Goal: Obtain resource: Download file/media

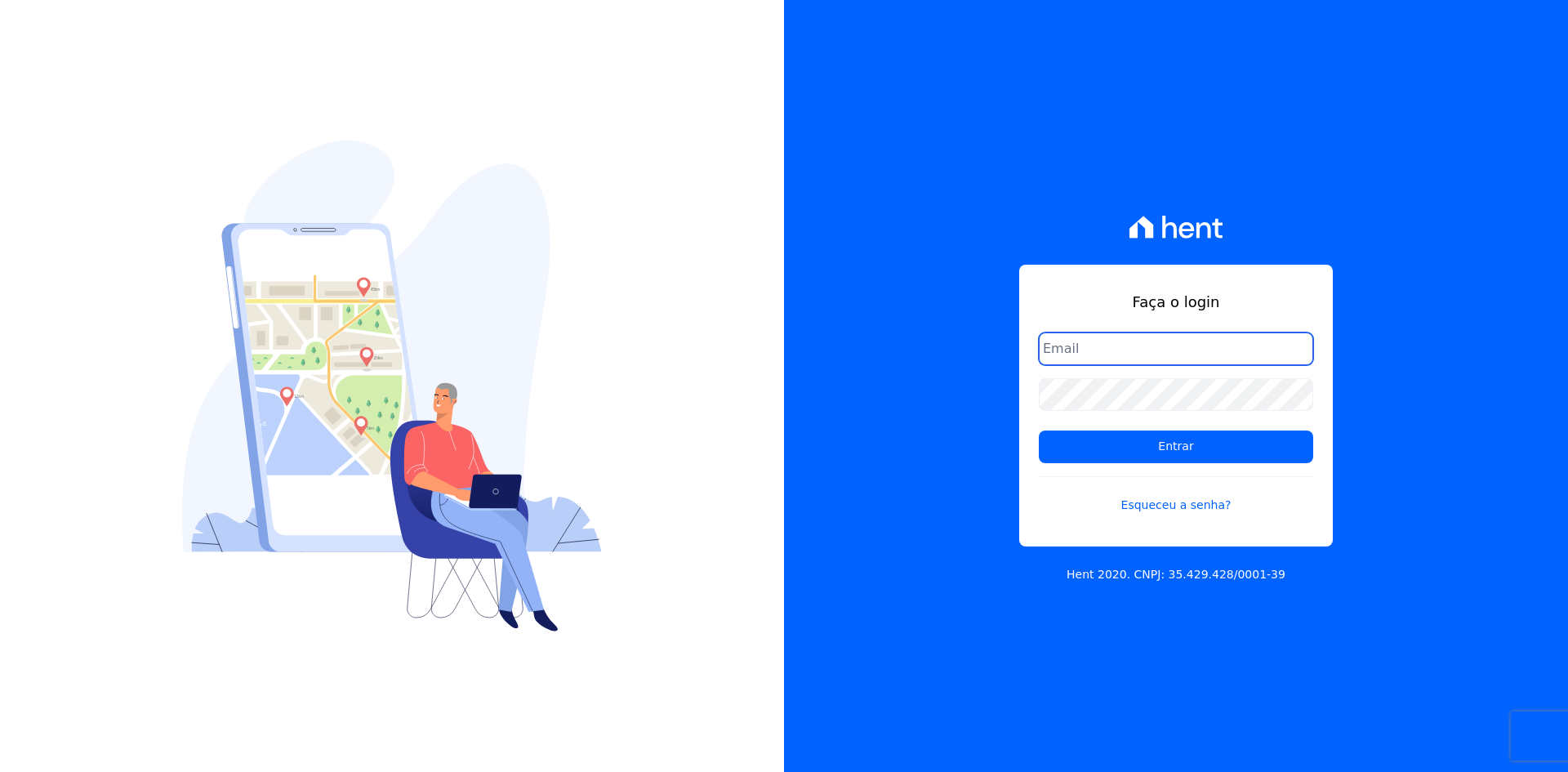
click at [1192, 353] on input "email" at bounding box center [1176, 349] width 275 height 33
type input "[EMAIL_ADDRESS][DOMAIN_NAME]"
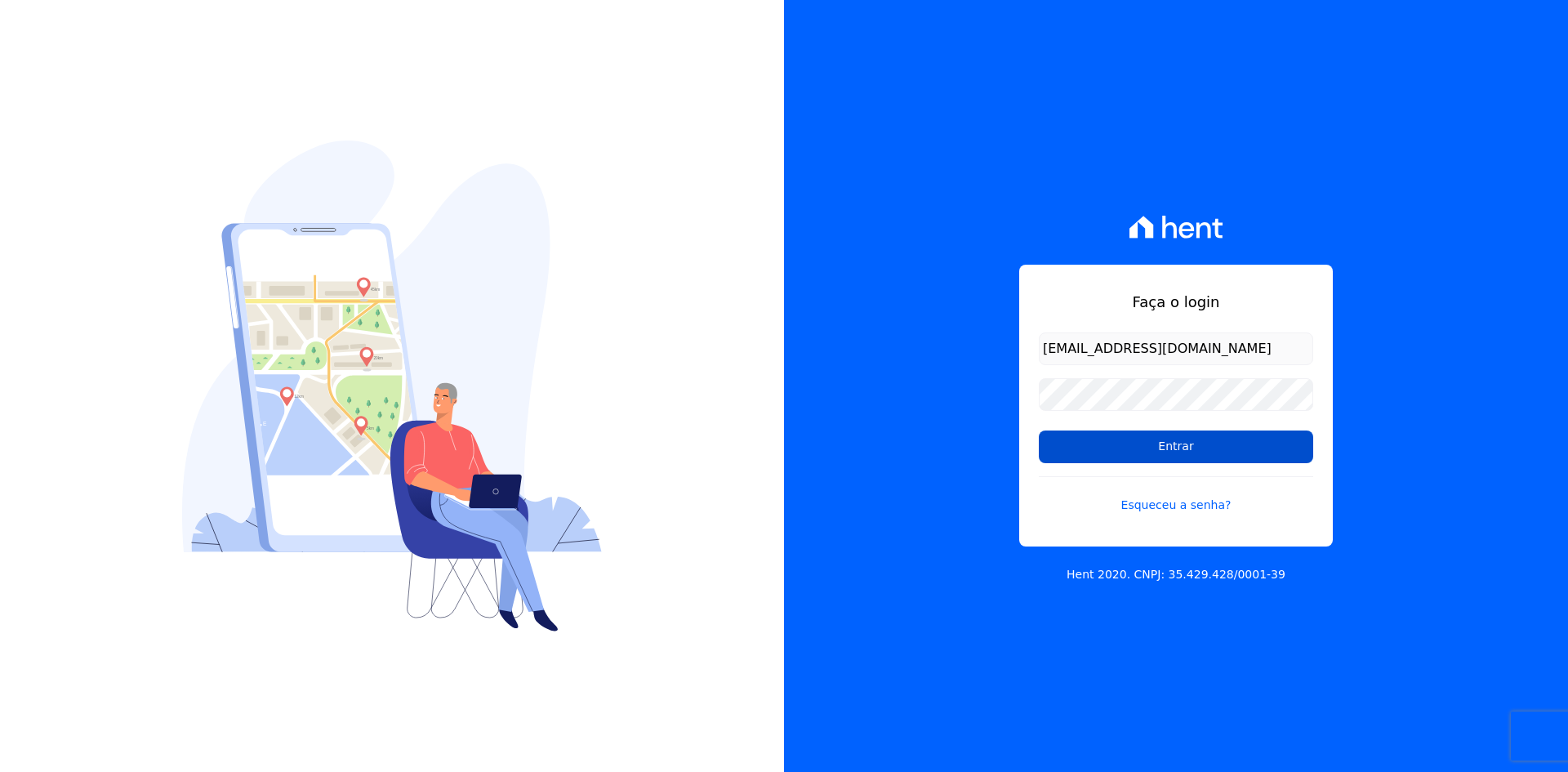
click at [1149, 444] on input "Entrar" at bounding box center [1176, 446] width 275 height 33
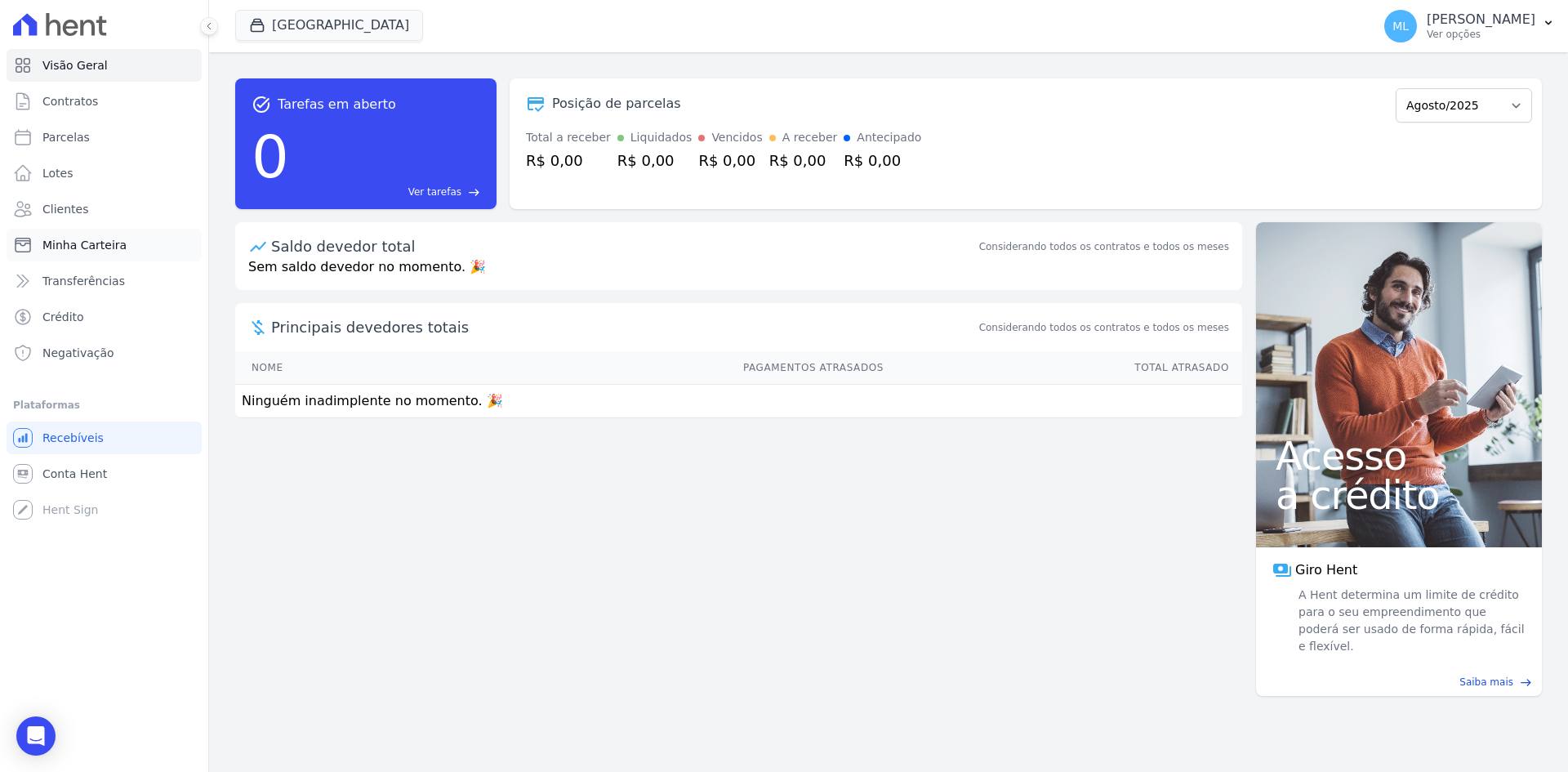
click at [117, 243] on span "Minha Carteira" at bounding box center [84, 244] width 84 height 16
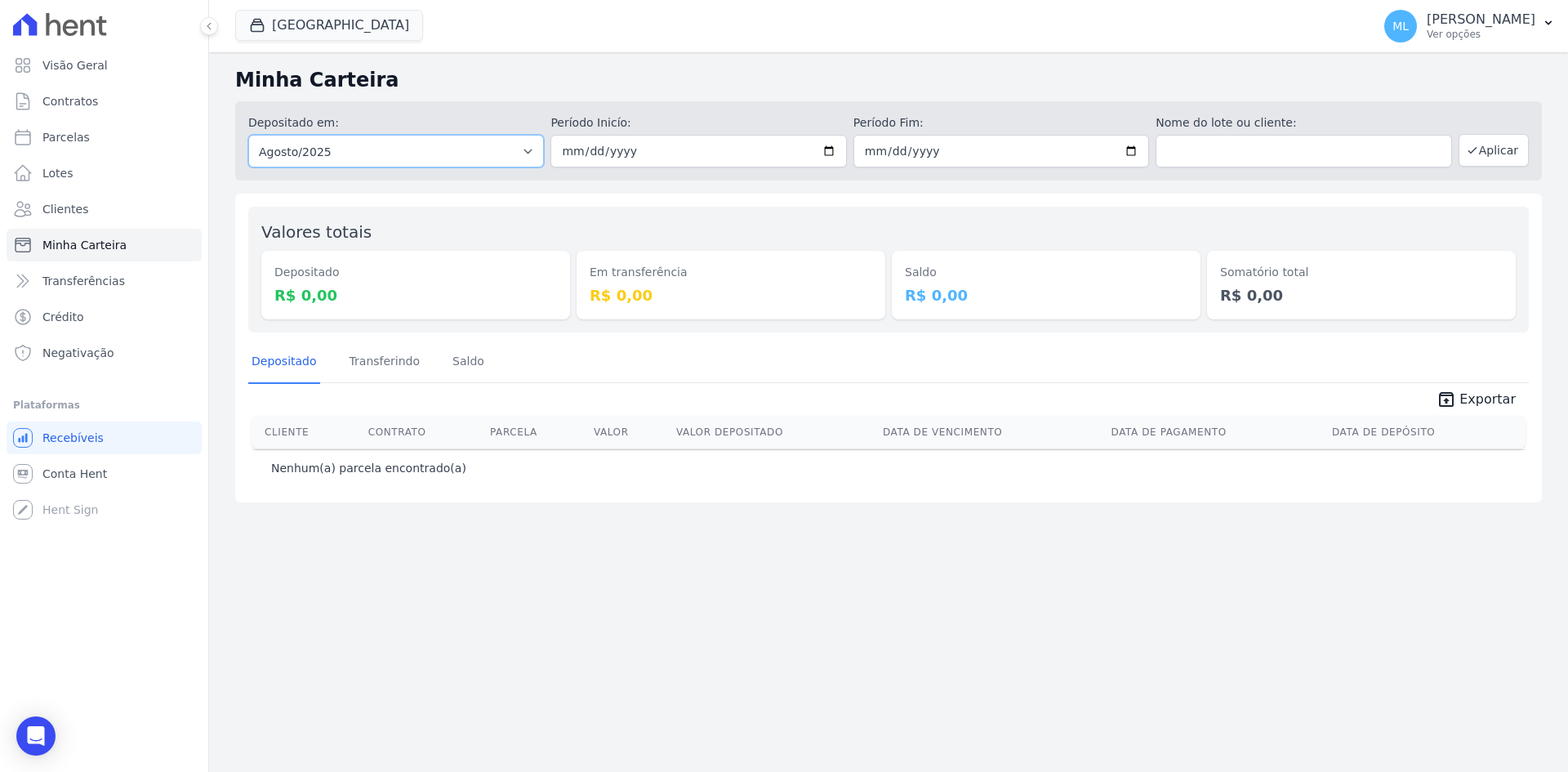
click at [528, 152] on select "Todos os meses Dezembro/2024 Janeiro/2025 Fevereiro/2025 Março/2025 Abril/2025 …" at bounding box center [396, 151] width 295 height 33
click at [316, 33] on button "Parque Griño" at bounding box center [329, 25] width 188 height 31
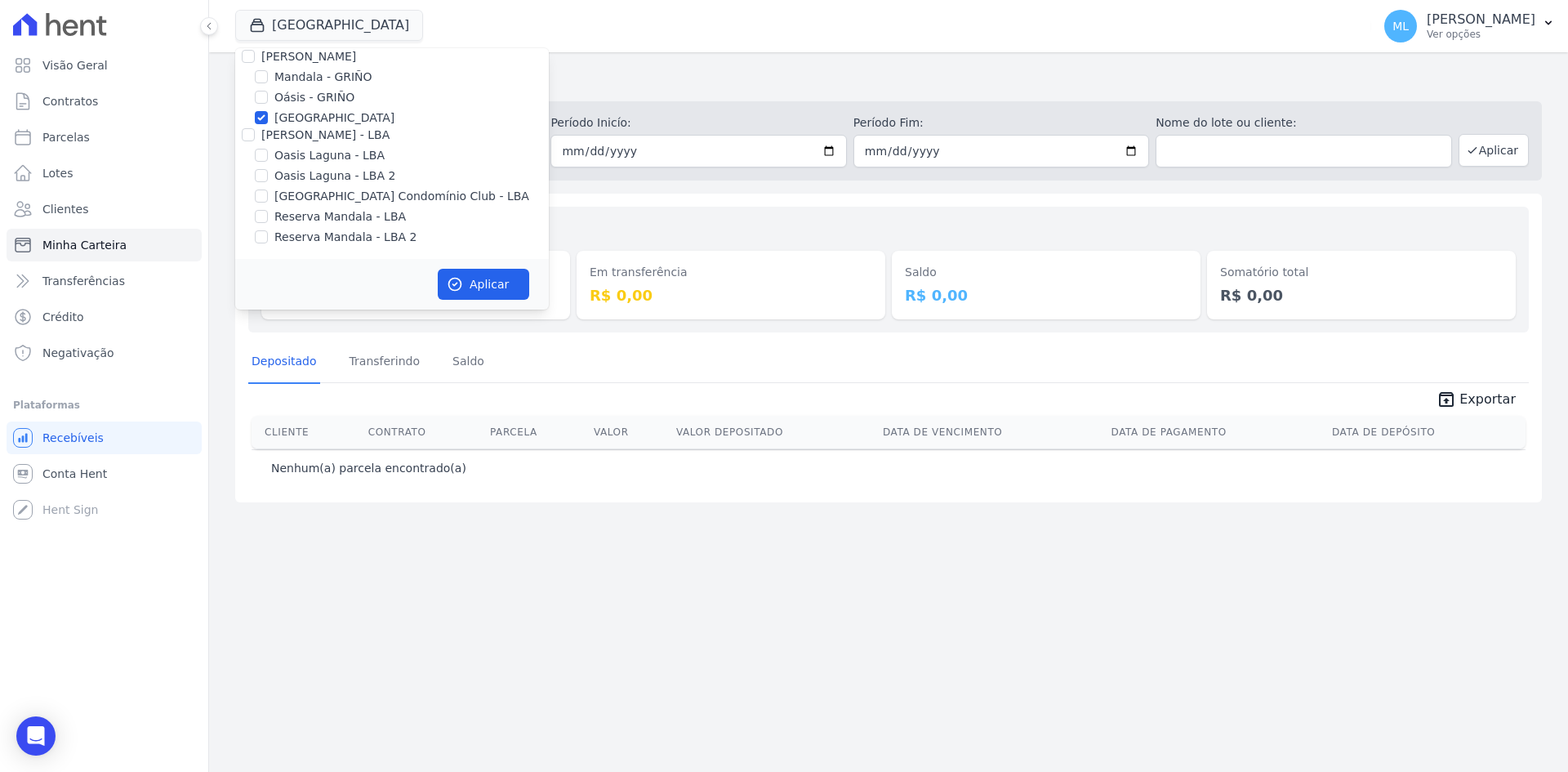
click at [324, 117] on label "Parque - GRIÑO" at bounding box center [334, 118] width 120 height 17
click at [268, 117] on input "Parque - GRIÑO" at bounding box center [261, 117] width 13 height 13
checkbox input "false"
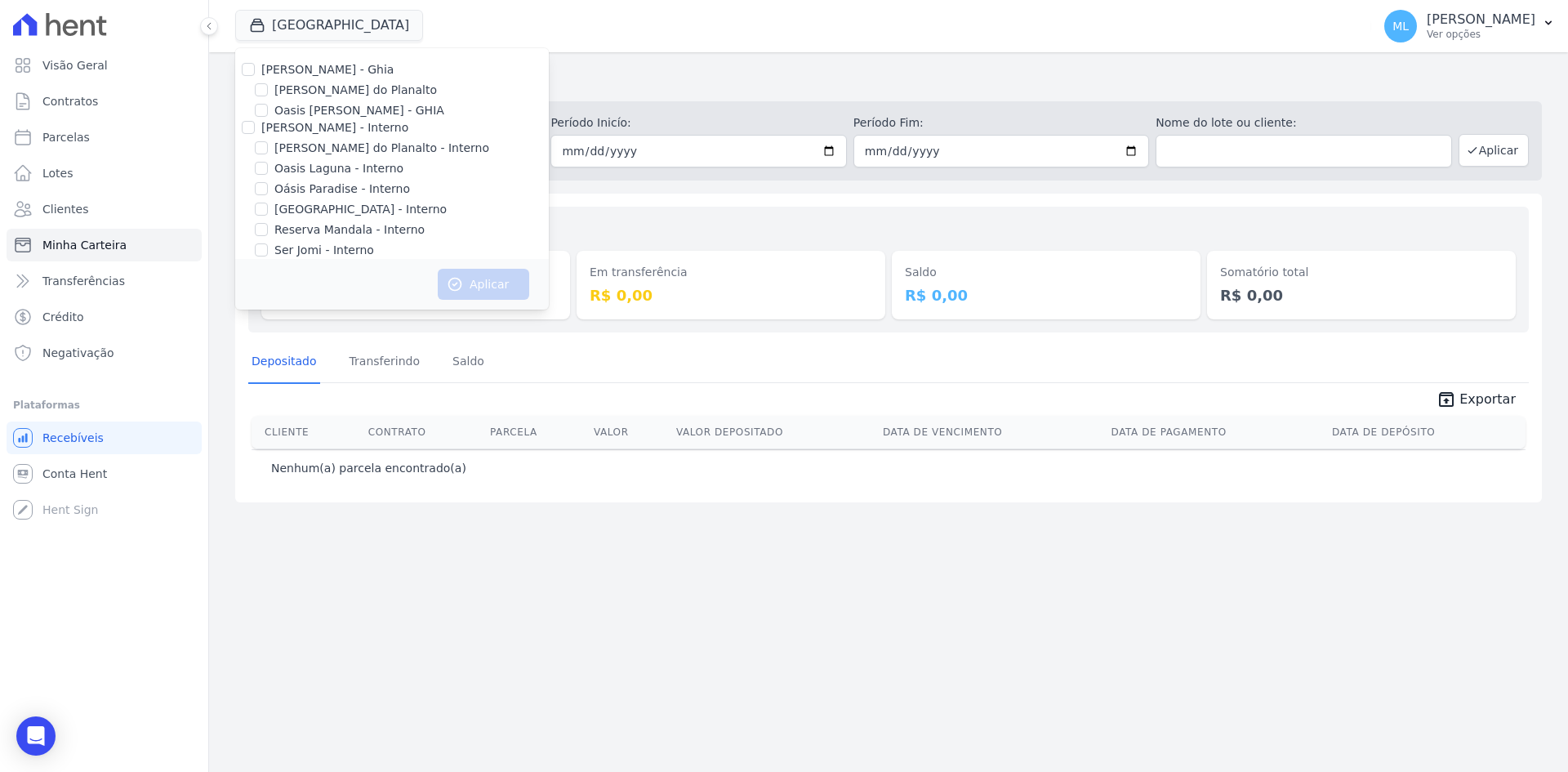
click at [333, 88] on label "Areias do Planalto" at bounding box center [356, 91] width 162 height 17
click at [268, 88] on input "Areias do Planalto" at bounding box center [261, 89] width 13 height 13
checkbox input "true"
click at [487, 283] on button "Aplicar" at bounding box center [484, 284] width 92 height 31
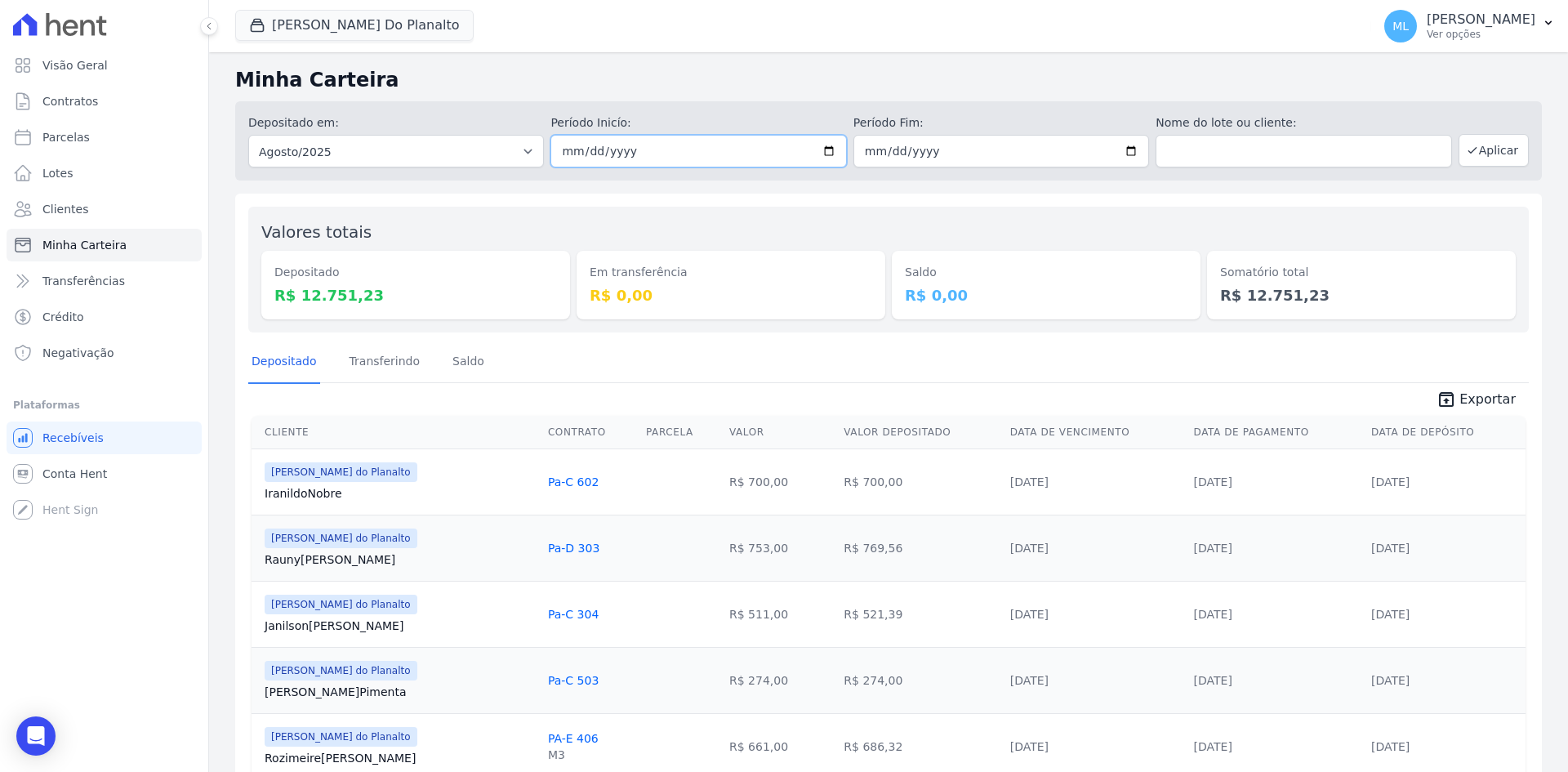
click at [831, 149] on input "2025-08-01" at bounding box center [698, 151] width 295 height 33
type input "2025-08-11"
click at [1117, 155] on input "2025-08-31" at bounding box center [1001, 151] width 295 height 33
type input "2025-08-11"
click at [1473, 143] on button "Aplicar" at bounding box center [1493, 150] width 70 height 33
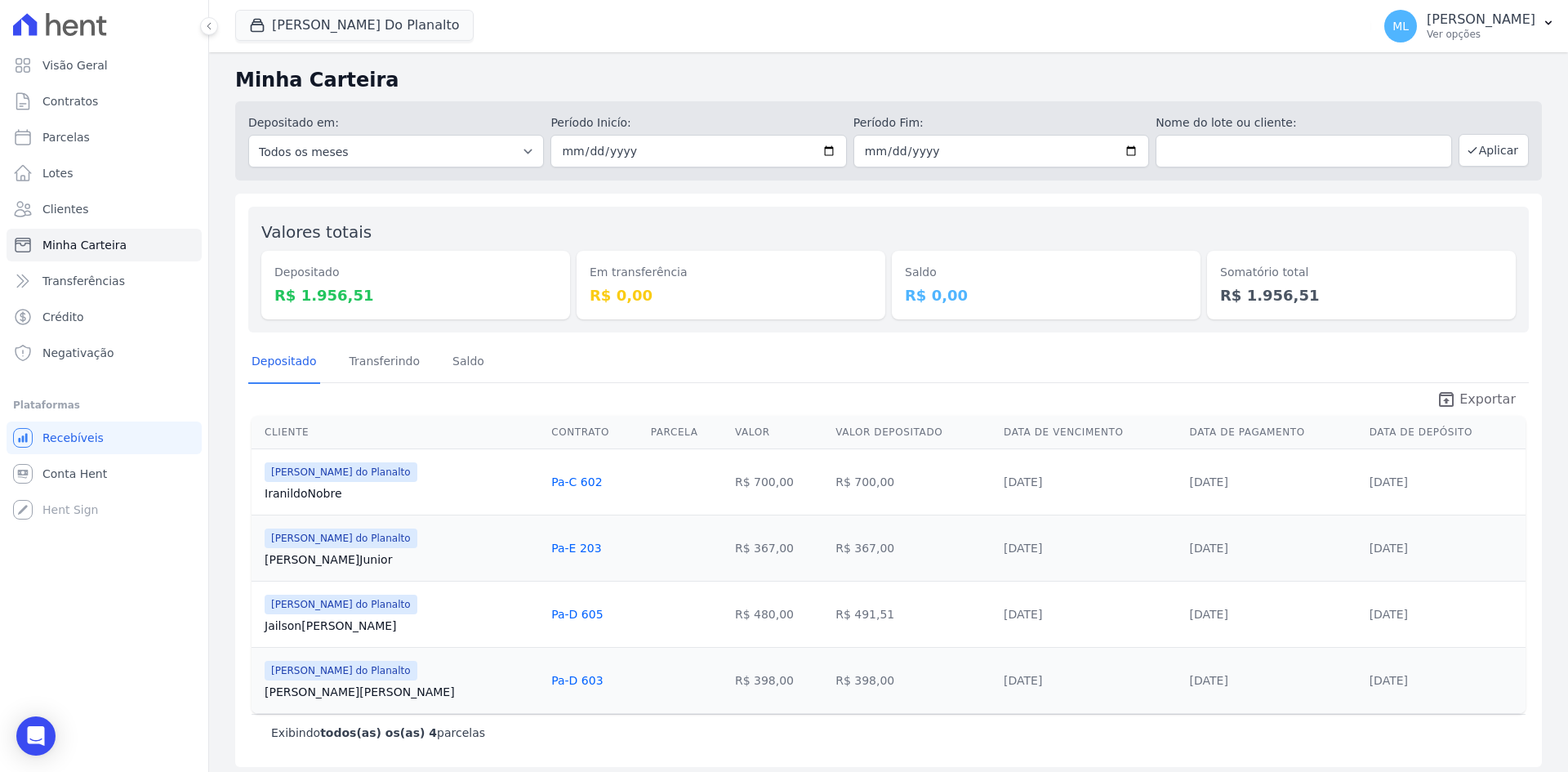
click at [1475, 400] on span "Exportar" at bounding box center [1487, 399] width 56 height 20
click at [334, 32] on button "Areias Do Planalto" at bounding box center [354, 25] width 238 height 31
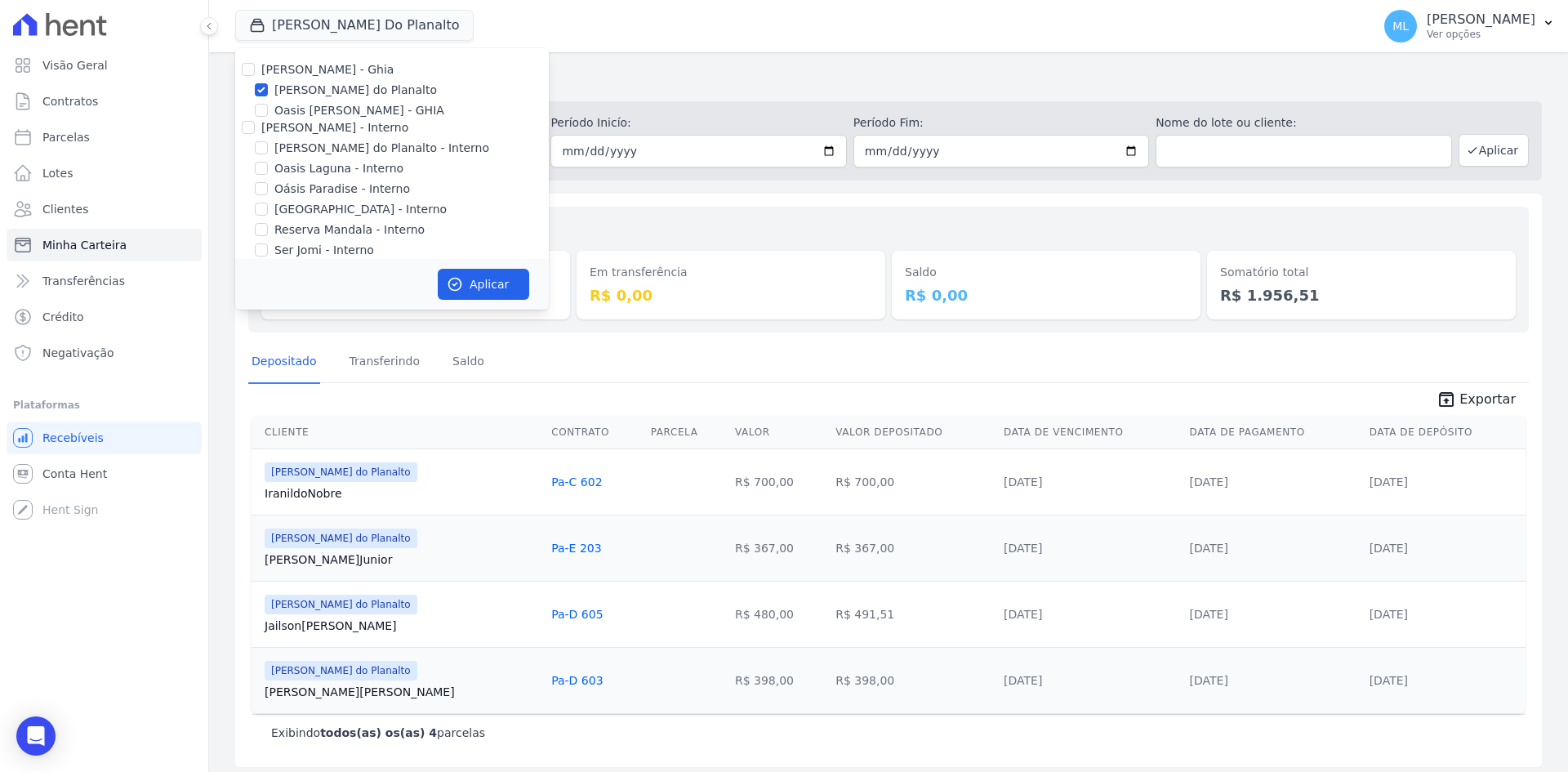
click at [305, 86] on label "Areias do Planalto" at bounding box center [356, 91] width 162 height 17
click at [268, 86] on input "Areias do Planalto" at bounding box center [261, 89] width 13 height 13
checkbox input "false"
click at [321, 149] on label "Areias do Planalto - Interno" at bounding box center [382, 149] width 215 height 17
click at [268, 149] on input "Areias do Planalto - Interno" at bounding box center [261, 148] width 13 height 13
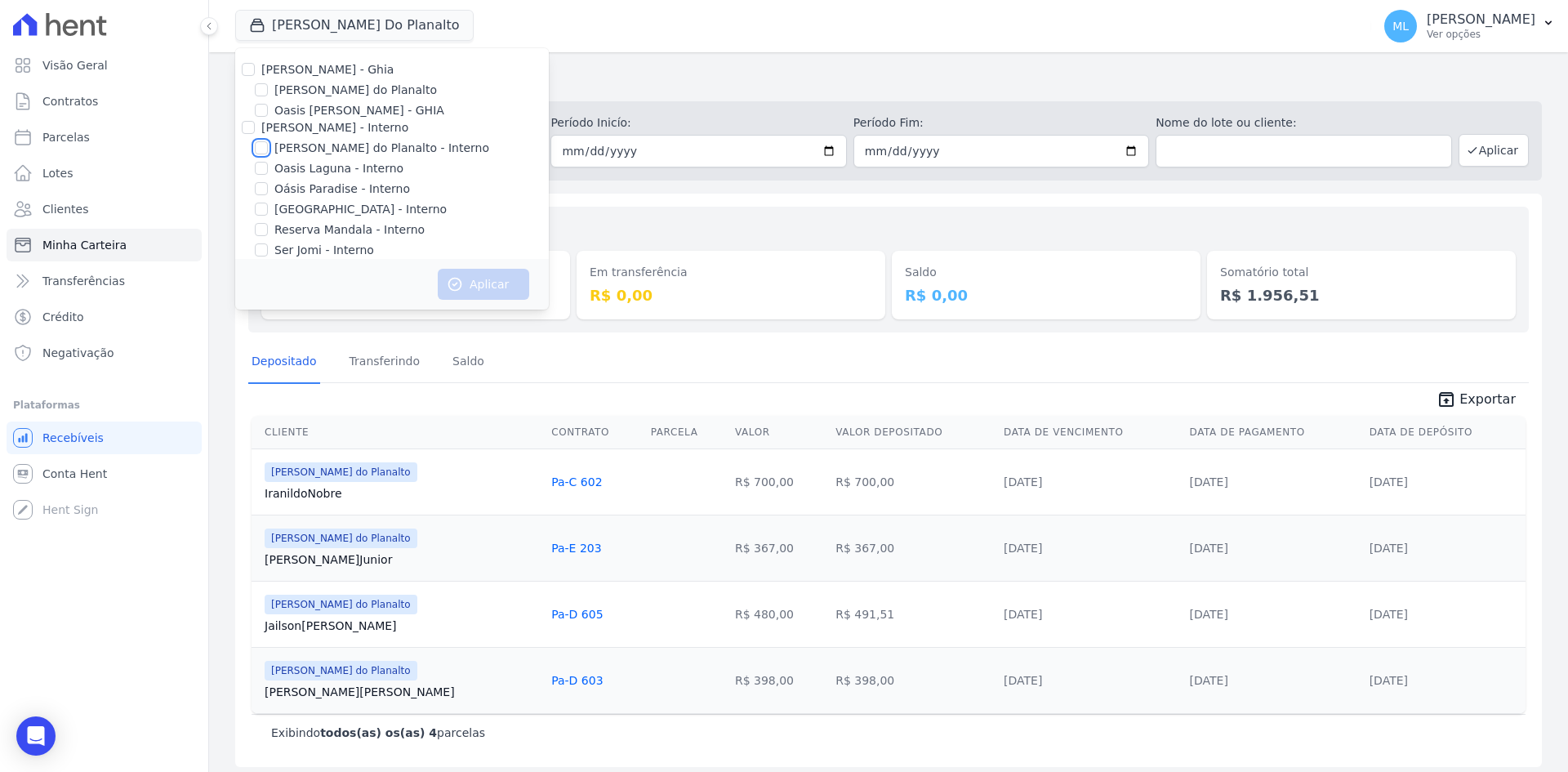
checkbox input "true"
click at [335, 208] on label "Parque do Planalto - Interno" at bounding box center [361, 210] width 173 height 17
click at [268, 208] on input "Parque do Planalto - Interno" at bounding box center [261, 209] width 13 height 13
checkbox input "true"
click at [492, 295] on button "Aplicar" at bounding box center [484, 284] width 92 height 31
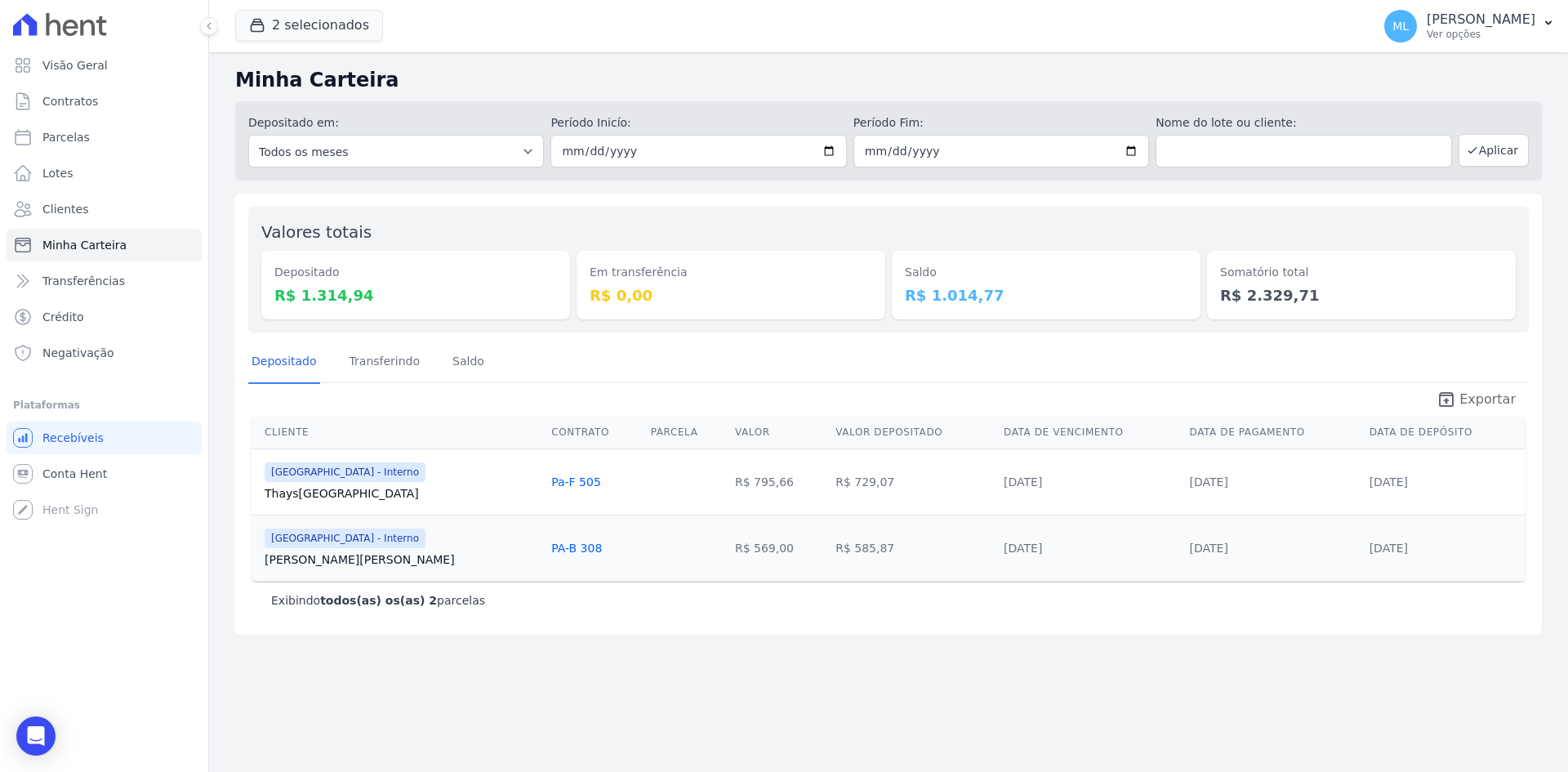
click at [1496, 399] on span "Exportar" at bounding box center [1487, 399] width 56 height 20
click at [338, 36] on button "2 selecionados" at bounding box center [308, 25] width 148 height 31
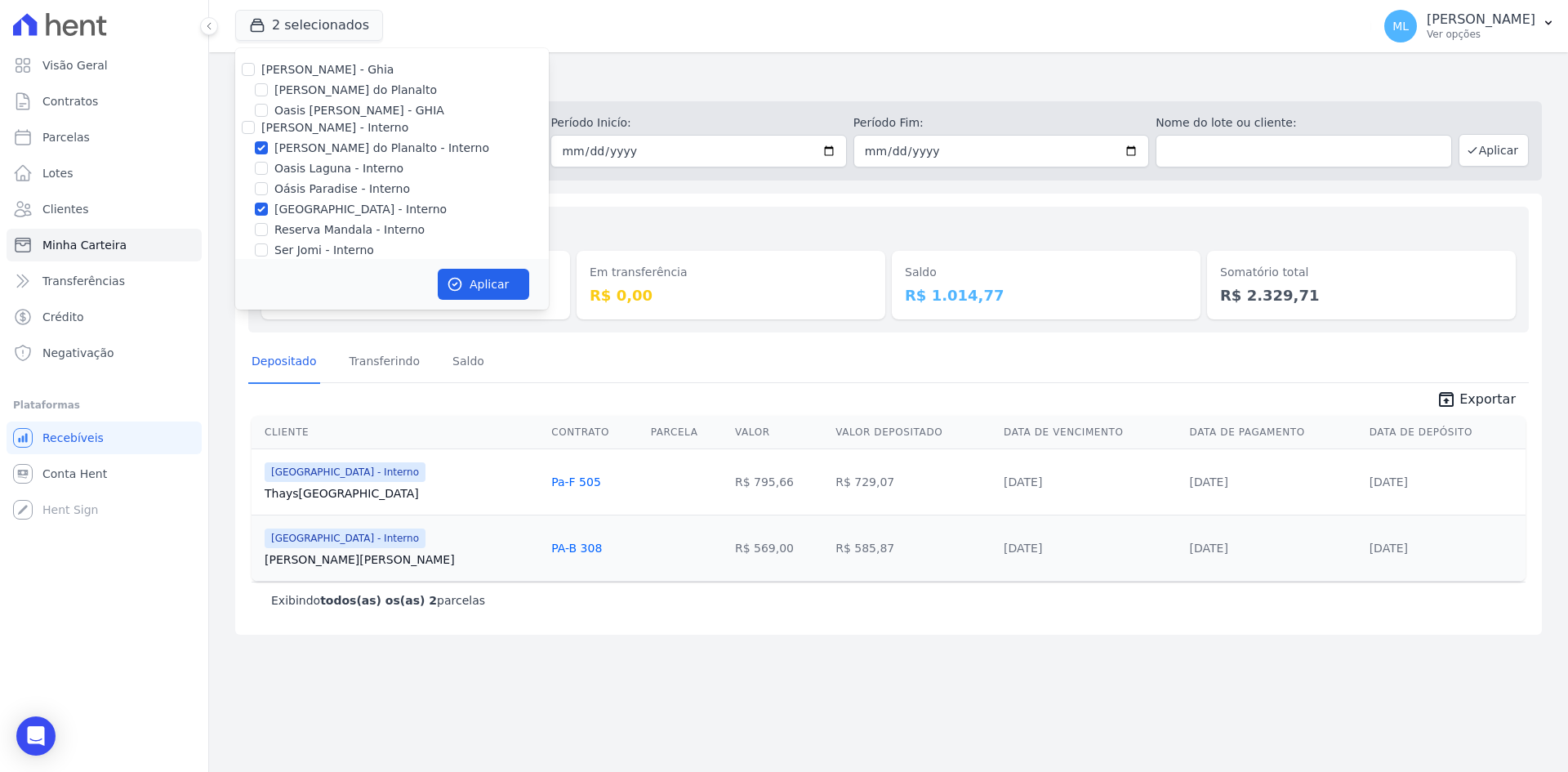
click at [400, 149] on label "Areias do Planalto - Interno" at bounding box center [382, 149] width 215 height 17
click at [268, 149] on input "Areias do Planalto - Interno" at bounding box center [261, 148] width 13 height 13
checkbox input "false"
click at [377, 211] on label "Parque do Planalto - Interno" at bounding box center [361, 210] width 173 height 17
click at [268, 211] on input "Parque do Planalto - Interno" at bounding box center [261, 209] width 13 height 13
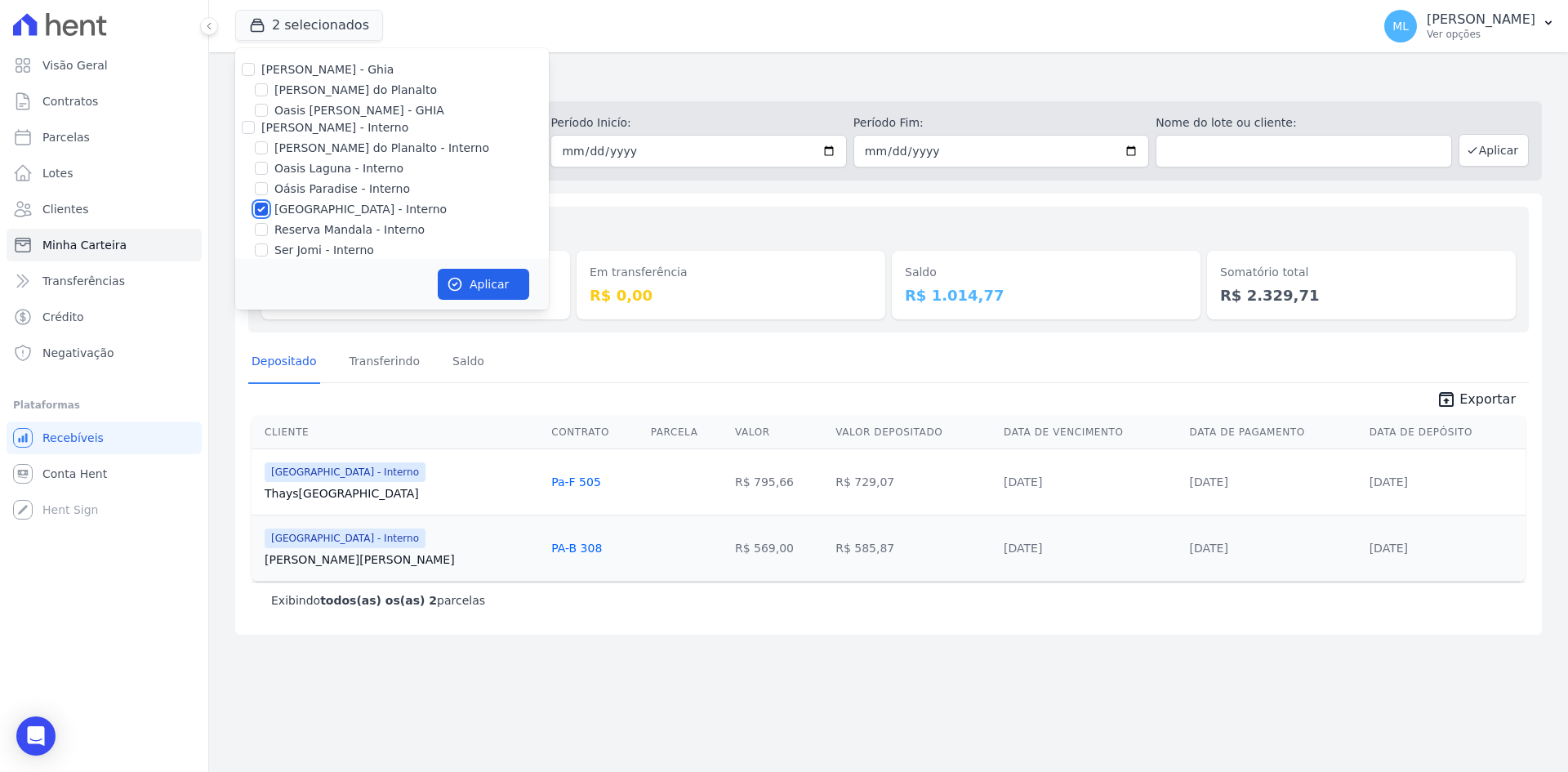
checkbox input "false"
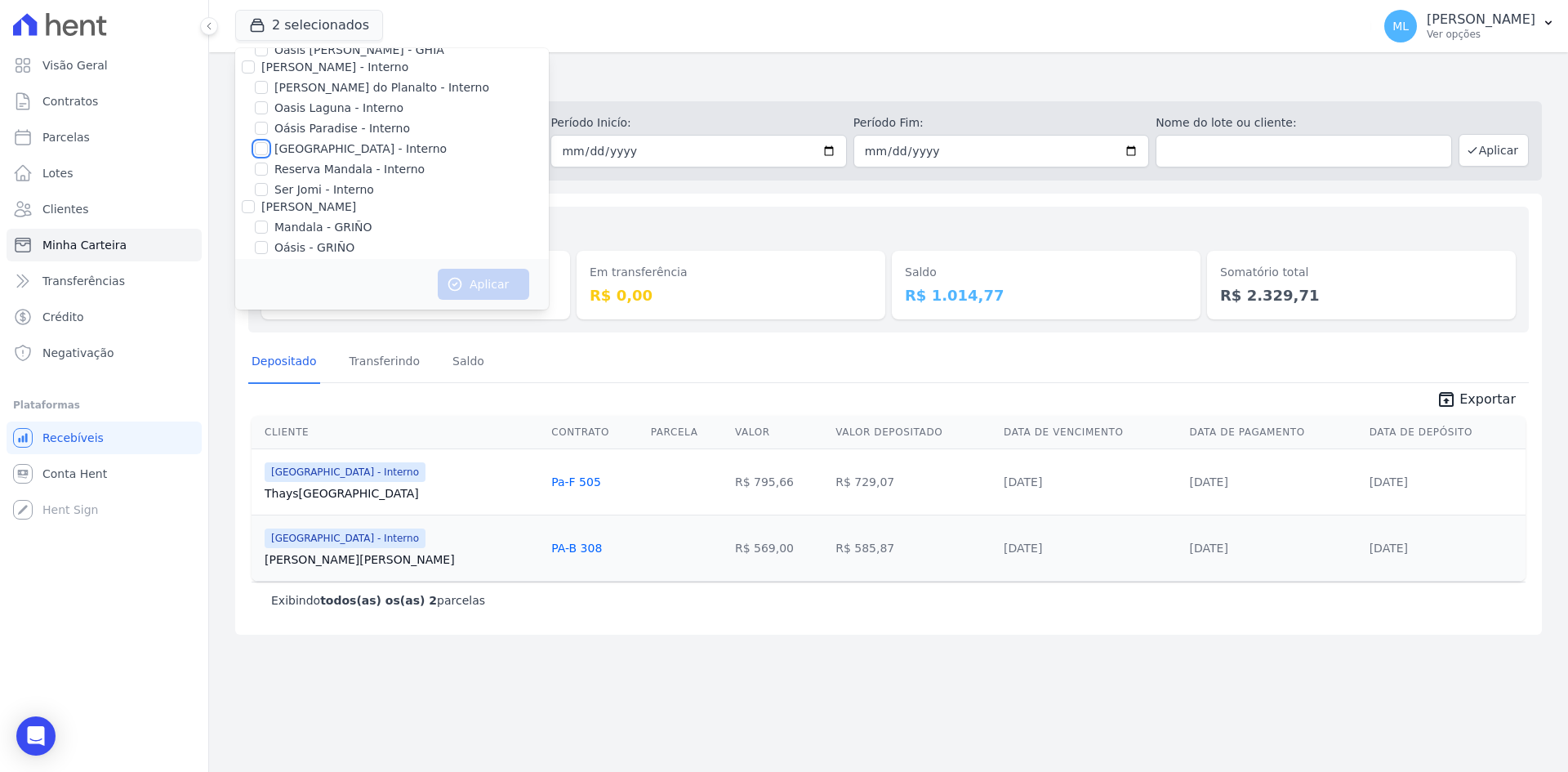
scroll to position [163, 0]
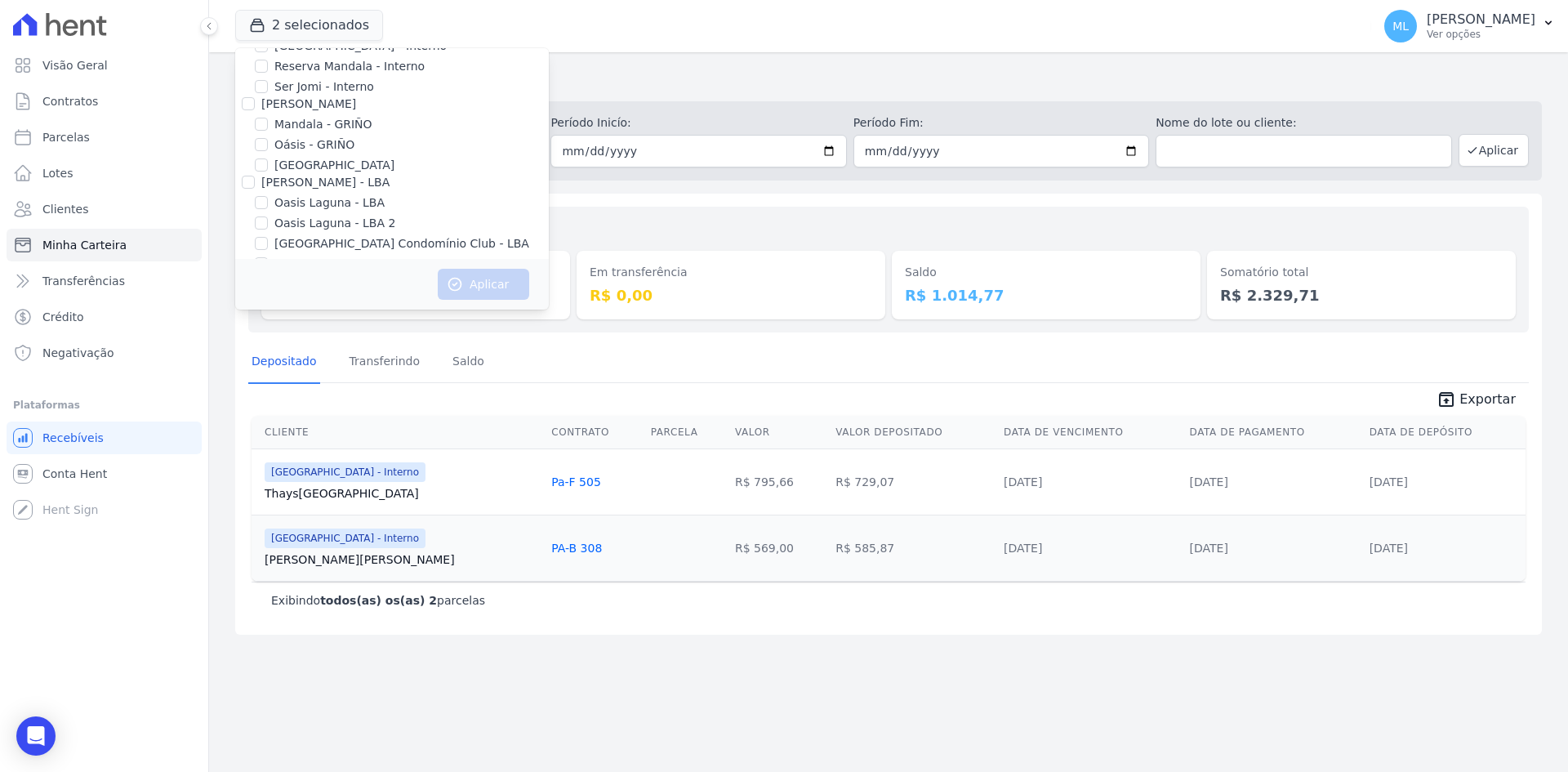
click at [310, 170] on label "Parque - GRIÑO" at bounding box center [334, 166] width 120 height 17
click at [268, 170] on input "Parque - GRIÑO" at bounding box center [261, 164] width 13 height 13
checkbox input "true"
click at [488, 287] on button "Aplicar" at bounding box center [484, 284] width 92 height 31
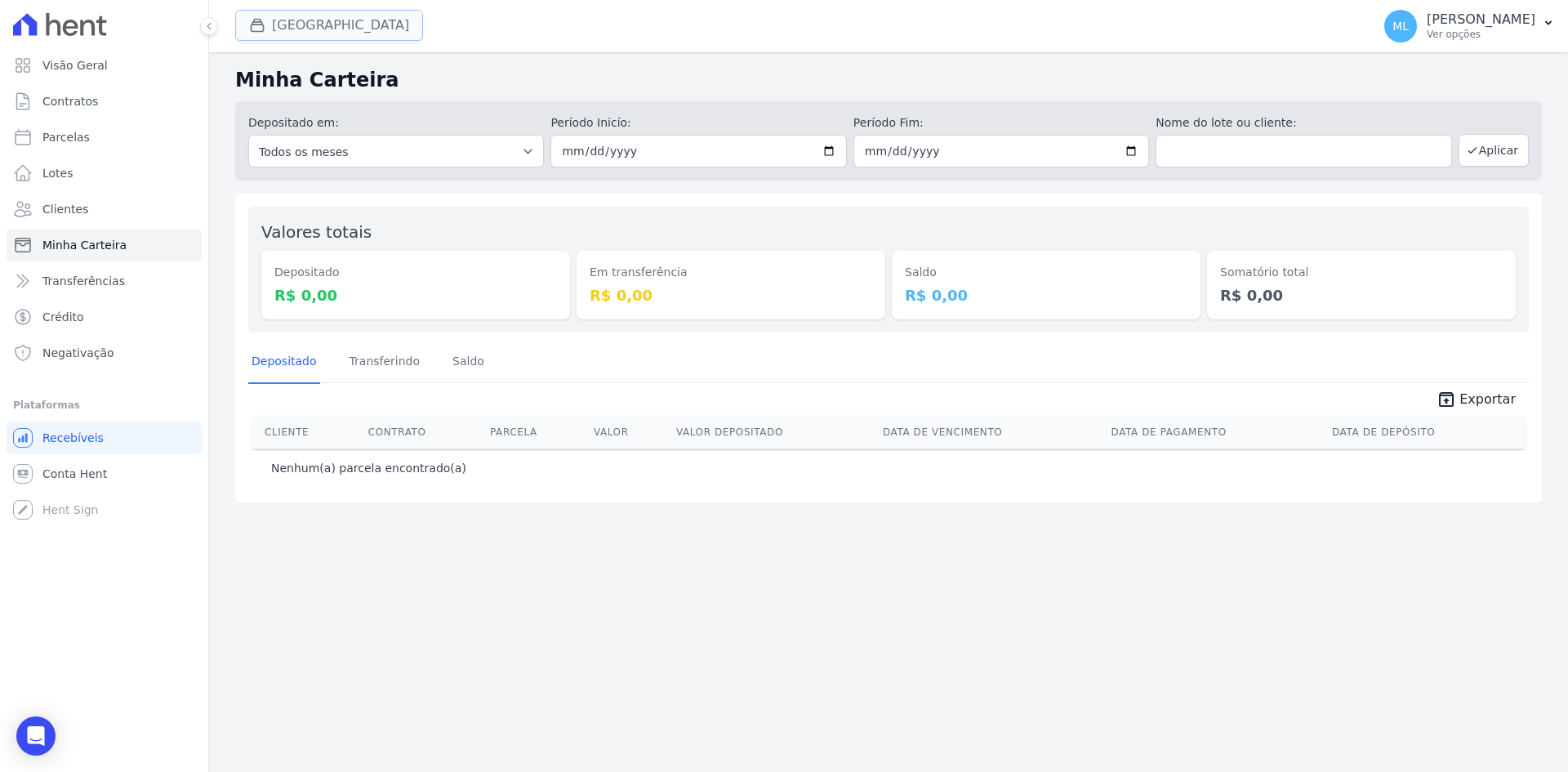
click at [339, 32] on button "Parque Griño" at bounding box center [329, 25] width 188 height 31
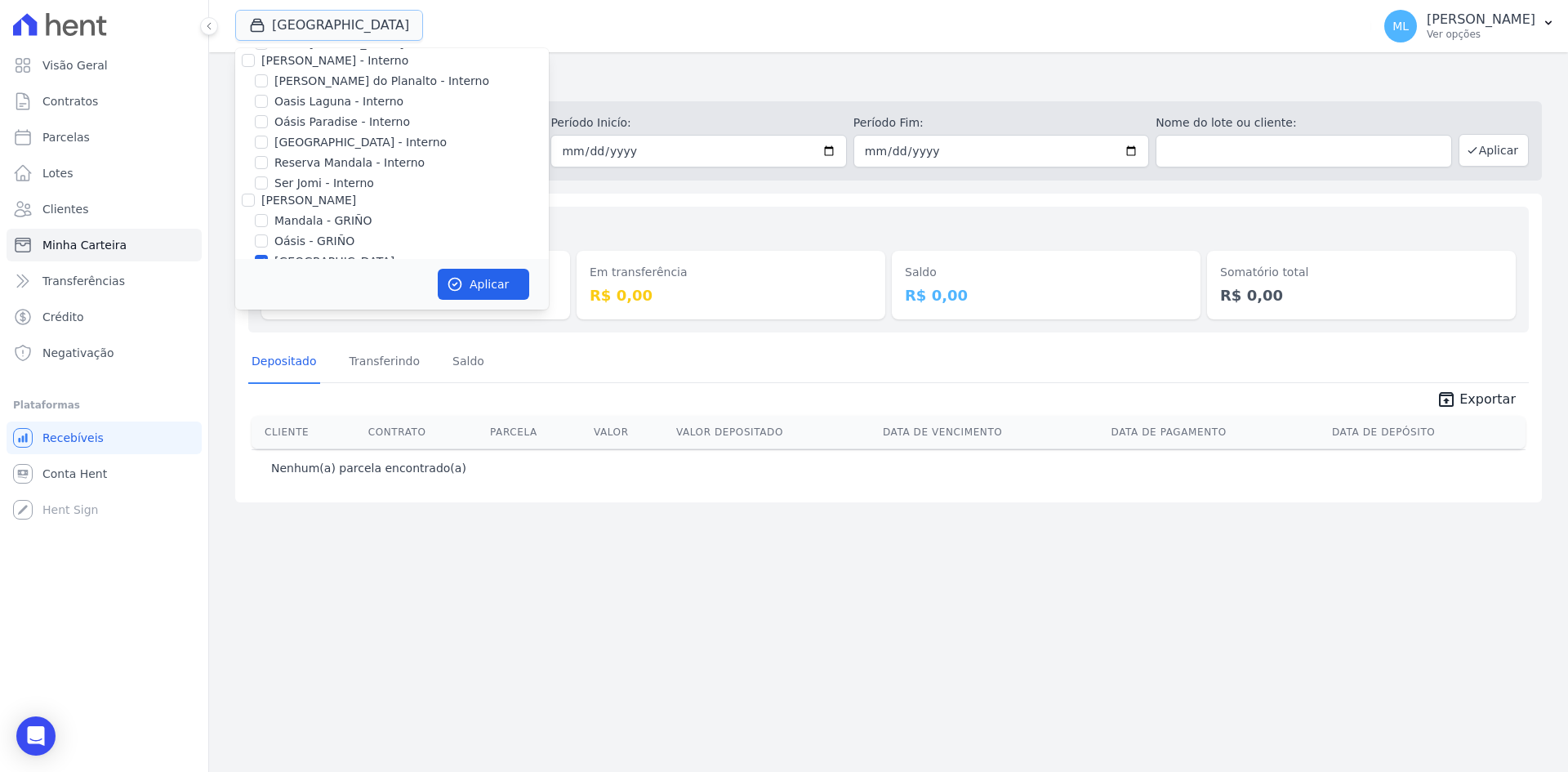
scroll to position [211, 0]
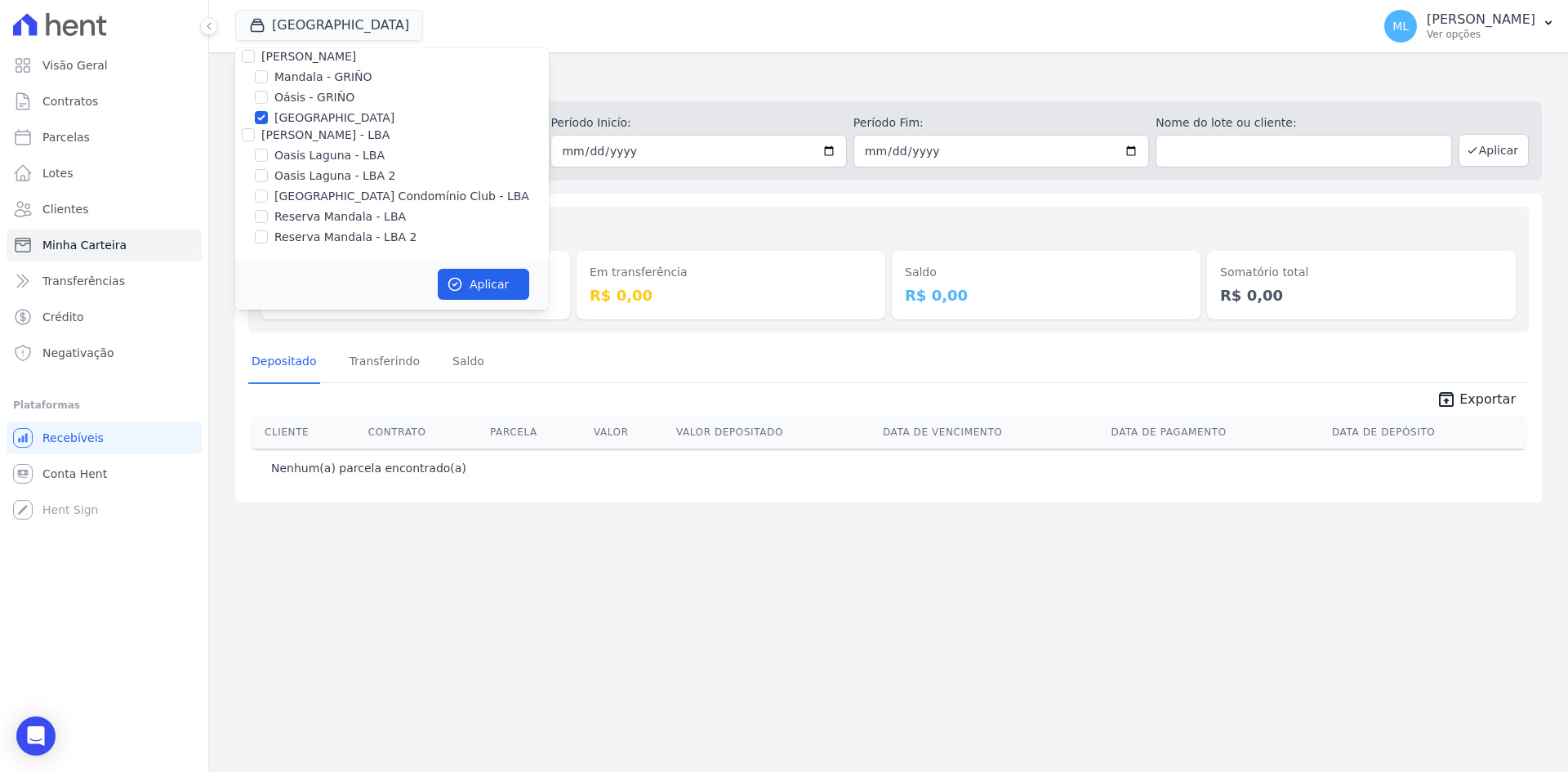
click at [322, 113] on label "Parque - GRIÑO" at bounding box center [334, 118] width 120 height 17
click at [268, 113] on input "Parque - GRIÑO" at bounding box center [261, 117] width 13 height 13
checkbox input "false"
click at [342, 190] on label "Parque do Planalto Condomínio Club - LBA" at bounding box center [401, 197] width 255 height 17
click at [268, 190] on input "Parque do Planalto Condomínio Club - LBA" at bounding box center [261, 195] width 13 height 13
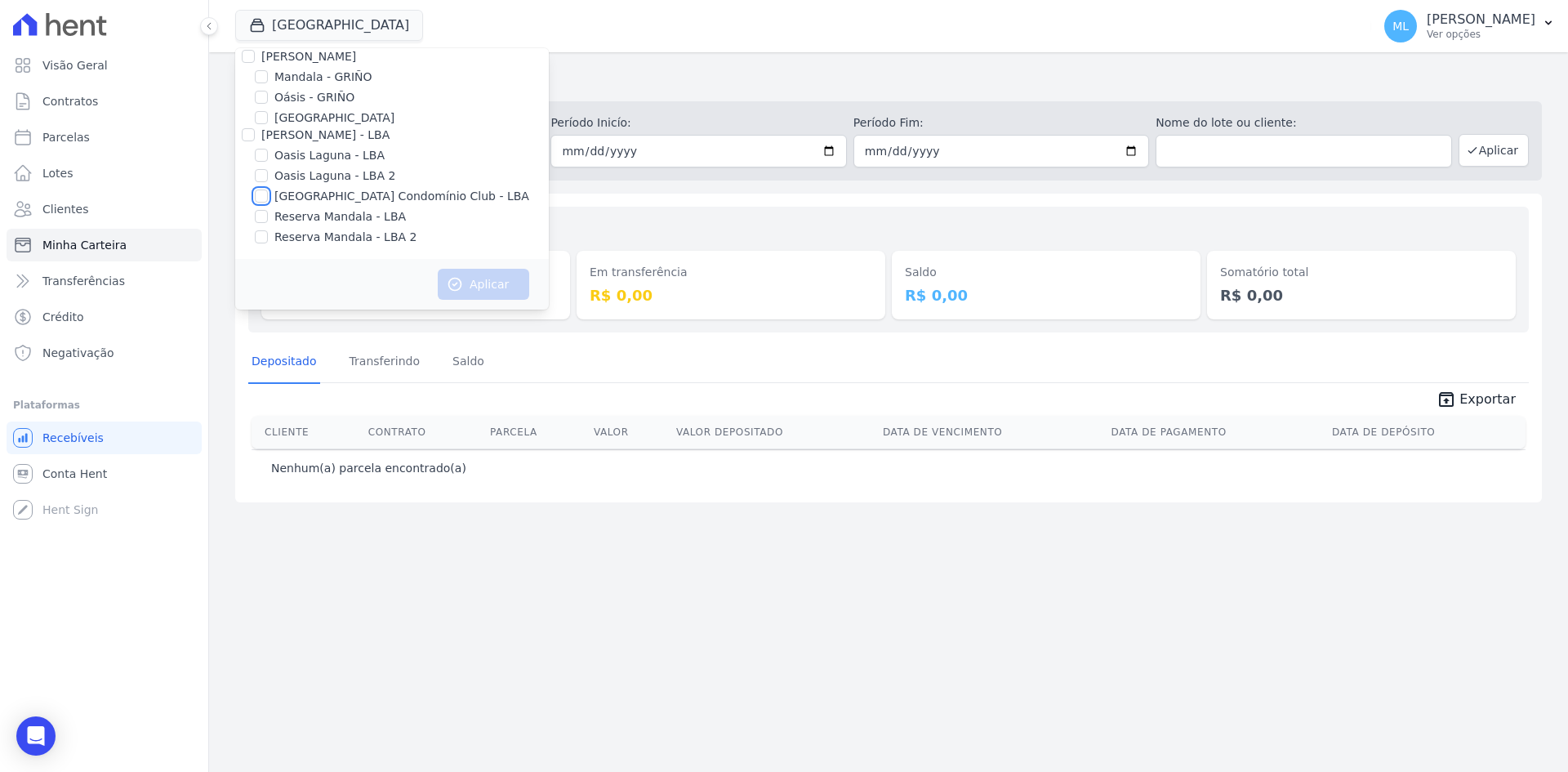
checkbox input "true"
click at [471, 279] on button "Aplicar" at bounding box center [484, 284] width 92 height 31
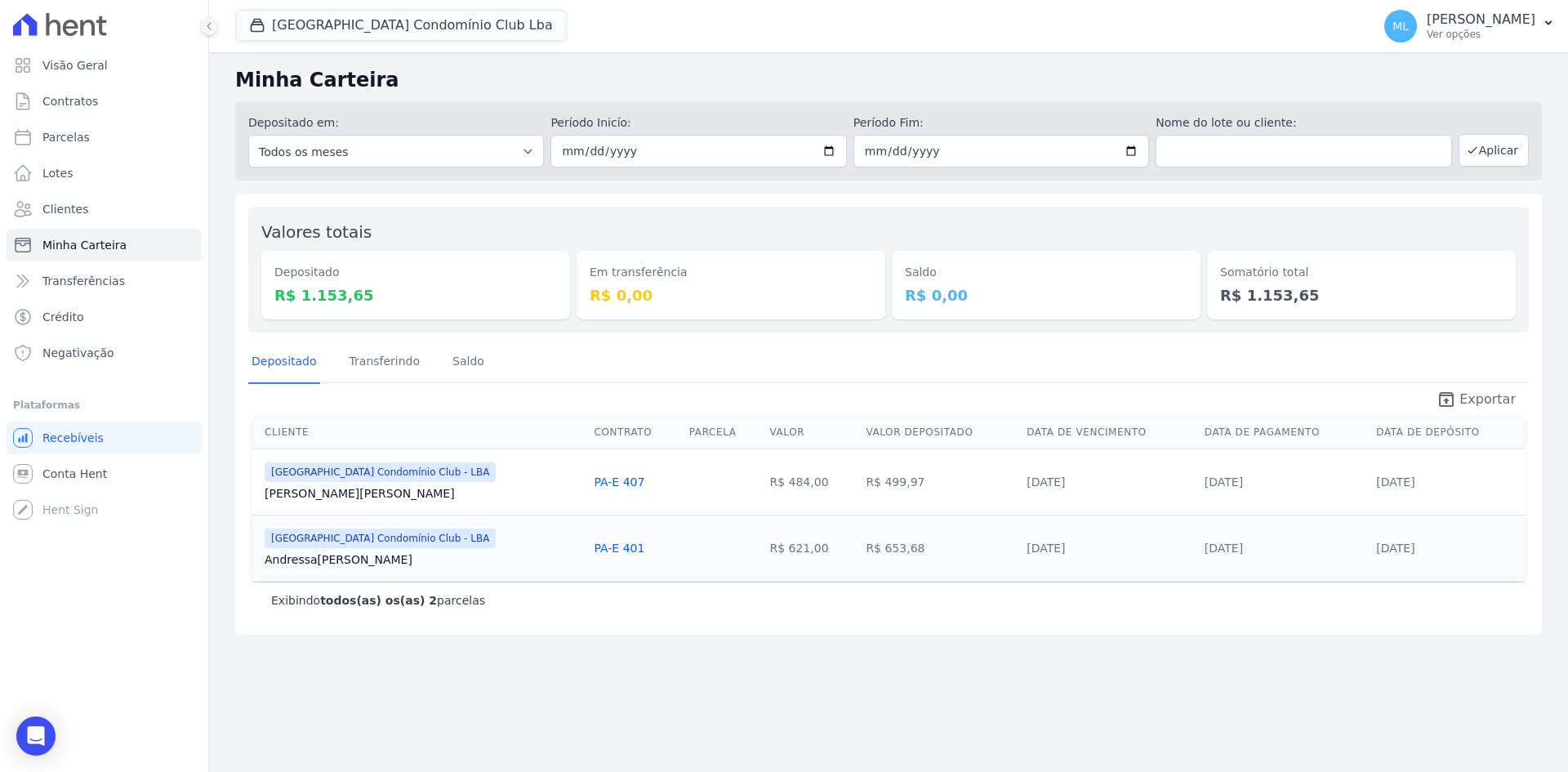
click at [1456, 397] on icon "unarchive" at bounding box center [1446, 399] width 20 height 20
click at [356, 38] on button "Parque Do Planalto Condomínio Club Lba" at bounding box center [401, 25] width 332 height 31
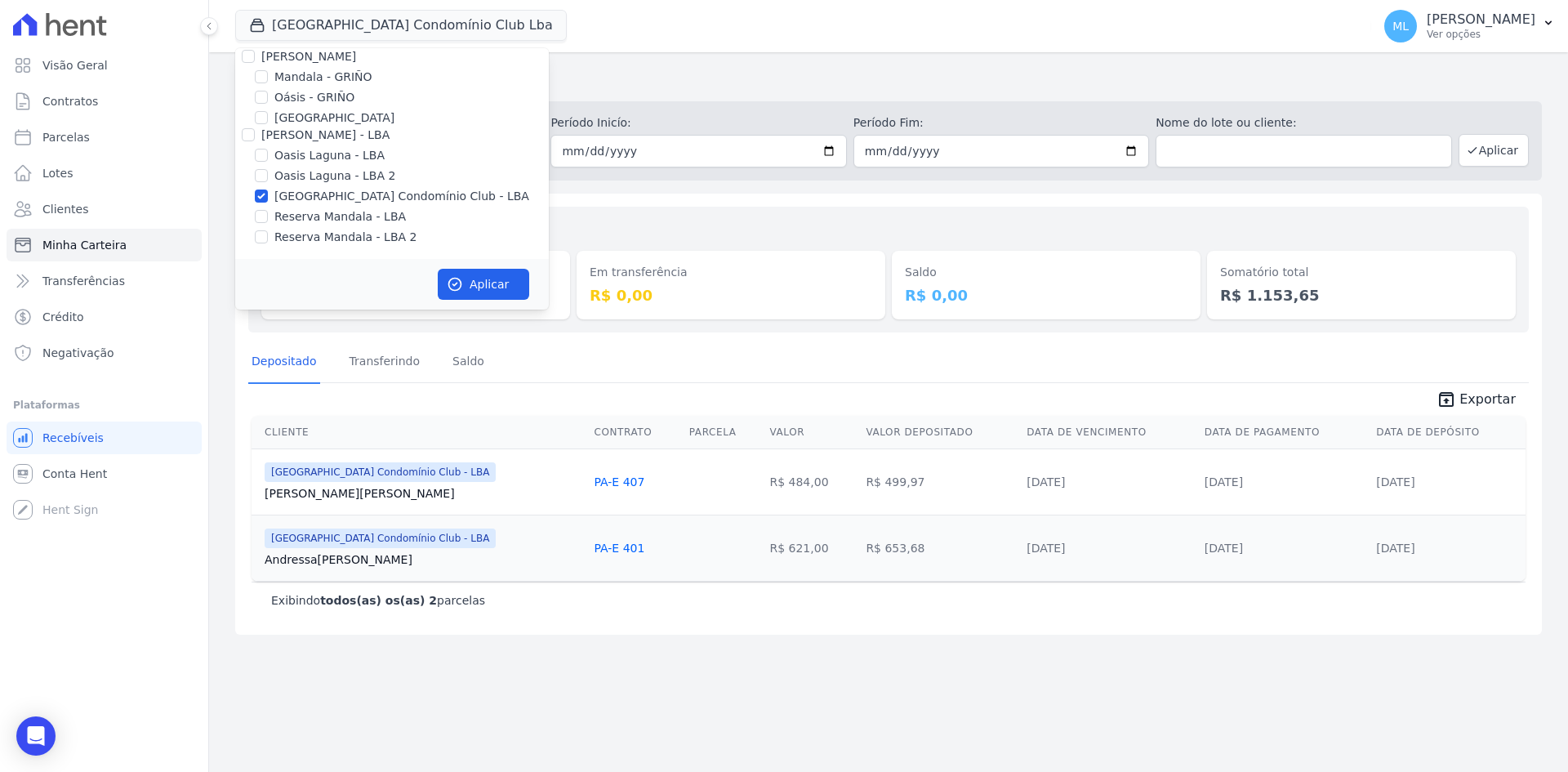
click at [327, 194] on label "Parque do Planalto Condomínio Club - LBA" at bounding box center [401, 197] width 255 height 17
click at [268, 194] on input "Parque do Planalto Condomínio Club - LBA" at bounding box center [261, 195] width 13 height 13
checkbox input "false"
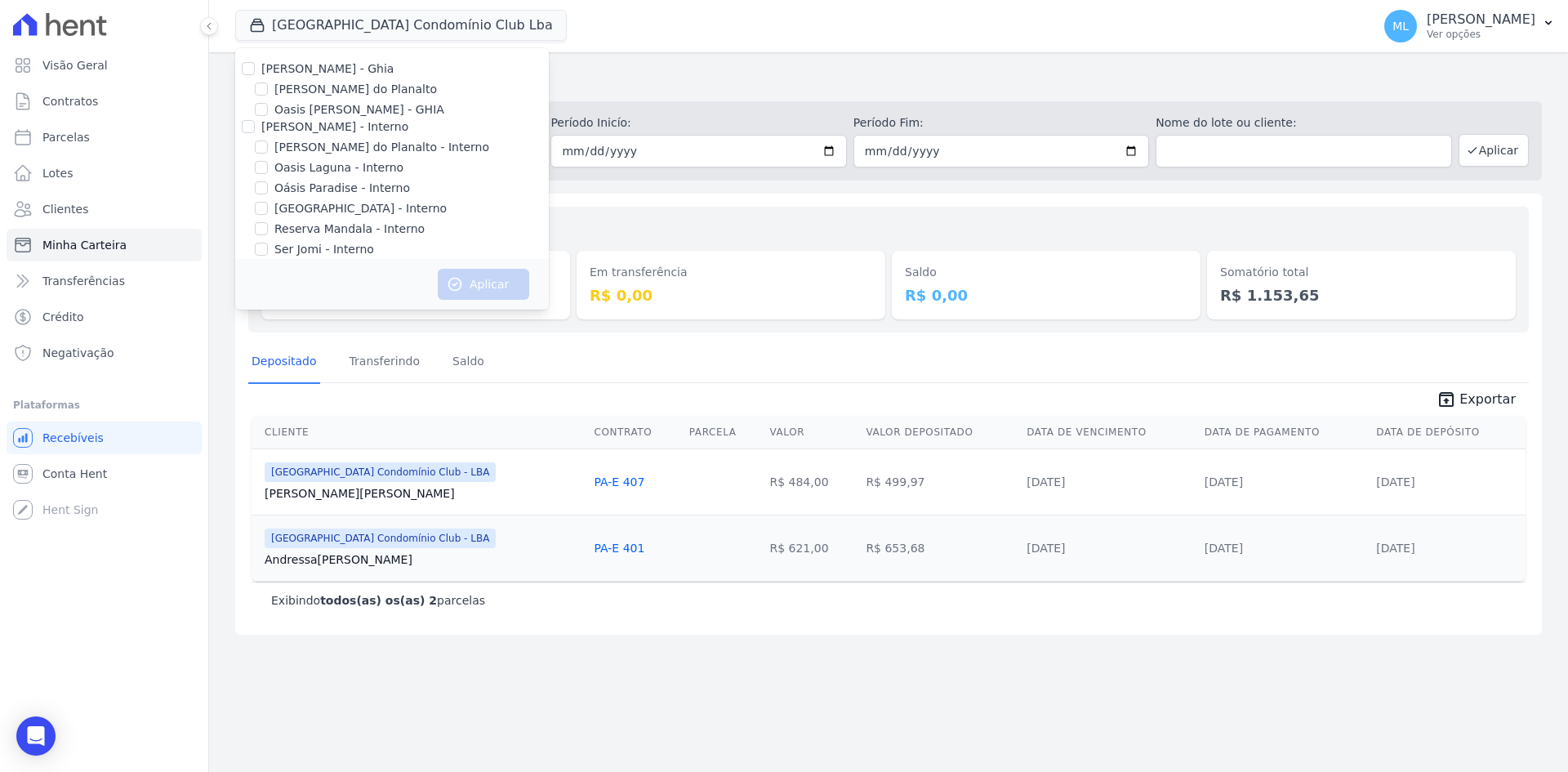
scroll to position [0, 0]
click at [343, 85] on label "Areias do Planalto" at bounding box center [356, 91] width 162 height 17
click at [268, 85] on input "Areias do Planalto" at bounding box center [261, 89] width 13 height 13
checkbox input "true"
click at [483, 290] on button "Aplicar" at bounding box center [484, 284] width 92 height 31
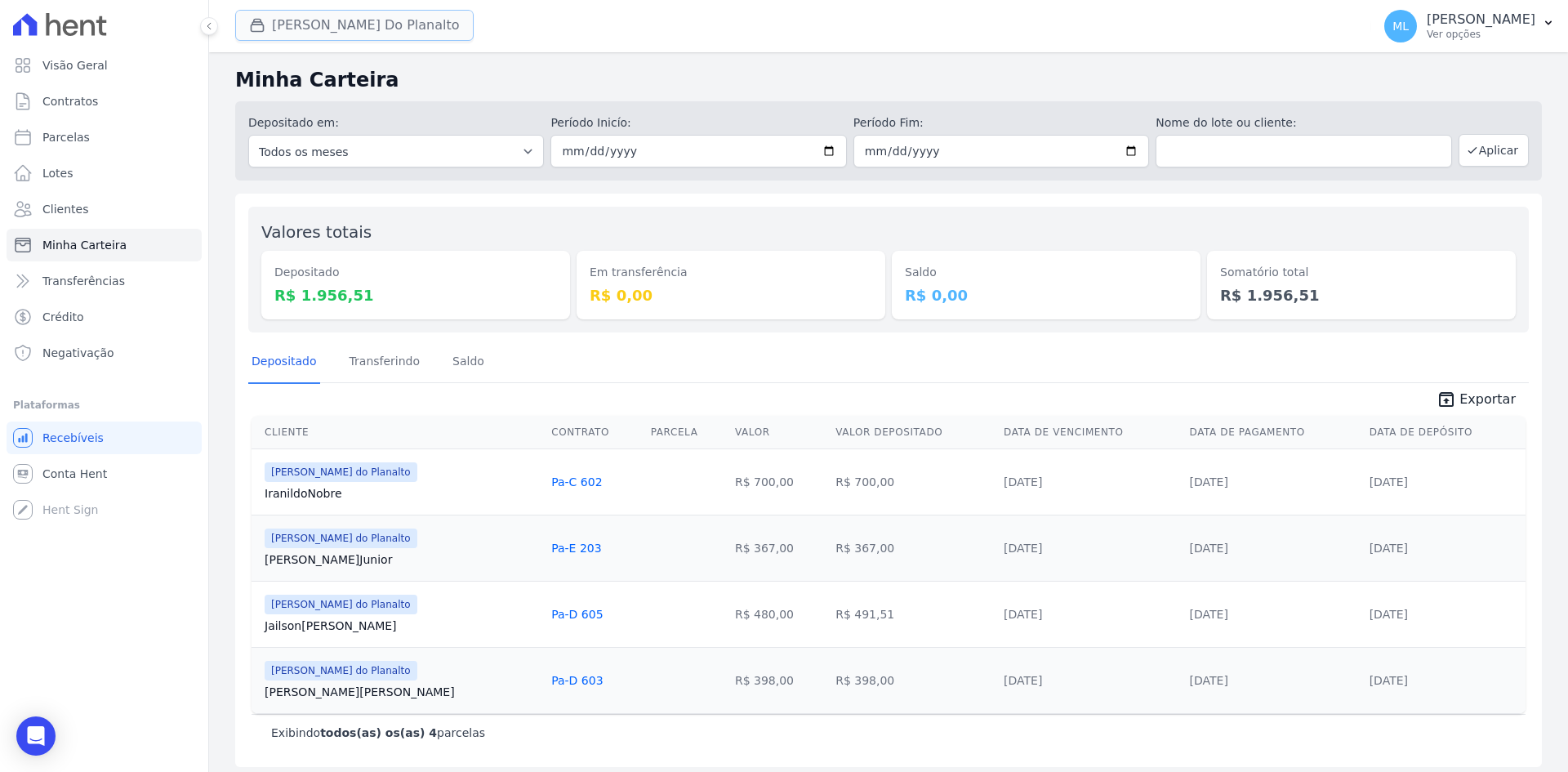
click at [375, 34] on button "Areias Do Planalto" at bounding box center [354, 25] width 238 height 31
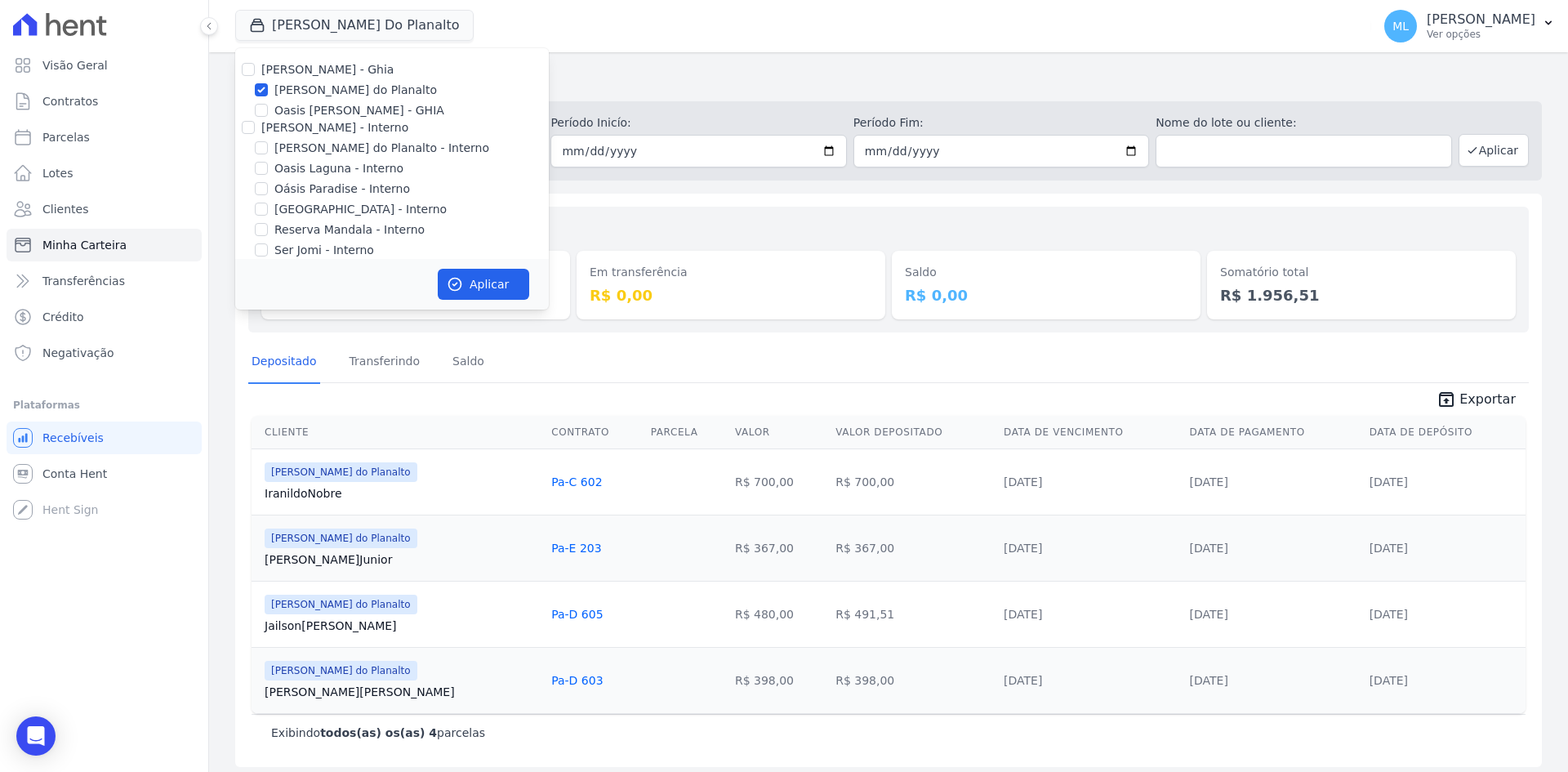
click at [339, 85] on label "Areias do Planalto" at bounding box center [356, 91] width 162 height 17
click at [268, 85] on input "Areias do Planalto" at bounding box center [261, 89] width 13 height 13
checkbox input "false"
click at [323, 149] on label "Areias do Planalto - Interno" at bounding box center [382, 149] width 215 height 17
click at [268, 149] on input "Areias do Planalto - Interno" at bounding box center [261, 148] width 13 height 13
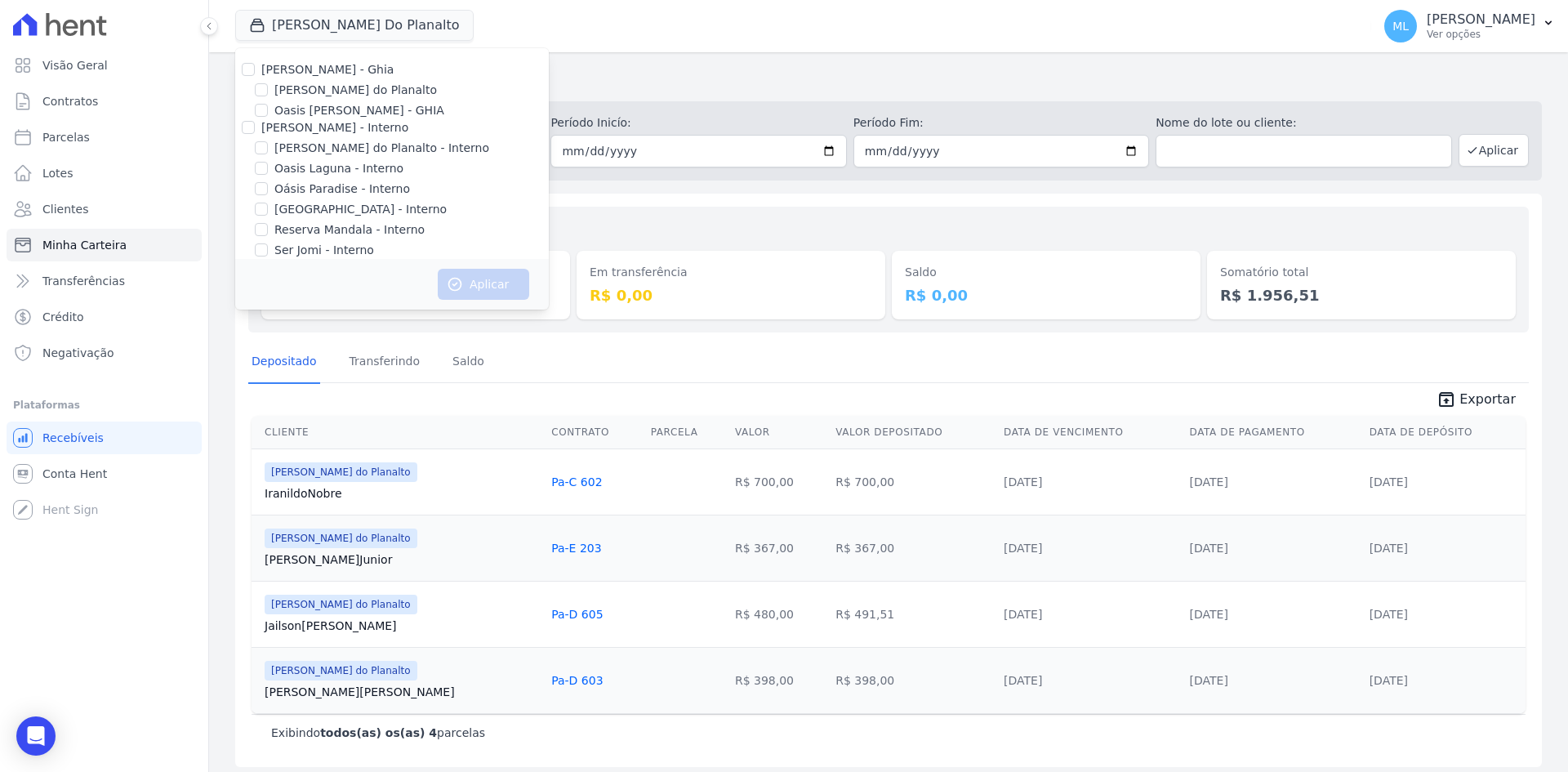
checkbox input "true"
click at [326, 210] on label "Parque do Planalto - Interno" at bounding box center [361, 210] width 173 height 17
click at [268, 210] on input "Parque do Planalto - Interno" at bounding box center [261, 209] width 13 height 13
checkbox input "true"
drag, startPoint x: 484, startPoint y: 279, endPoint x: 500, endPoint y: 270, distance: 18.4
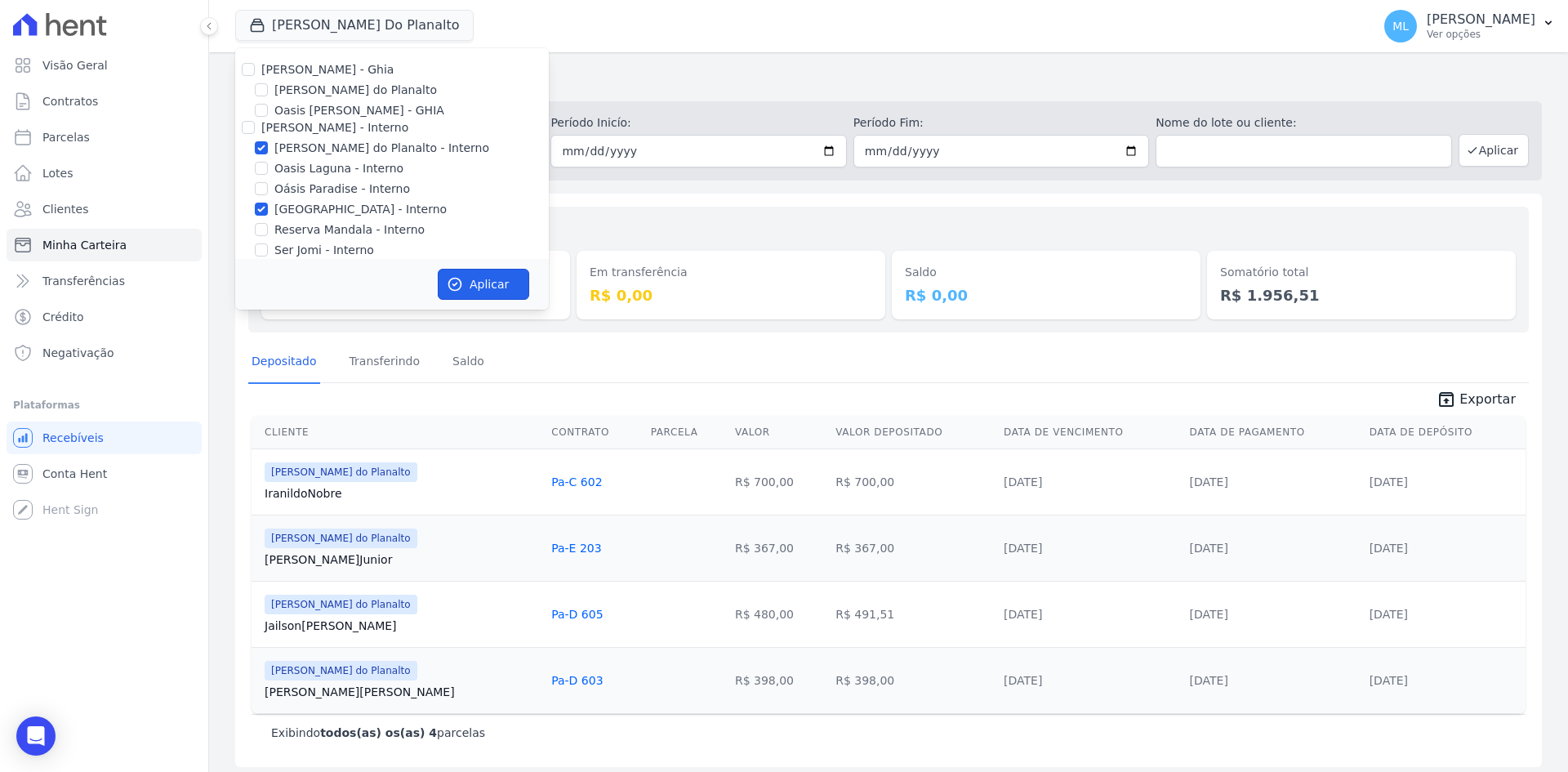
click at [485, 279] on button "Aplicar" at bounding box center [484, 284] width 92 height 31
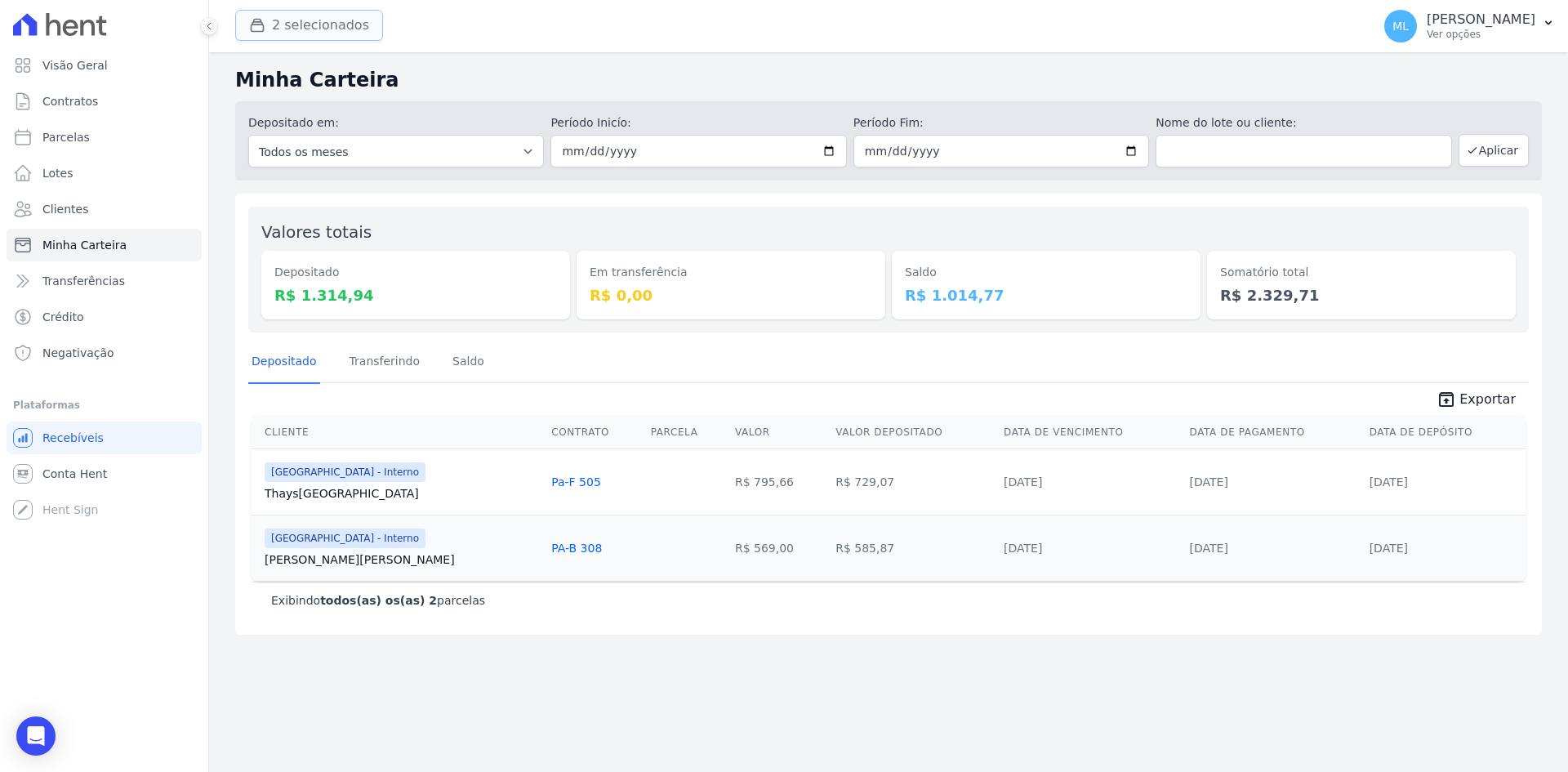
click at [353, 33] on button "2 selecionados" at bounding box center [308, 25] width 148 height 31
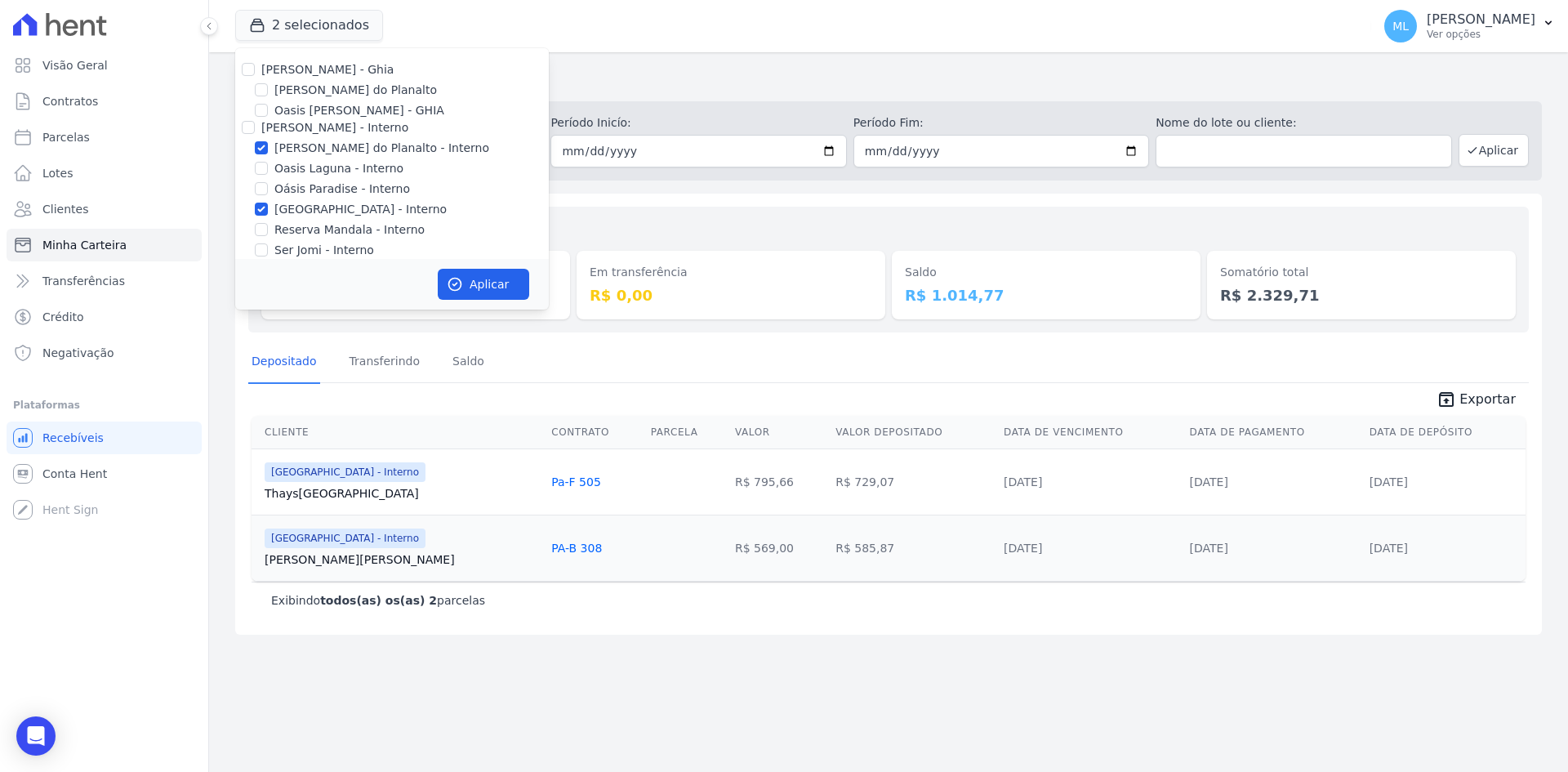
click at [320, 154] on label "Areias do Planalto - Interno" at bounding box center [382, 149] width 215 height 17
click at [268, 154] on input "Areias do Planalto - Interno" at bounding box center [261, 148] width 13 height 13
checkbox input "false"
click at [318, 208] on label "Parque do Planalto - Interno" at bounding box center [361, 210] width 173 height 17
click at [268, 208] on input "Parque do Planalto - Interno" at bounding box center [261, 209] width 13 height 13
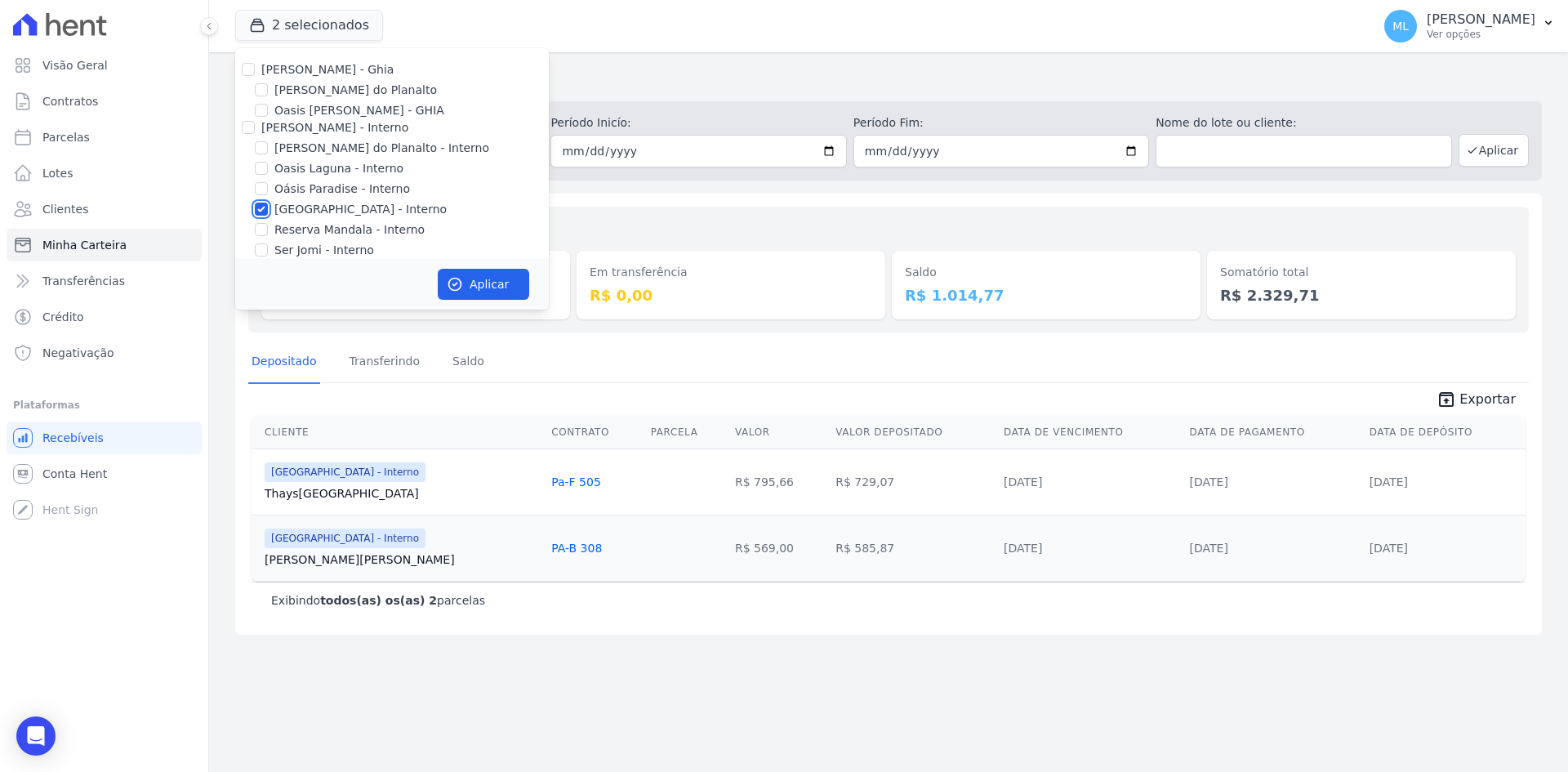
checkbox input "false"
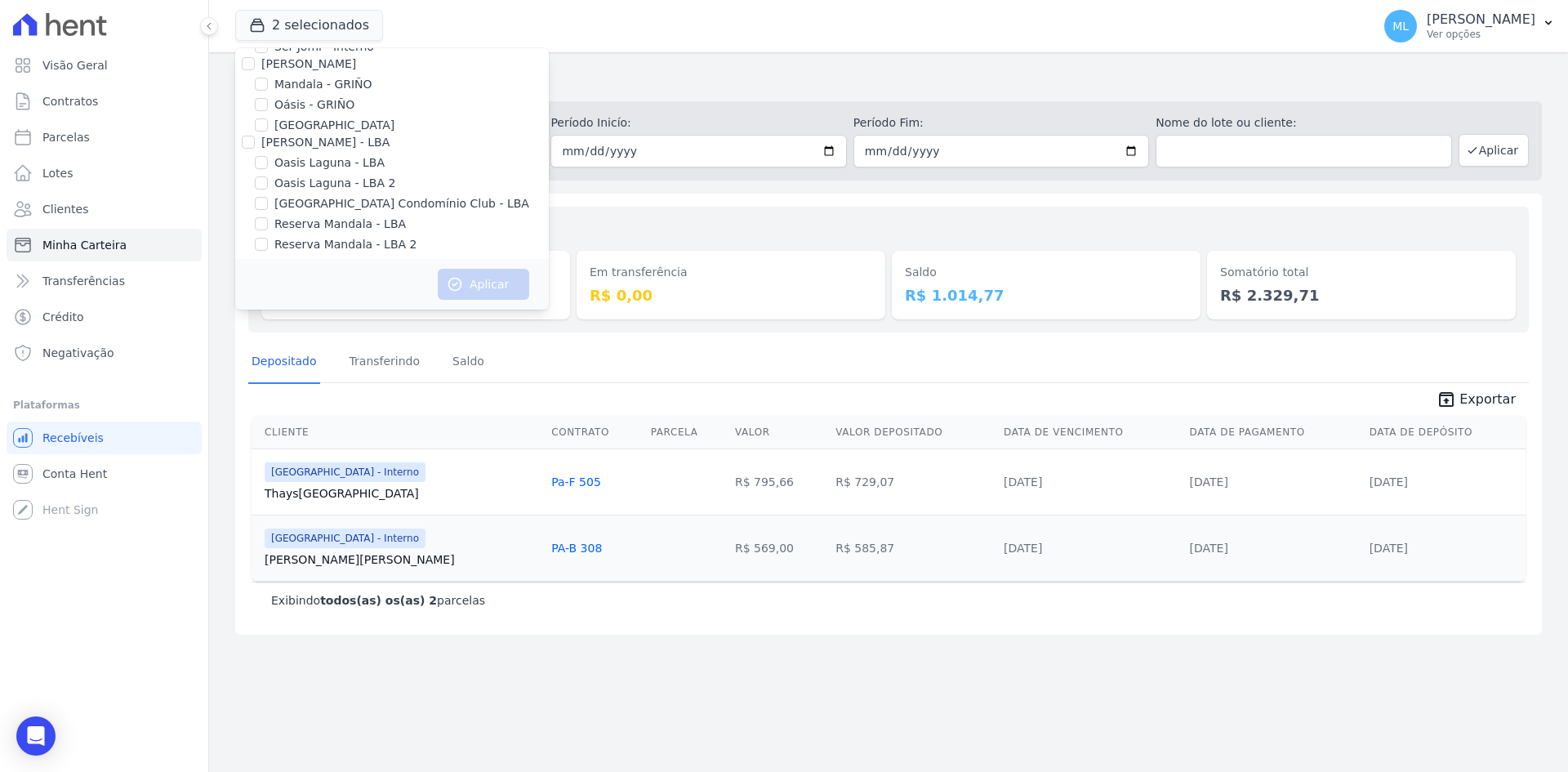
scroll to position [211, 0]
click at [313, 196] on label "Parque do Planalto Condomínio Club - LBA" at bounding box center [401, 197] width 255 height 17
click at [268, 196] on input "Parque do Planalto Condomínio Club - LBA" at bounding box center [261, 195] width 13 height 13
checkbox input "true"
click at [486, 273] on button "Aplicar" at bounding box center [484, 284] width 92 height 31
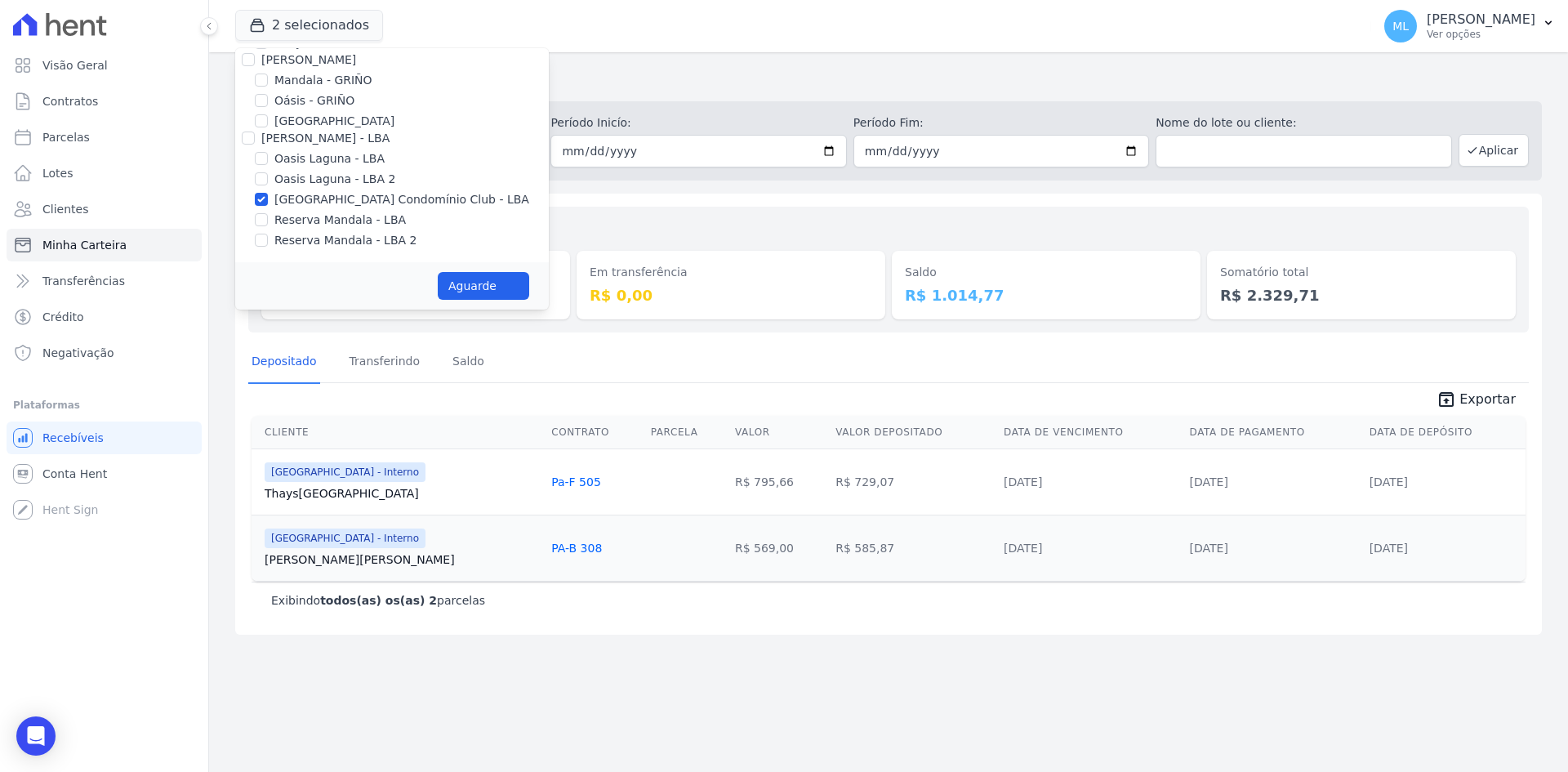
scroll to position [207, 0]
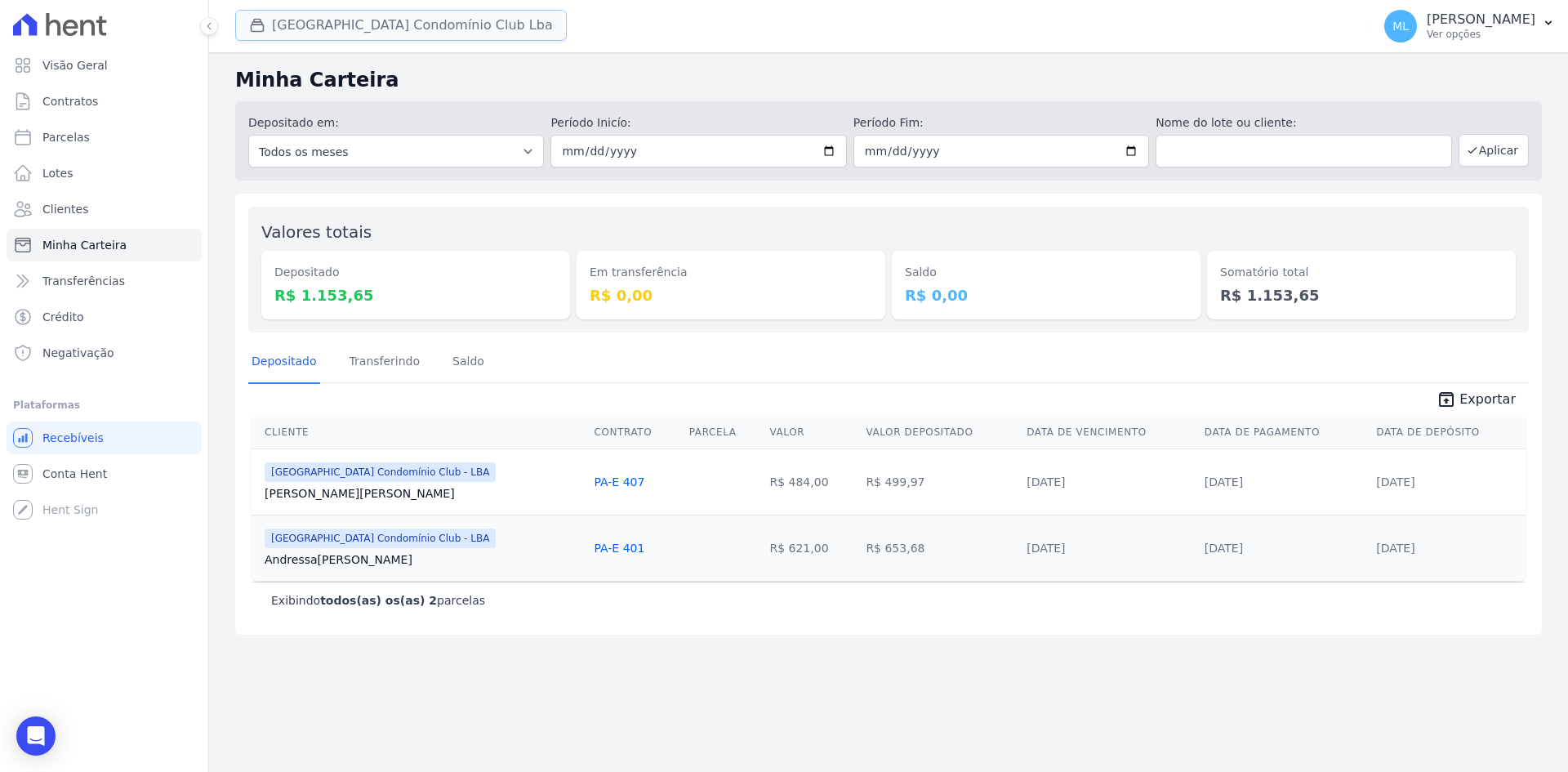
click at [422, 36] on button "Parque Do Planalto Condomínio Club Lba" at bounding box center [401, 25] width 332 height 31
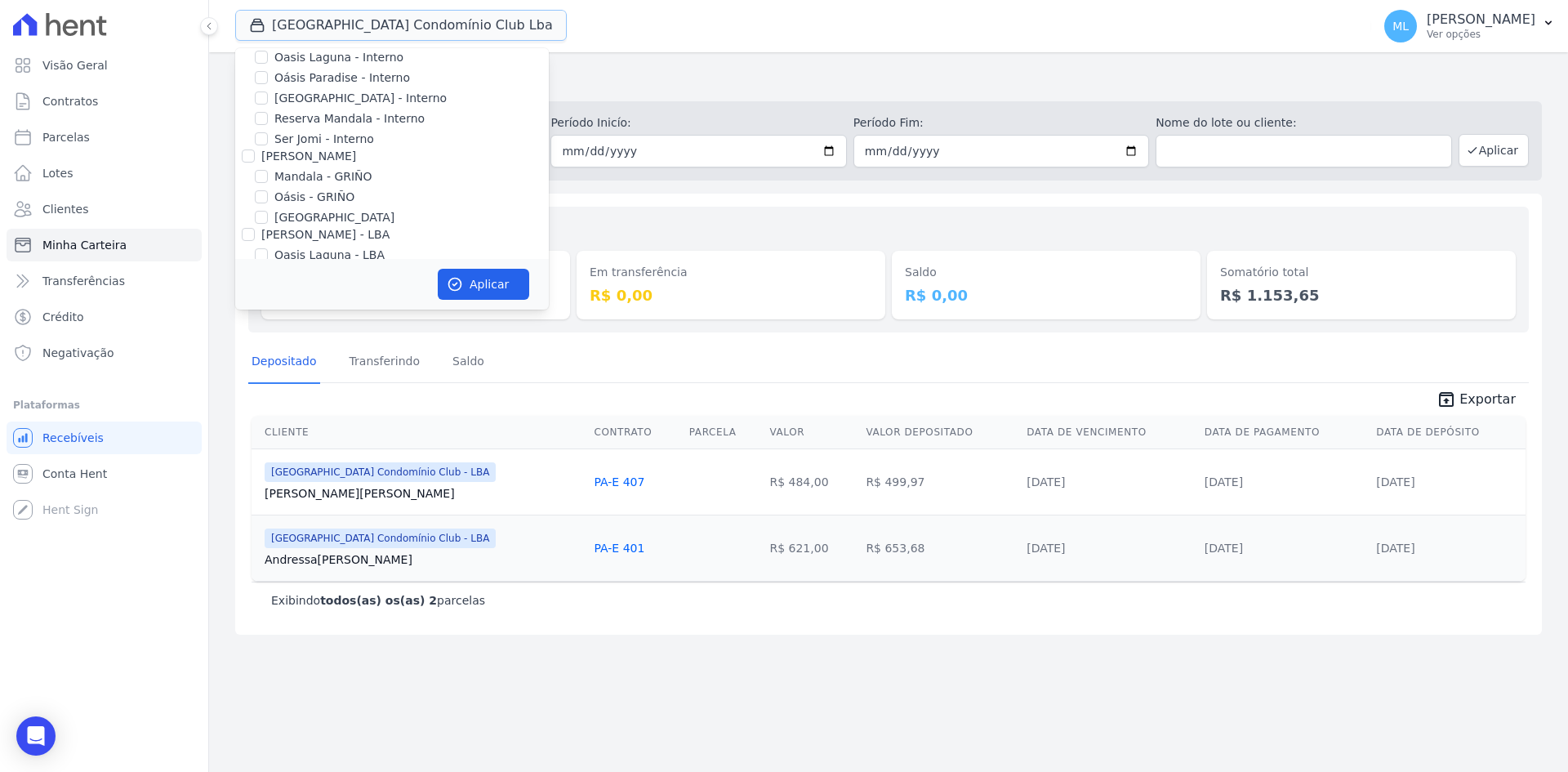
scroll to position [211, 0]
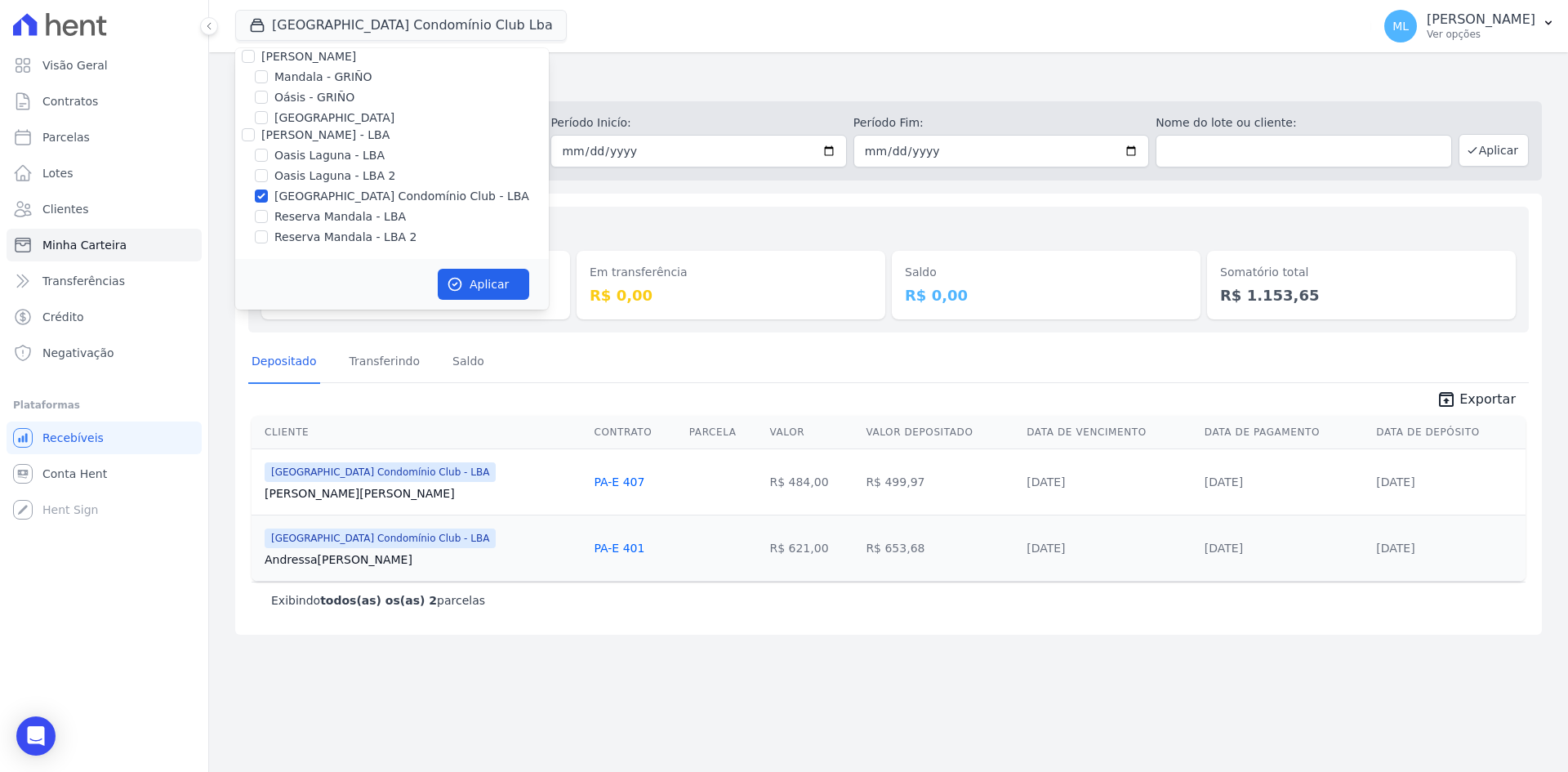
click at [299, 188] on label "Parque do Planalto Condomínio Club - LBA" at bounding box center [401, 197] width 255 height 17
click at [268, 189] on input "Parque do Planalto Condomínio Club - LBA" at bounding box center [261, 195] width 13 height 13
checkbox input "false"
click at [302, 219] on label "Reserva Mandala - LBA" at bounding box center [340, 217] width 131 height 17
click at [268, 219] on input "Reserva Mandala - LBA" at bounding box center [261, 216] width 13 height 13
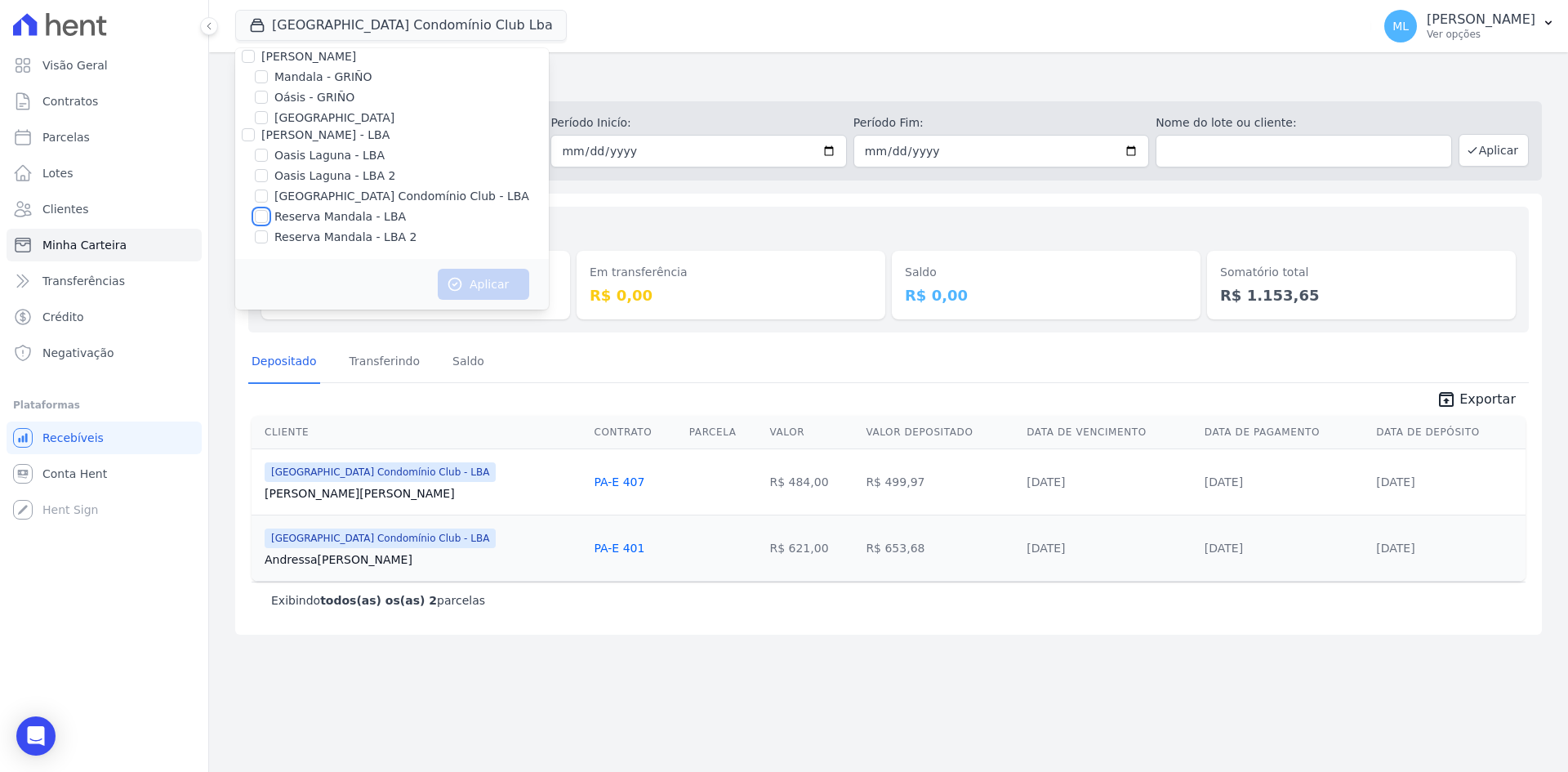
checkbox input "true"
click at [309, 234] on label "Reserva Mandala - LBA 2" at bounding box center [345, 237] width 142 height 17
click at [268, 234] on input "Reserva Mandala - LBA 2" at bounding box center [261, 237] width 13 height 13
checkbox input "true"
click at [464, 272] on button "Aplicar" at bounding box center [484, 284] width 92 height 31
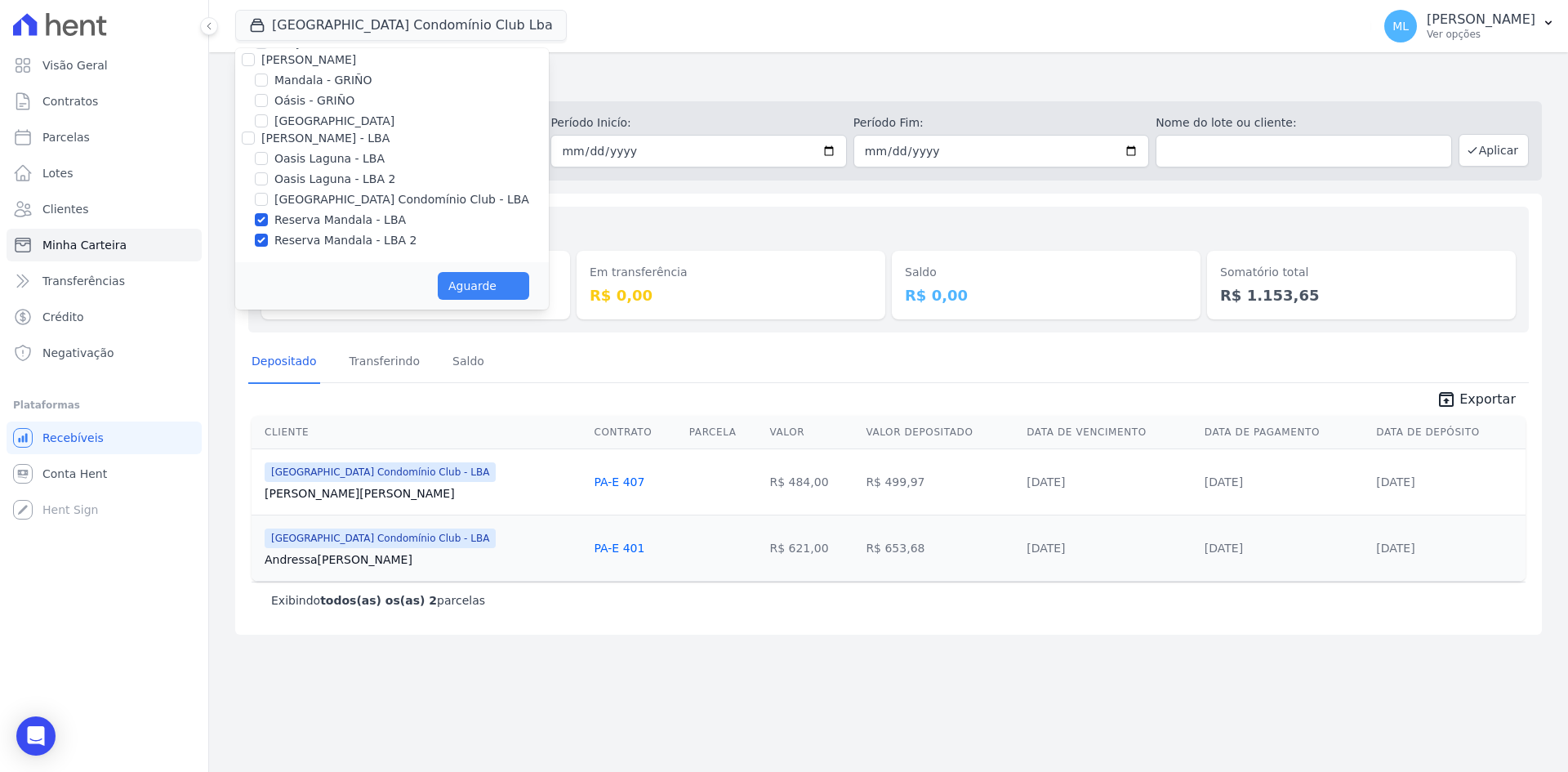
scroll to position [207, 0]
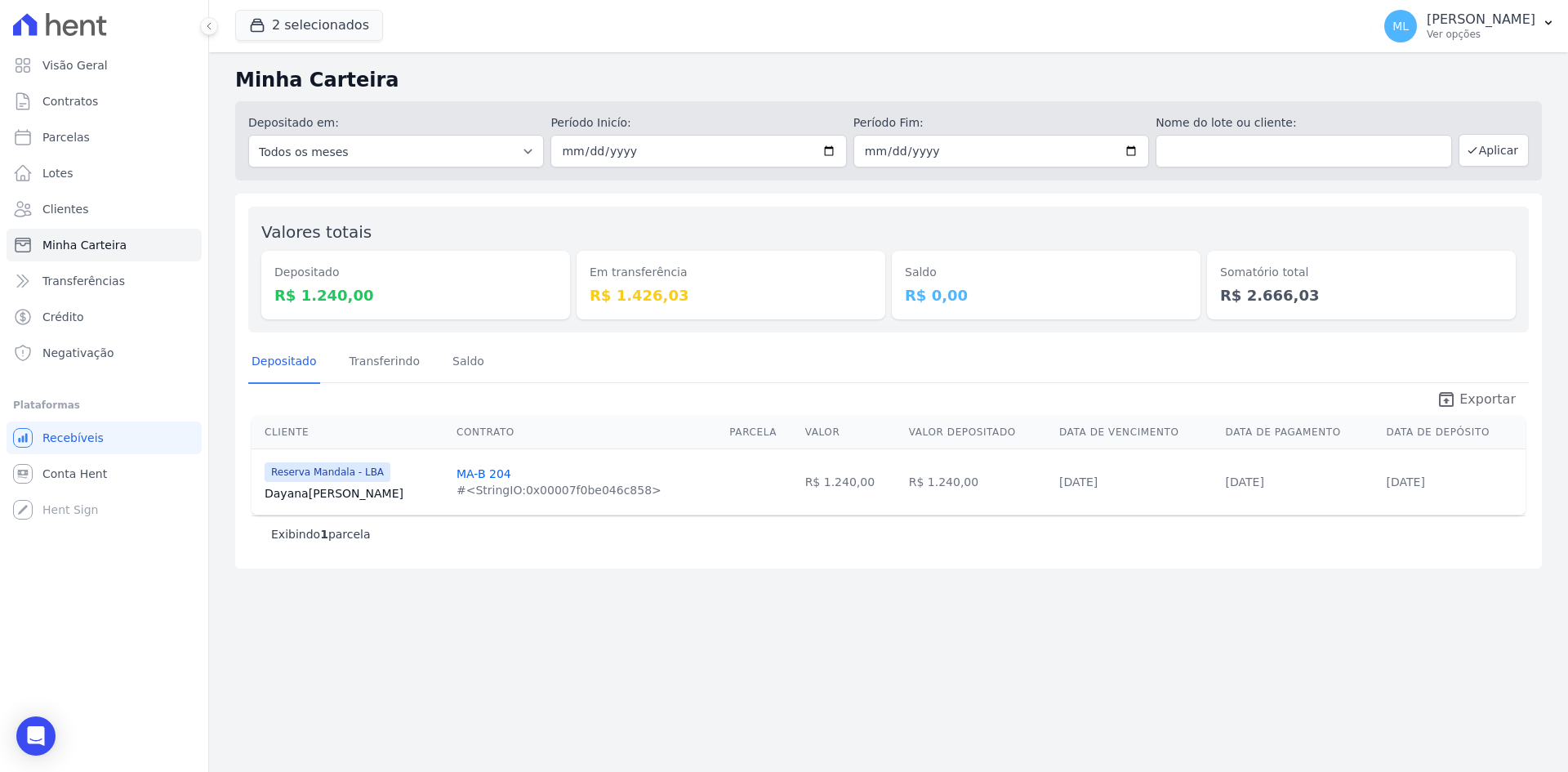
click at [1450, 396] on icon "unarchive" at bounding box center [1446, 399] width 20 height 20
click at [331, 18] on button "2 selecionados" at bounding box center [308, 25] width 148 height 31
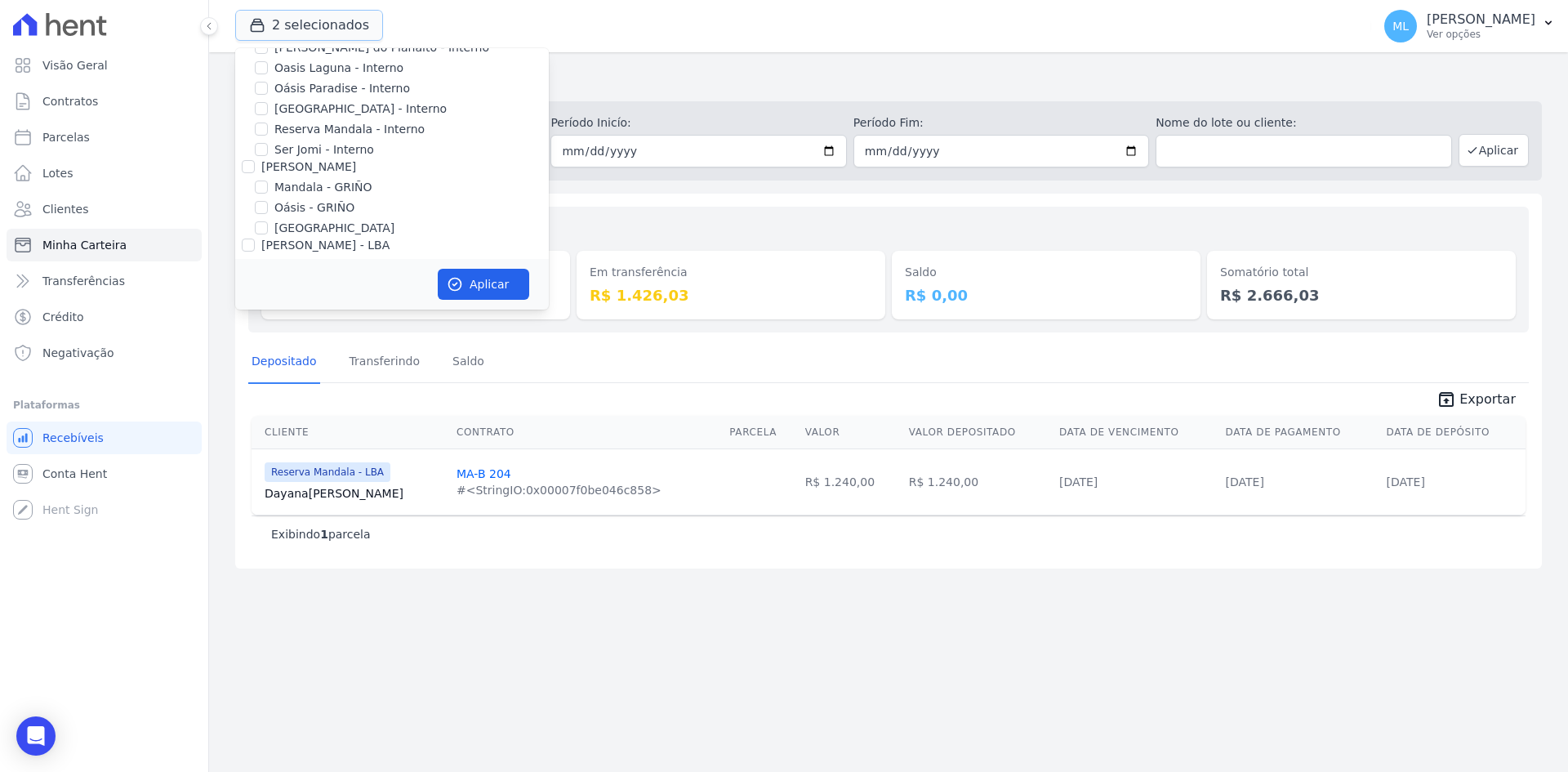
scroll to position [211, 0]
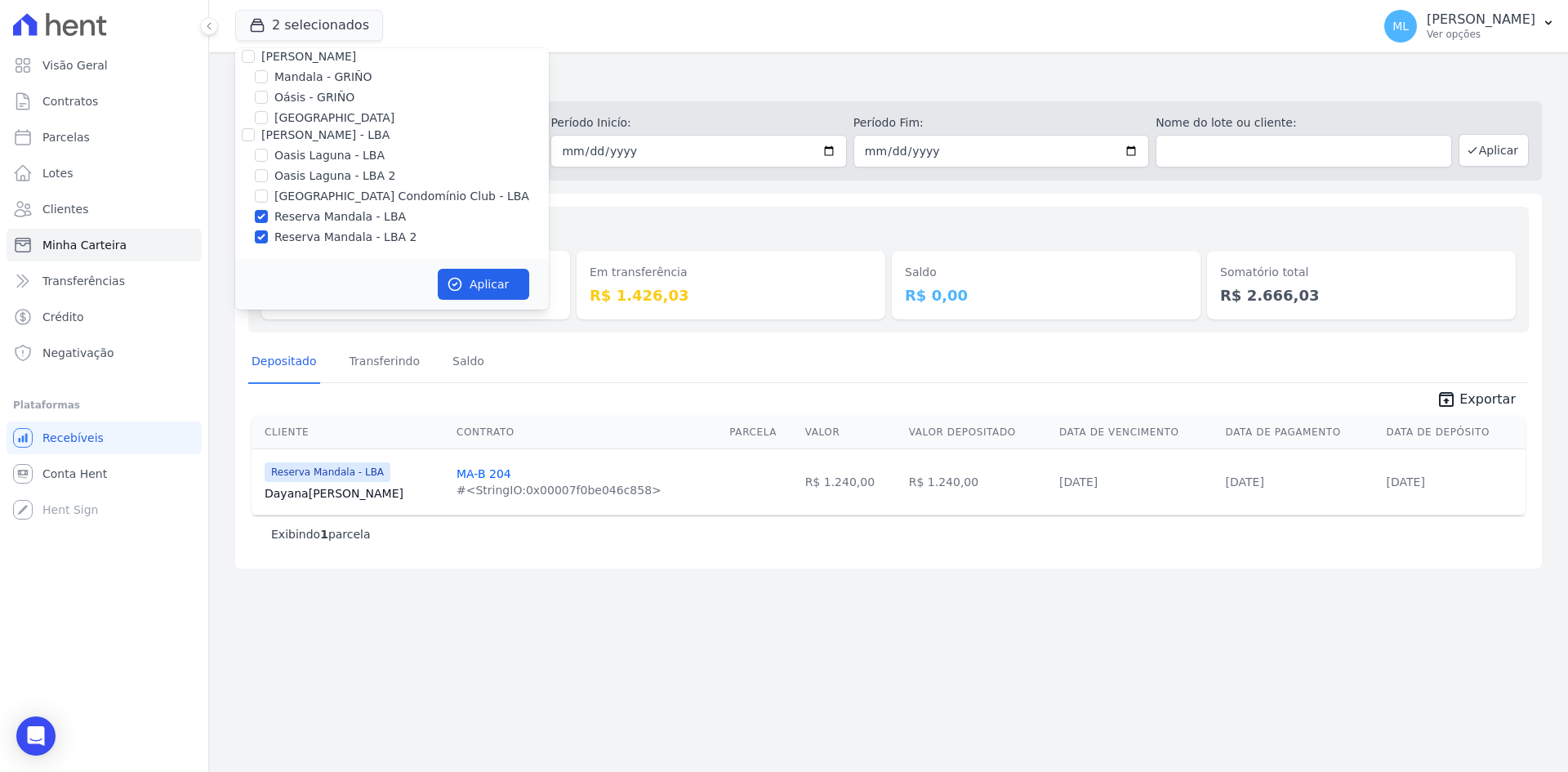
click at [329, 218] on label "Reserva Mandala - LBA" at bounding box center [340, 217] width 131 height 17
click at [268, 218] on input "Reserva Mandala - LBA" at bounding box center [261, 216] width 13 height 13
checkbox input "false"
click at [335, 238] on label "Reserva Mandala - LBA 2" at bounding box center [345, 237] width 142 height 17
click at [268, 238] on input "Reserva Mandala - LBA 2" at bounding box center [261, 237] width 13 height 13
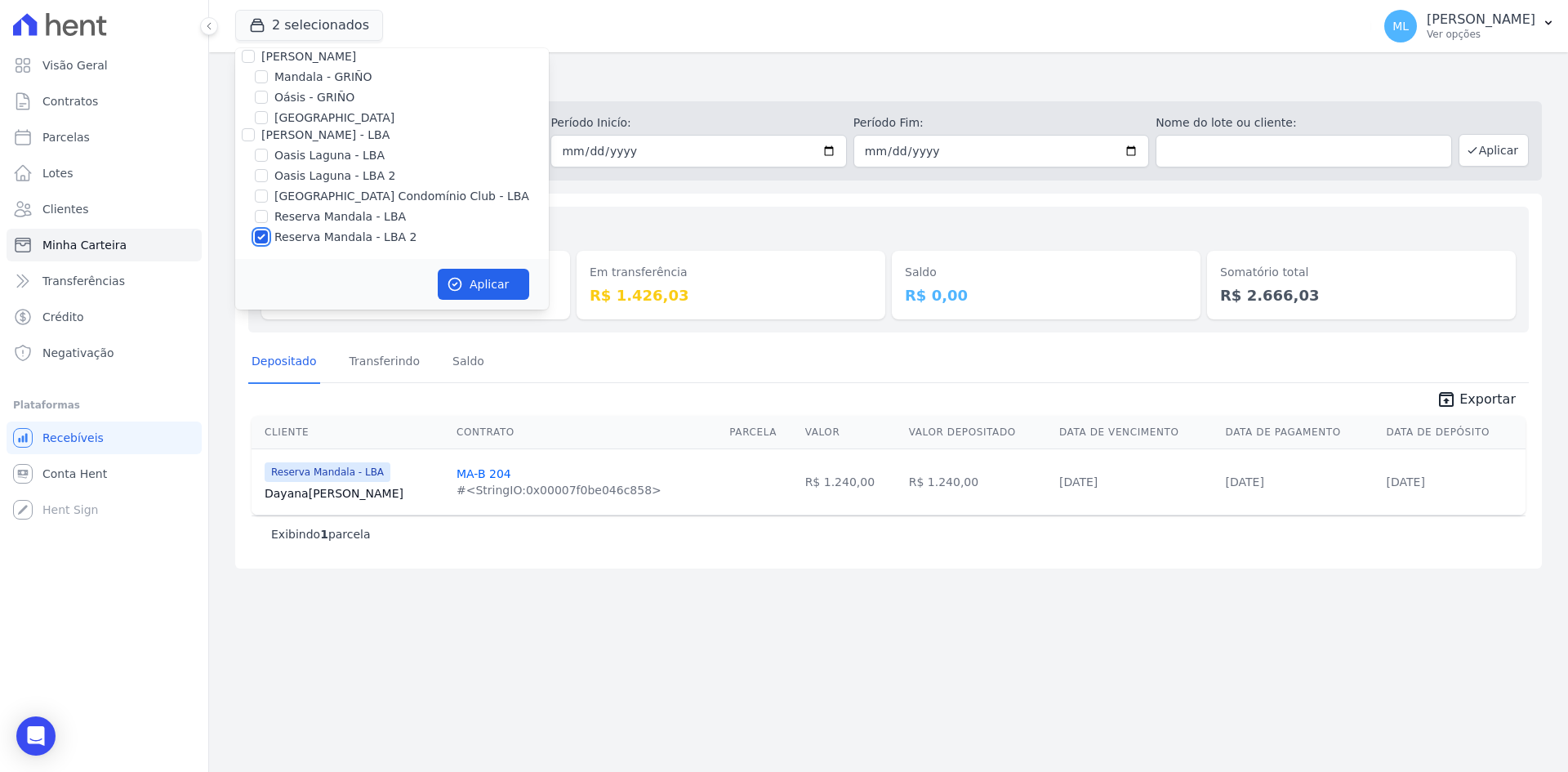
checkbox input "false"
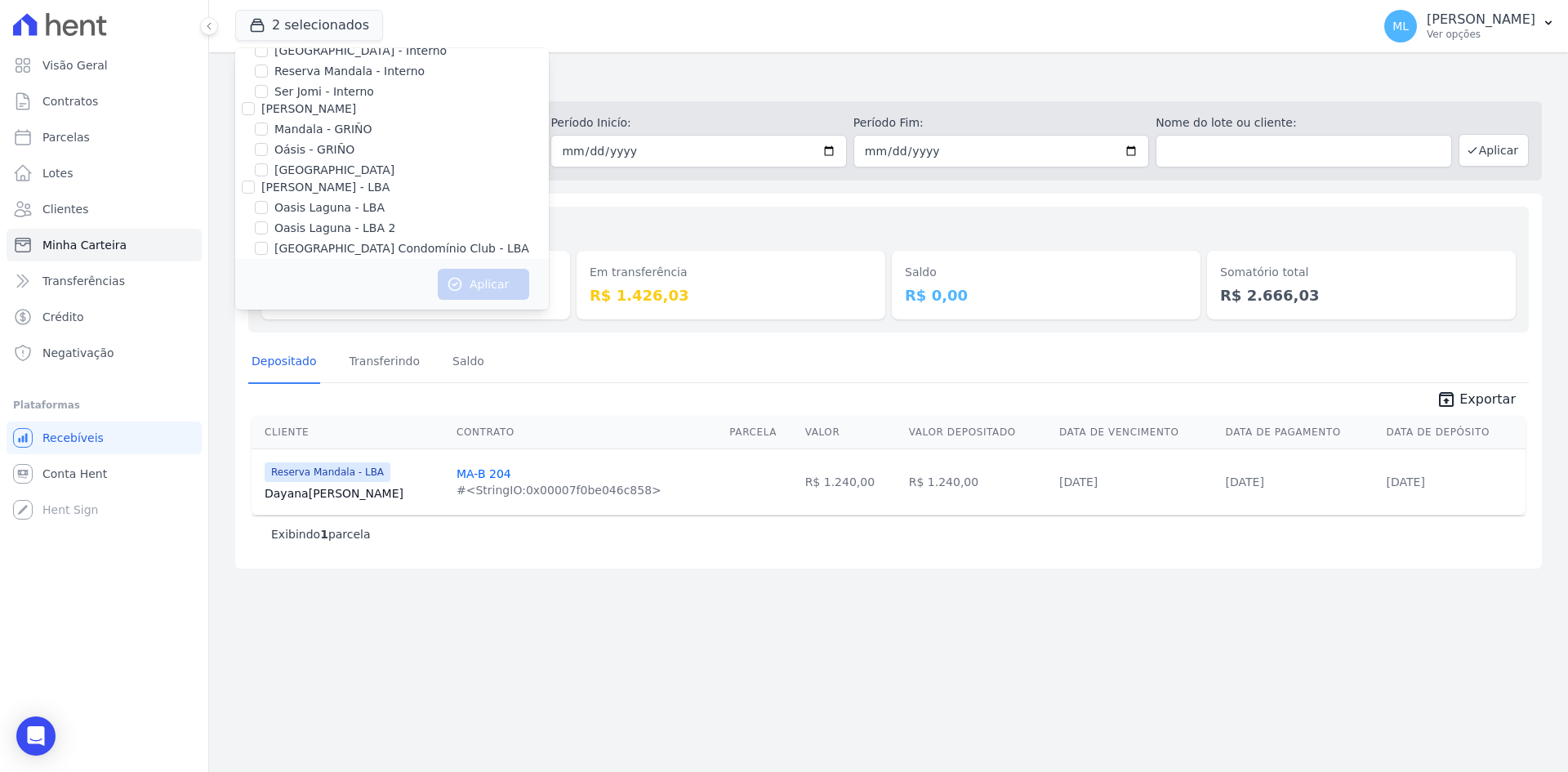
scroll to position [129, 0]
click at [338, 155] on label "Mandala - GRIÑO" at bounding box center [324, 159] width 98 height 17
click at [268, 155] on input "Mandala - GRIÑO" at bounding box center [261, 158] width 13 height 13
checkbox input "true"
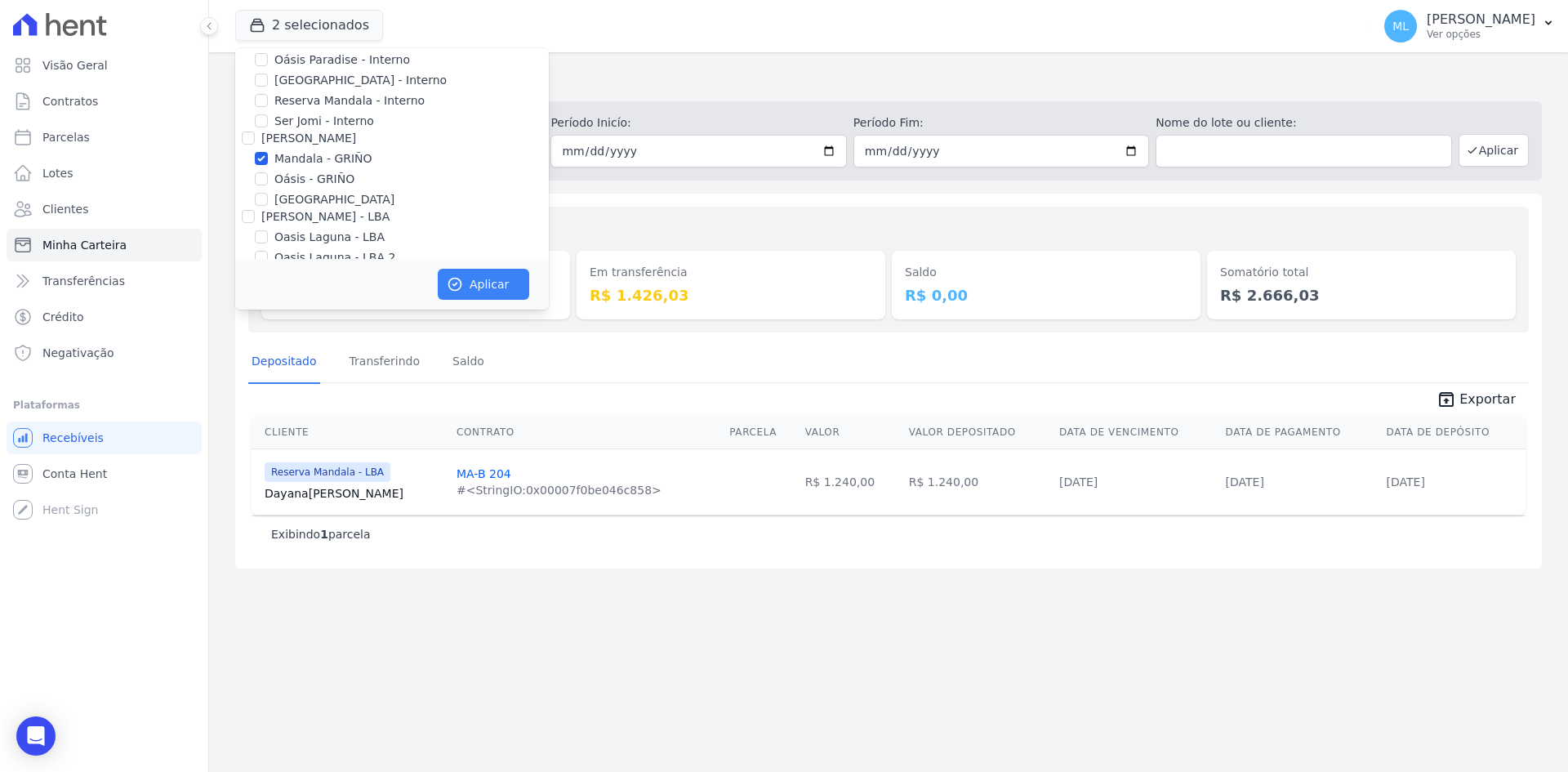
drag, startPoint x: 461, startPoint y: 265, endPoint x: 469, endPoint y: 277, distance: 14.4
click at [463, 267] on div "Aplicar" at bounding box center [391, 284] width 313 height 51
click at [472, 280] on button "Aplicar" at bounding box center [484, 284] width 92 height 31
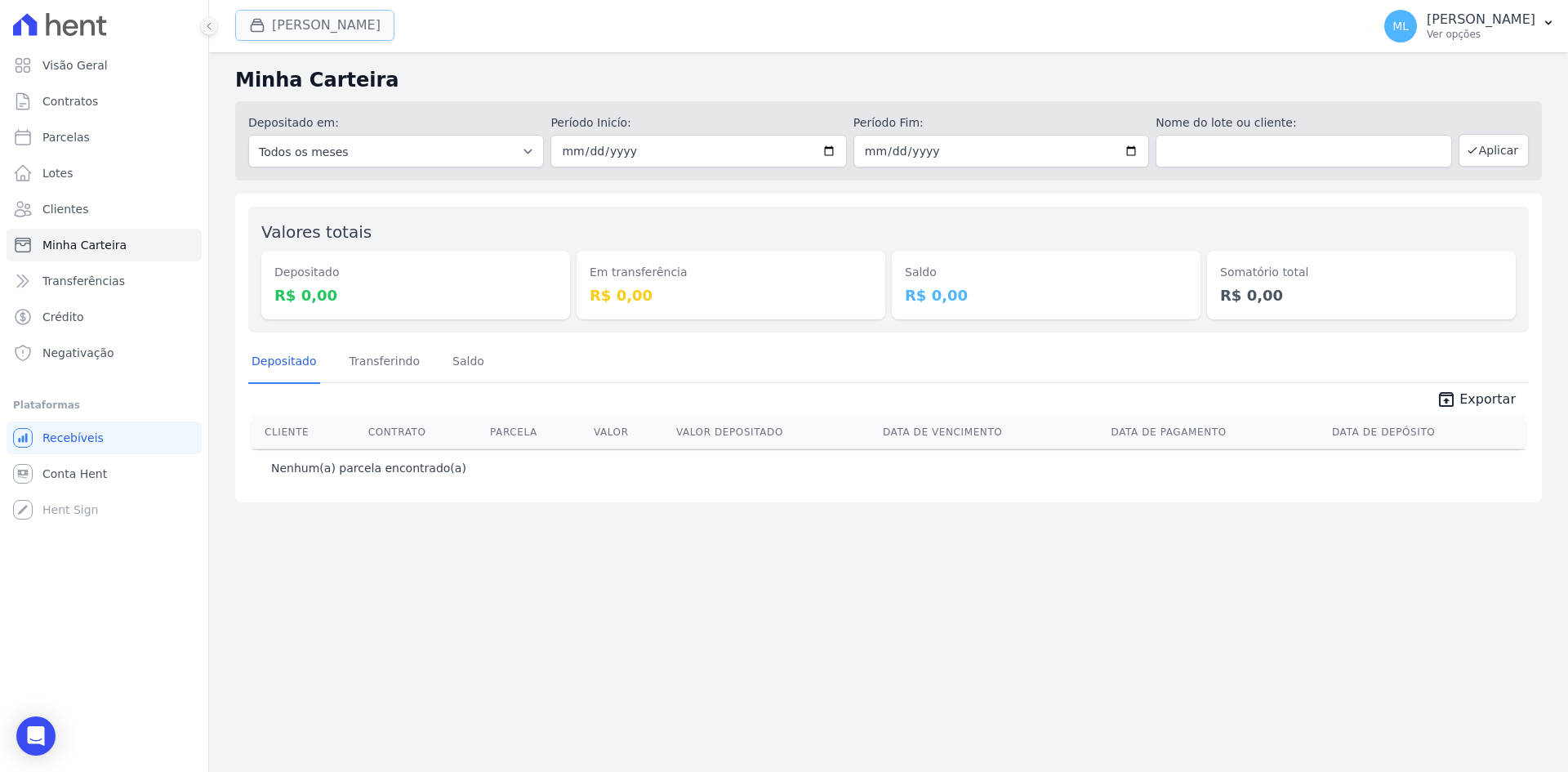
click at [342, 28] on button "Mandala Griño" at bounding box center [314, 25] width 159 height 31
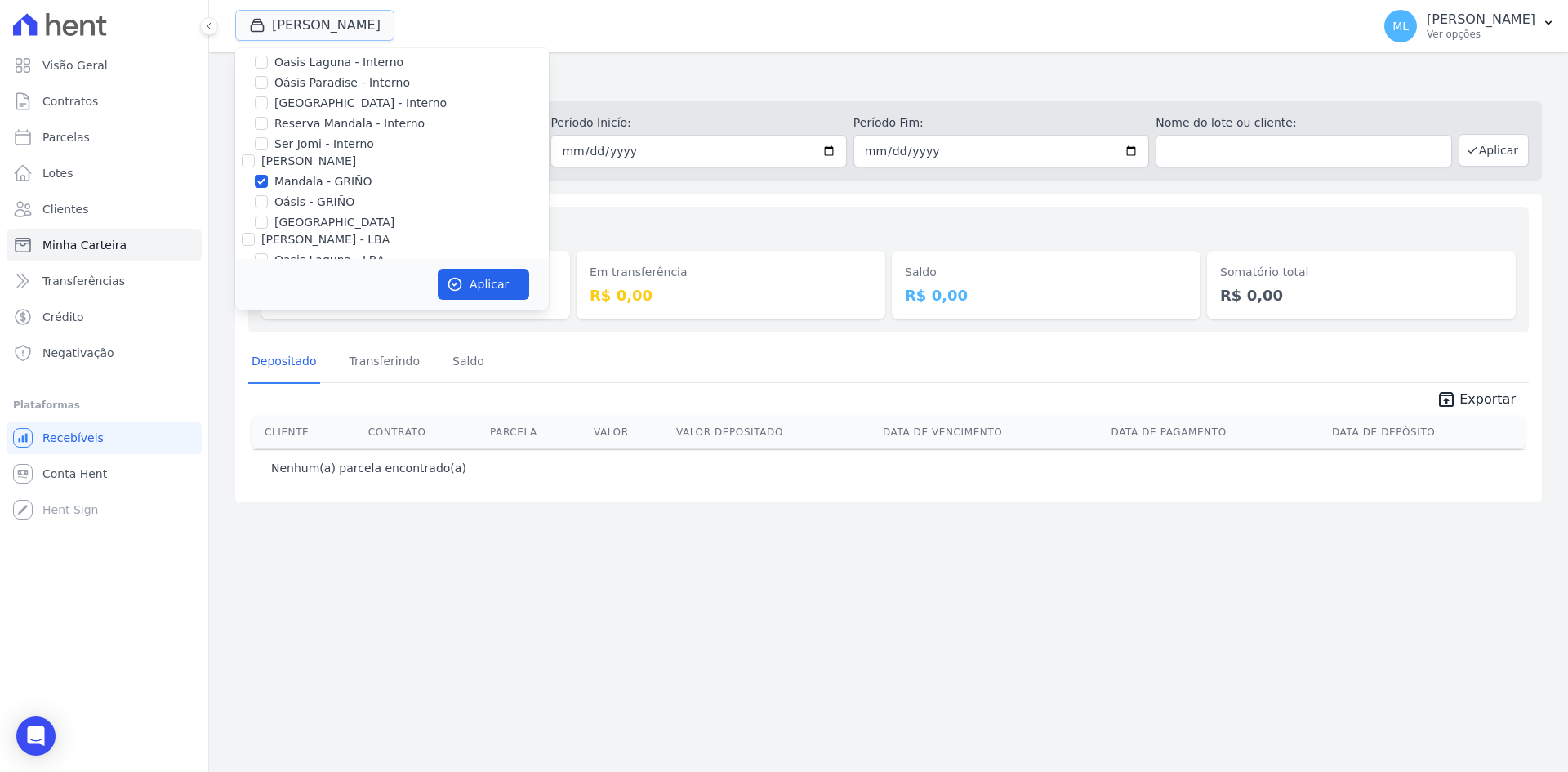
scroll to position [211, 0]
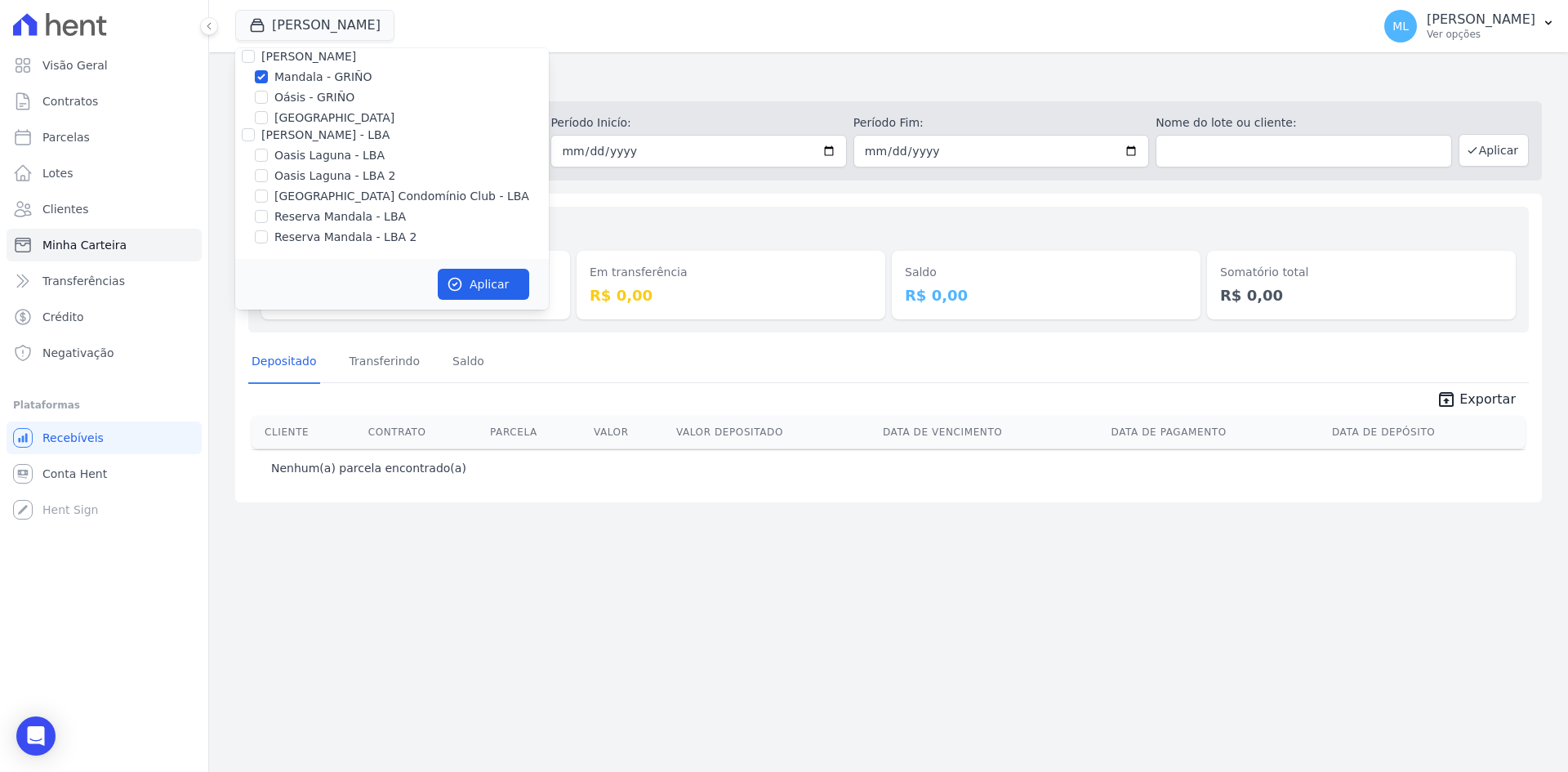
click at [313, 70] on label "Mandala - GRIÑO" at bounding box center [324, 77] width 98 height 17
click at [268, 70] on input "Mandala - GRIÑO" at bounding box center [261, 76] width 13 height 13
checkbox input "false"
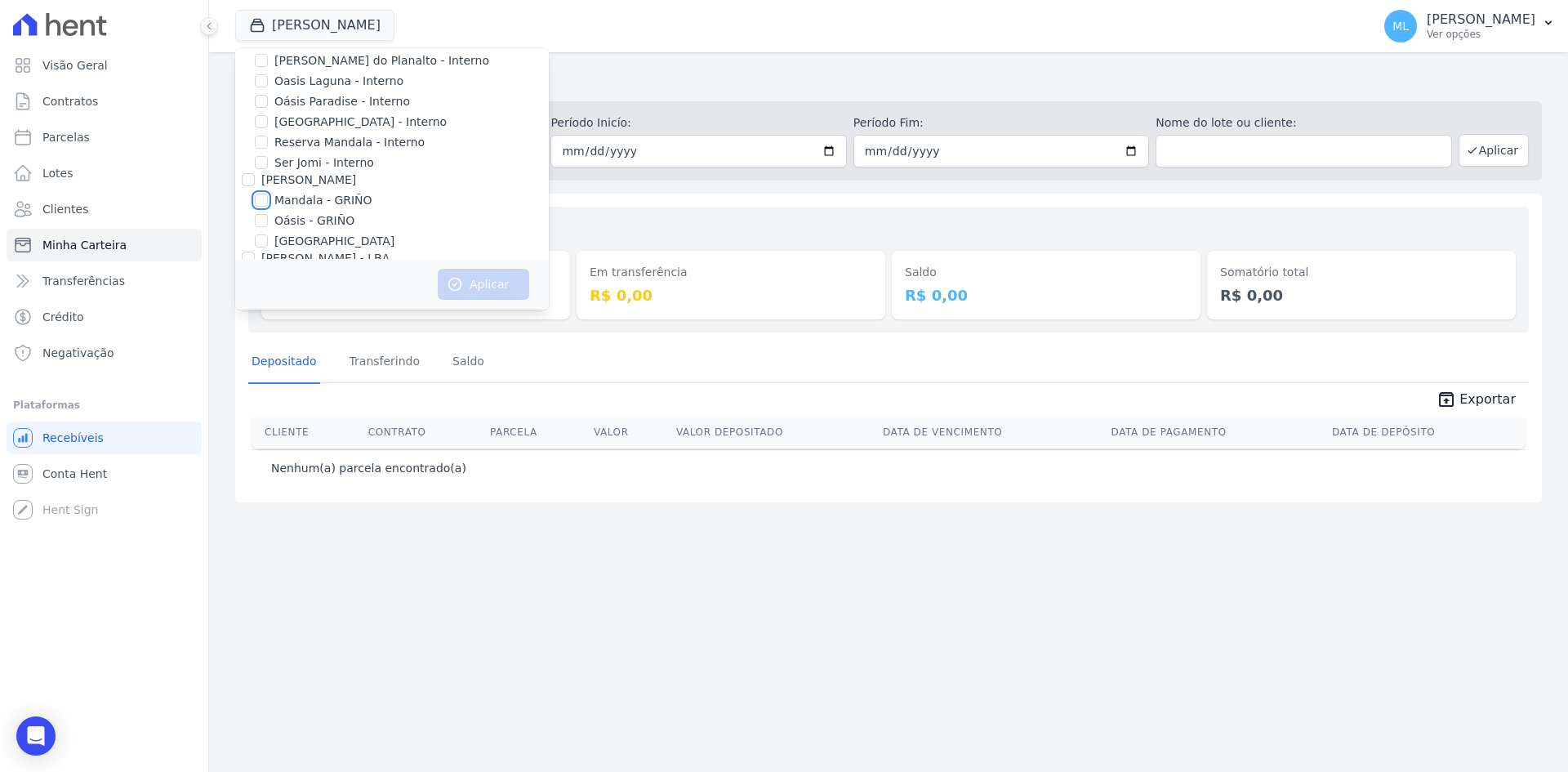
scroll to position [47, 0]
click at [313, 180] on label "Reserva Mandala - Interno" at bounding box center [350, 182] width 150 height 17
click at [268, 180] on input "Reserva Mandala - Interno" at bounding box center [261, 181] width 13 height 13
checkbox input "true"
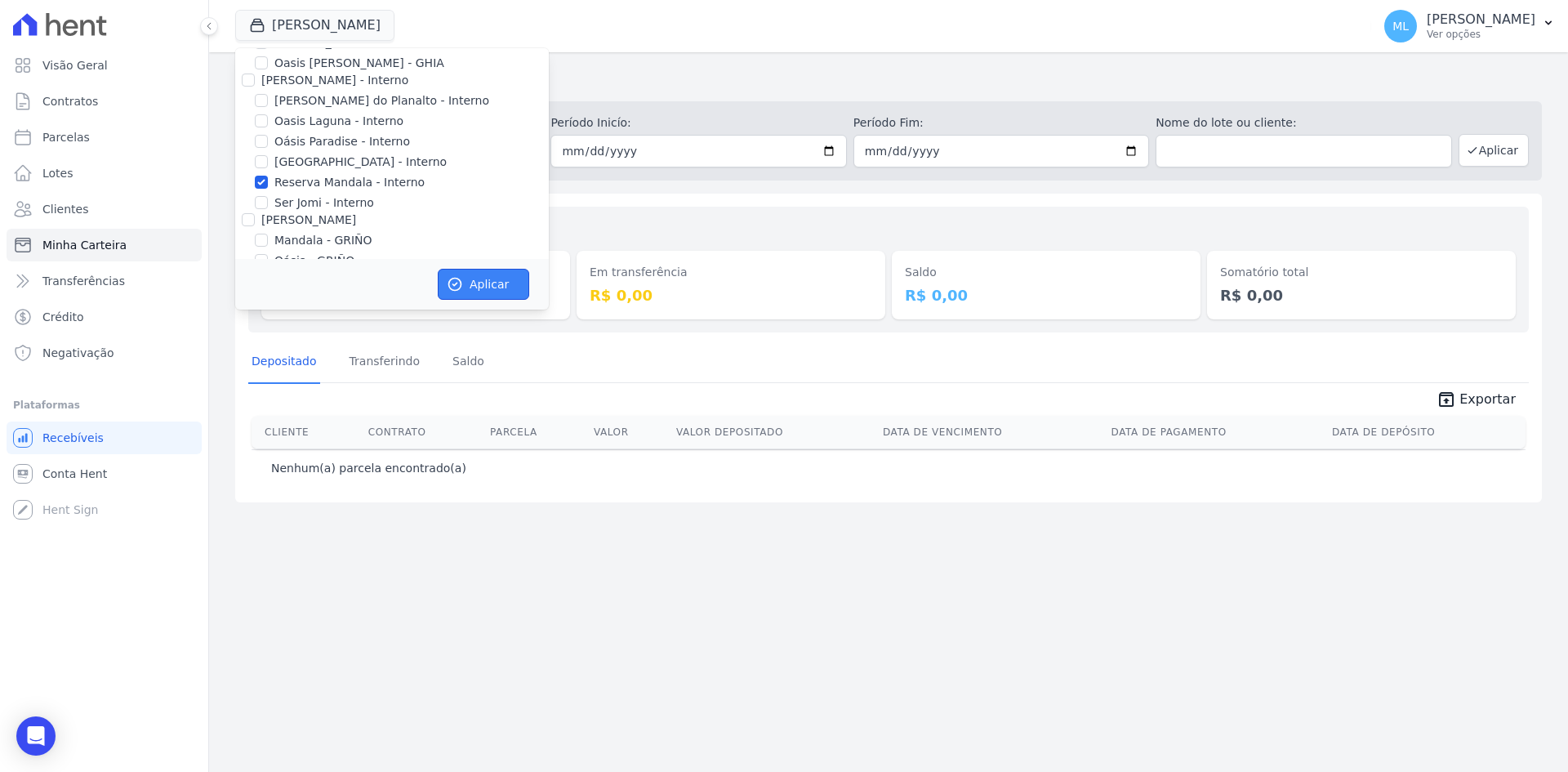
click at [465, 277] on button "Aplicar" at bounding box center [484, 284] width 92 height 31
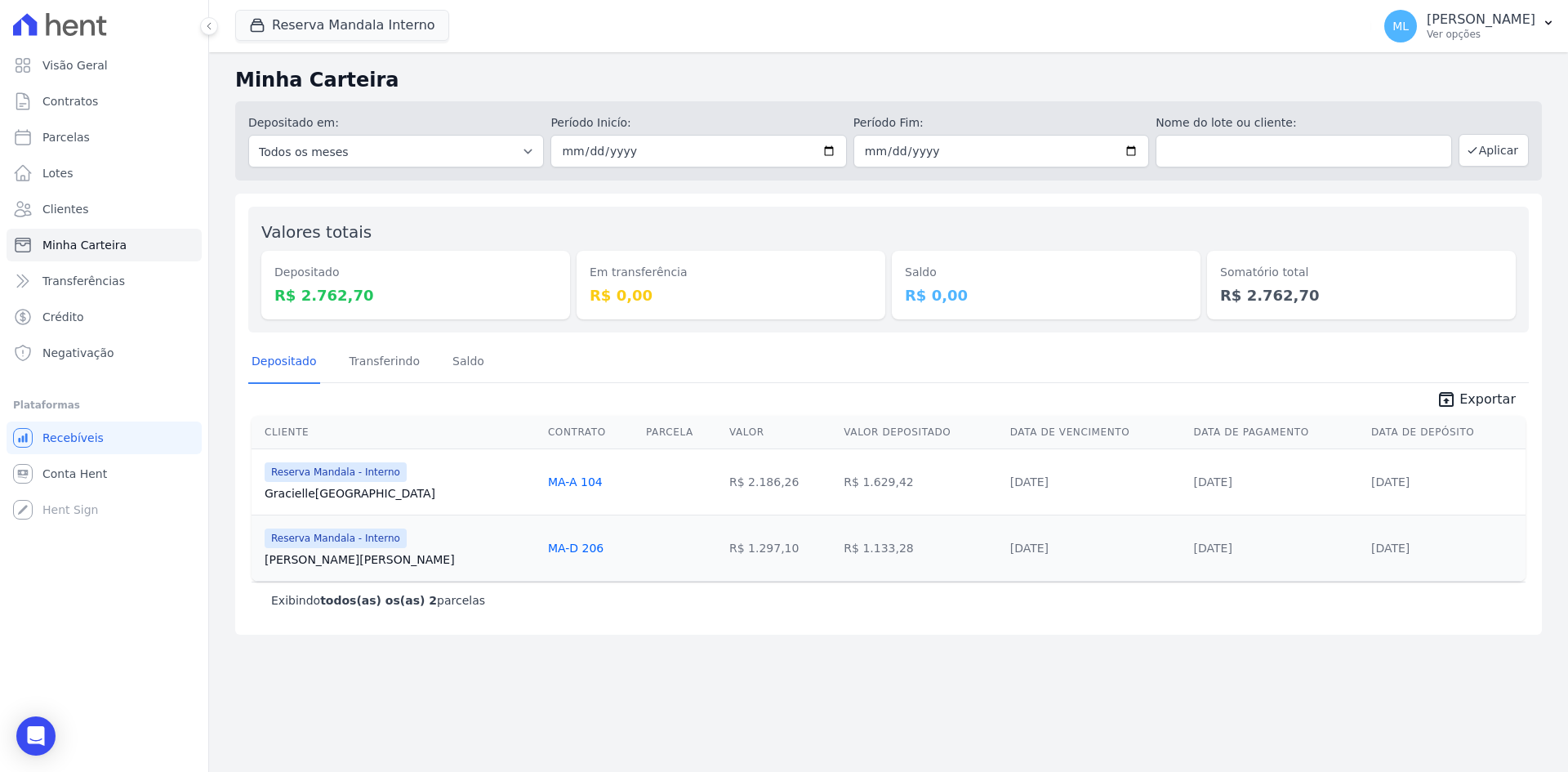
click at [1456, 397] on icon "unarchive" at bounding box center [1446, 399] width 20 height 20
click at [1503, 402] on span "Exportar" at bounding box center [1487, 399] width 56 height 20
click at [364, 34] on button "Reserva Mandala Interno" at bounding box center [342, 25] width 214 height 31
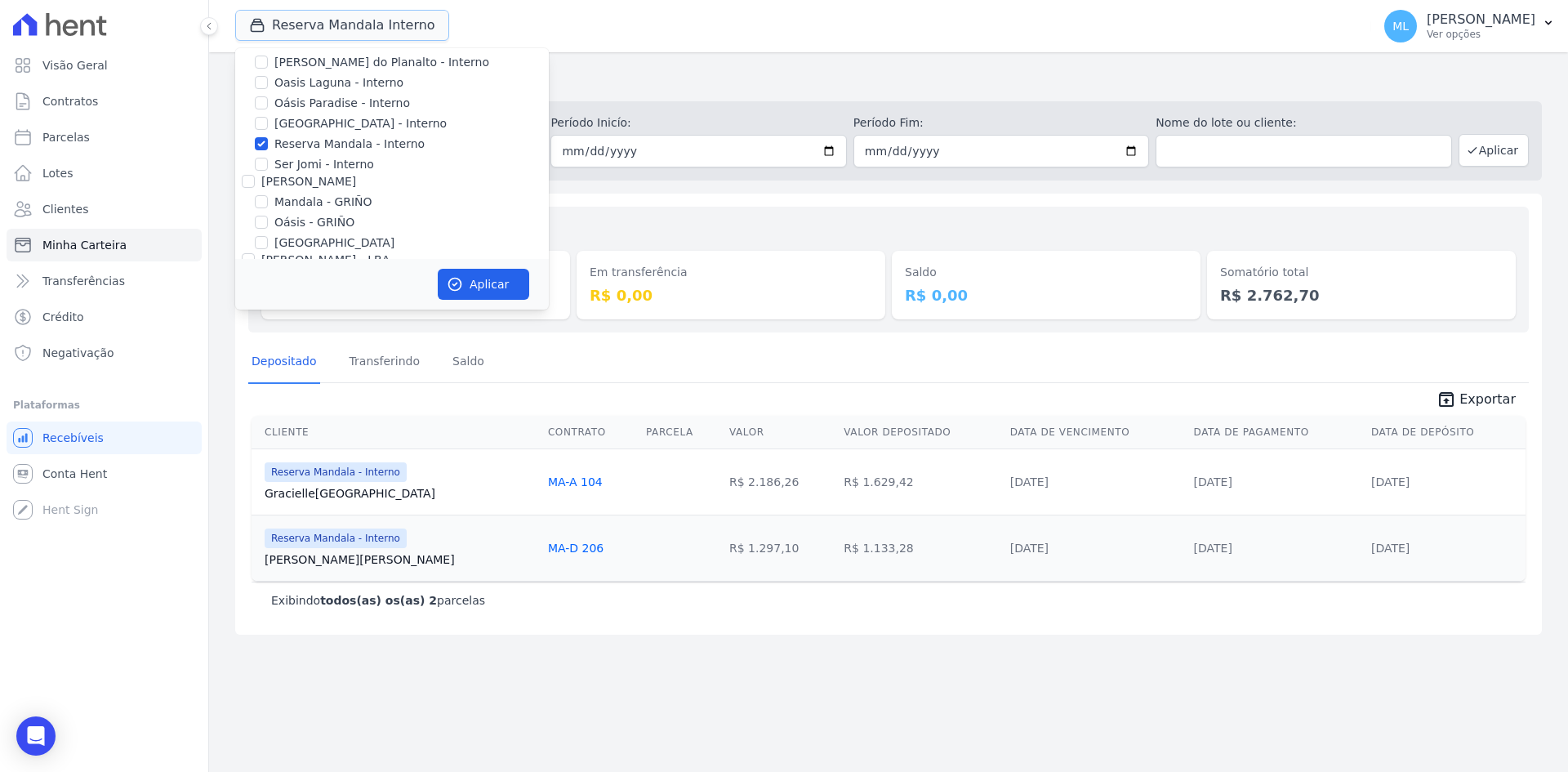
scroll to position [211, 0]
click at [671, 228] on div "Em transferência R$ 0,00" at bounding box center [731, 269] width 309 height 99
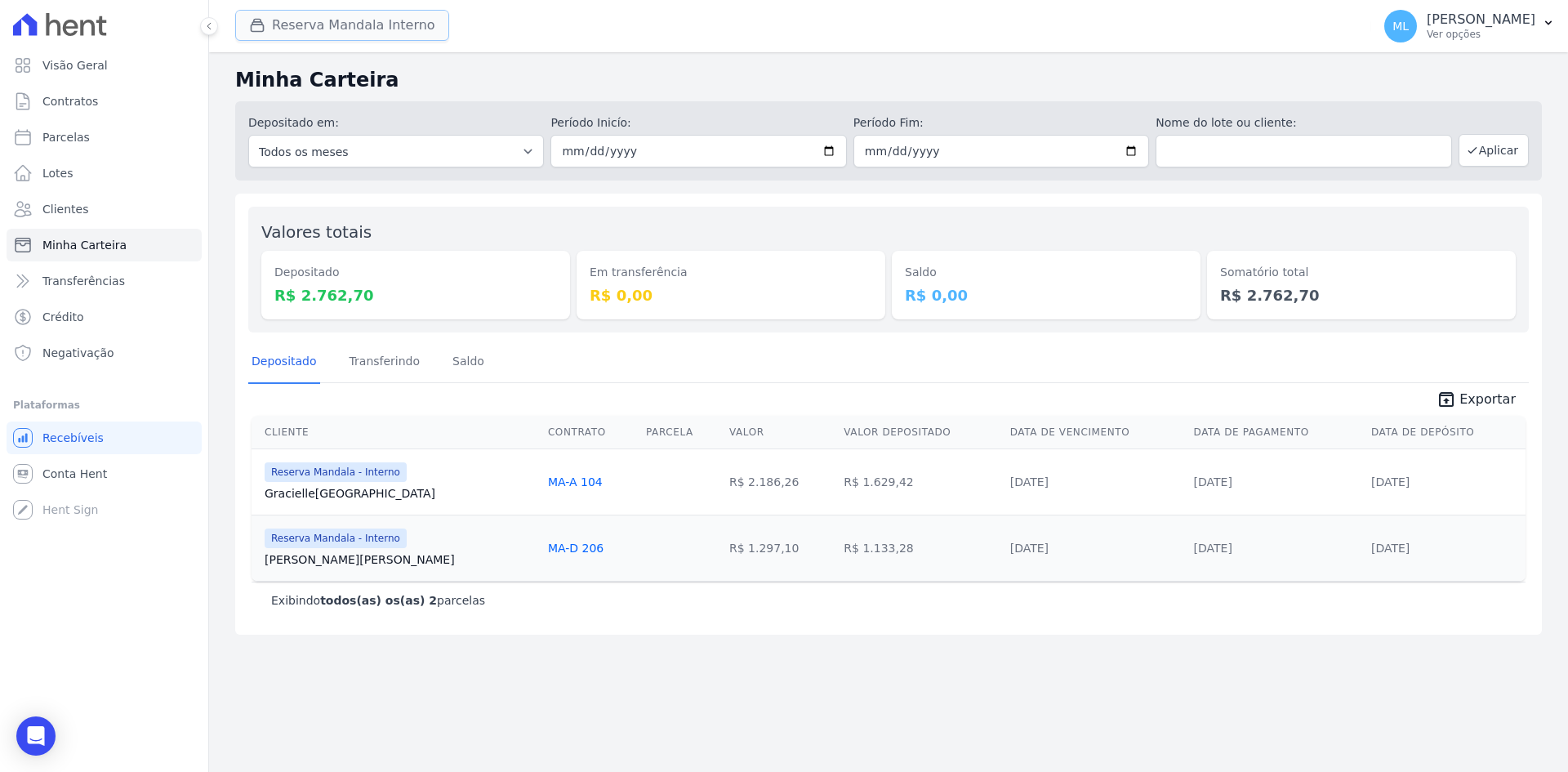
click at [405, 15] on button "Reserva Mandala Interno" at bounding box center [342, 25] width 214 height 31
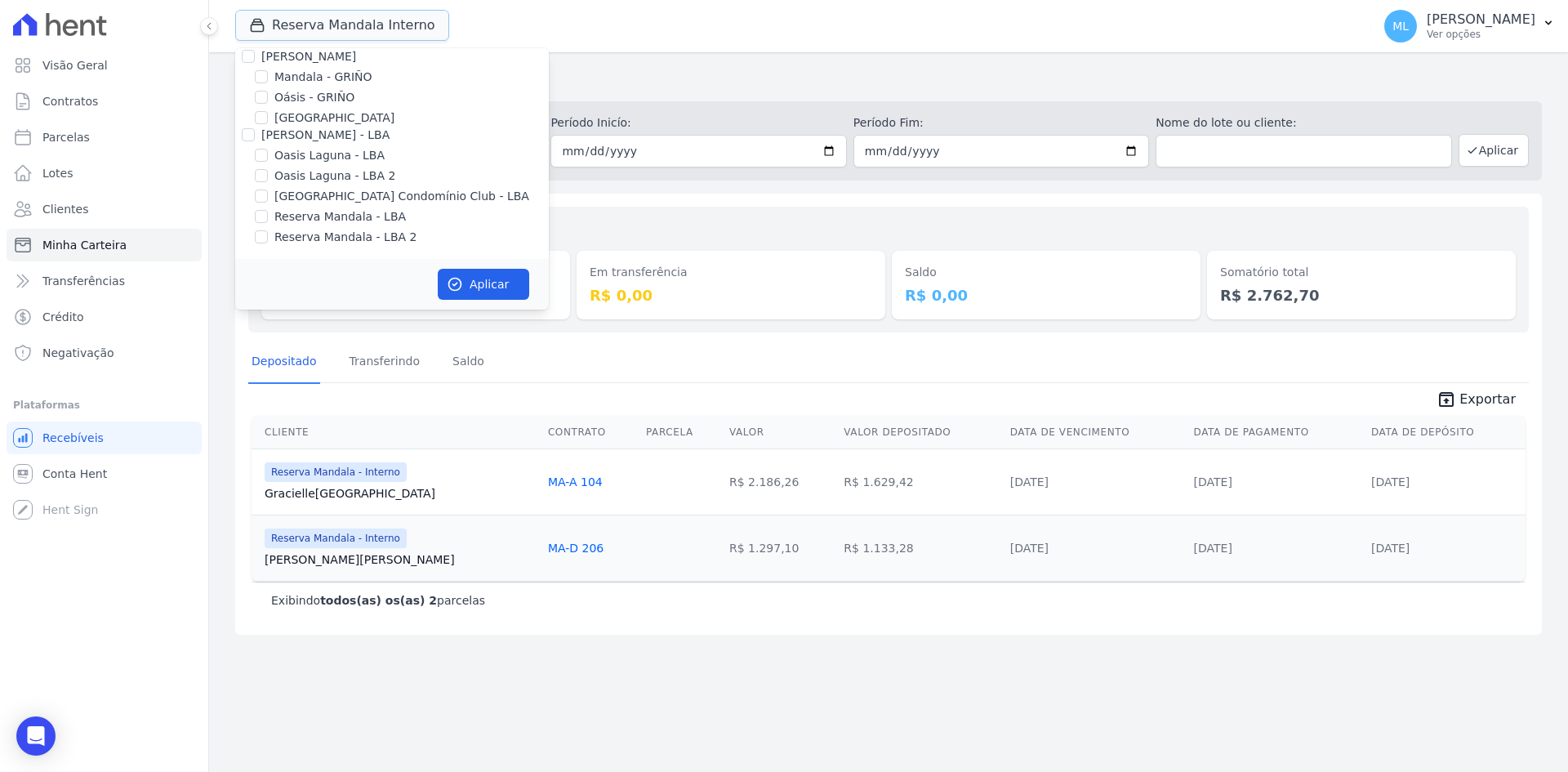
scroll to position [129, 0]
click at [364, 102] on label "Reserva Mandala - Interno" at bounding box center [350, 101] width 150 height 17
click at [268, 102] on input "Reserva Mandala - Interno" at bounding box center [261, 100] width 13 height 13
checkbox input "false"
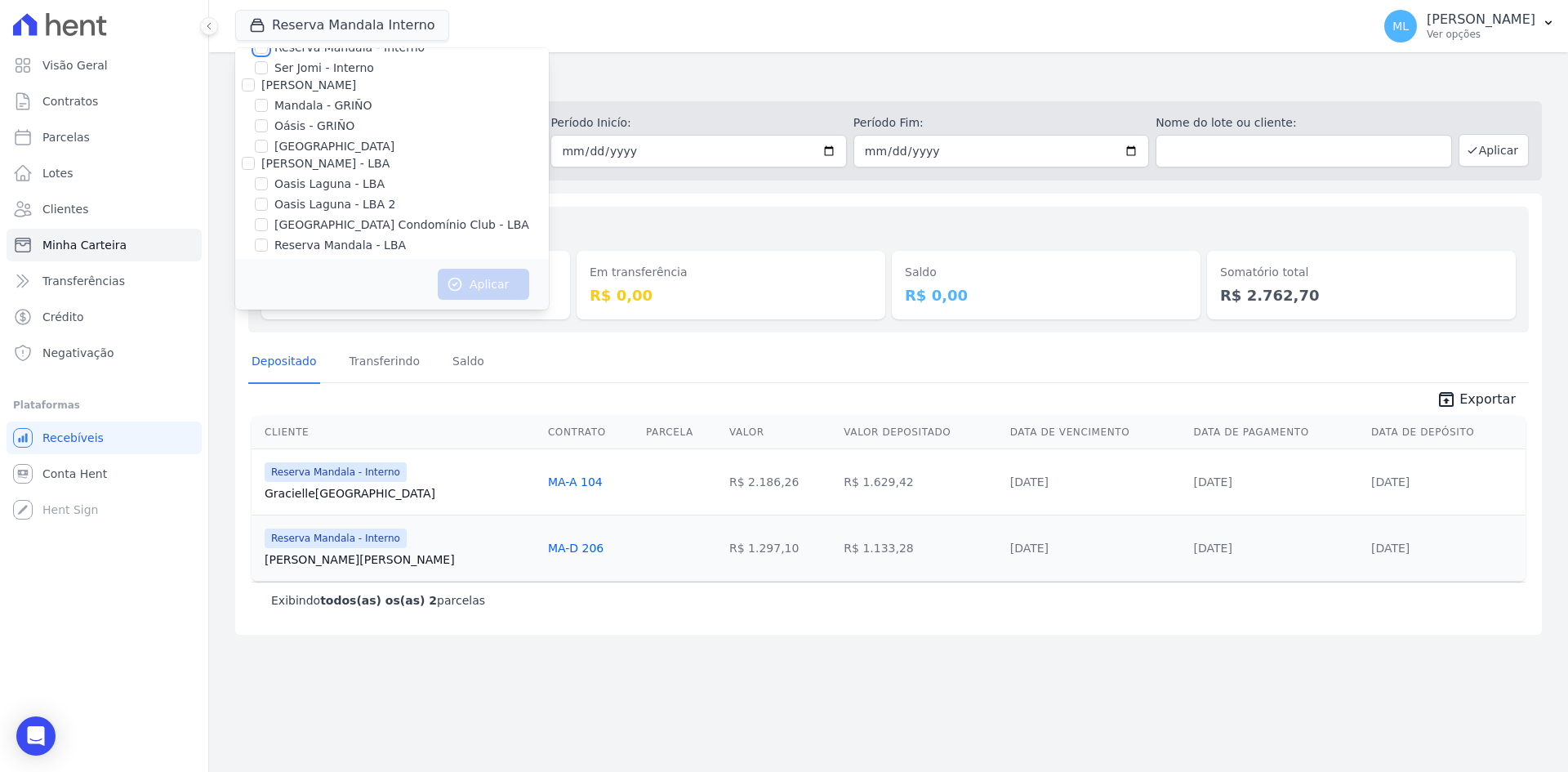
scroll to position [211, 0]
click at [312, 210] on label "Reserva Mandala - LBA" at bounding box center [340, 217] width 131 height 17
click at [268, 210] on input "Reserva Mandala - LBA" at bounding box center [261, 216] width 13 height 13
checkbox input "true"
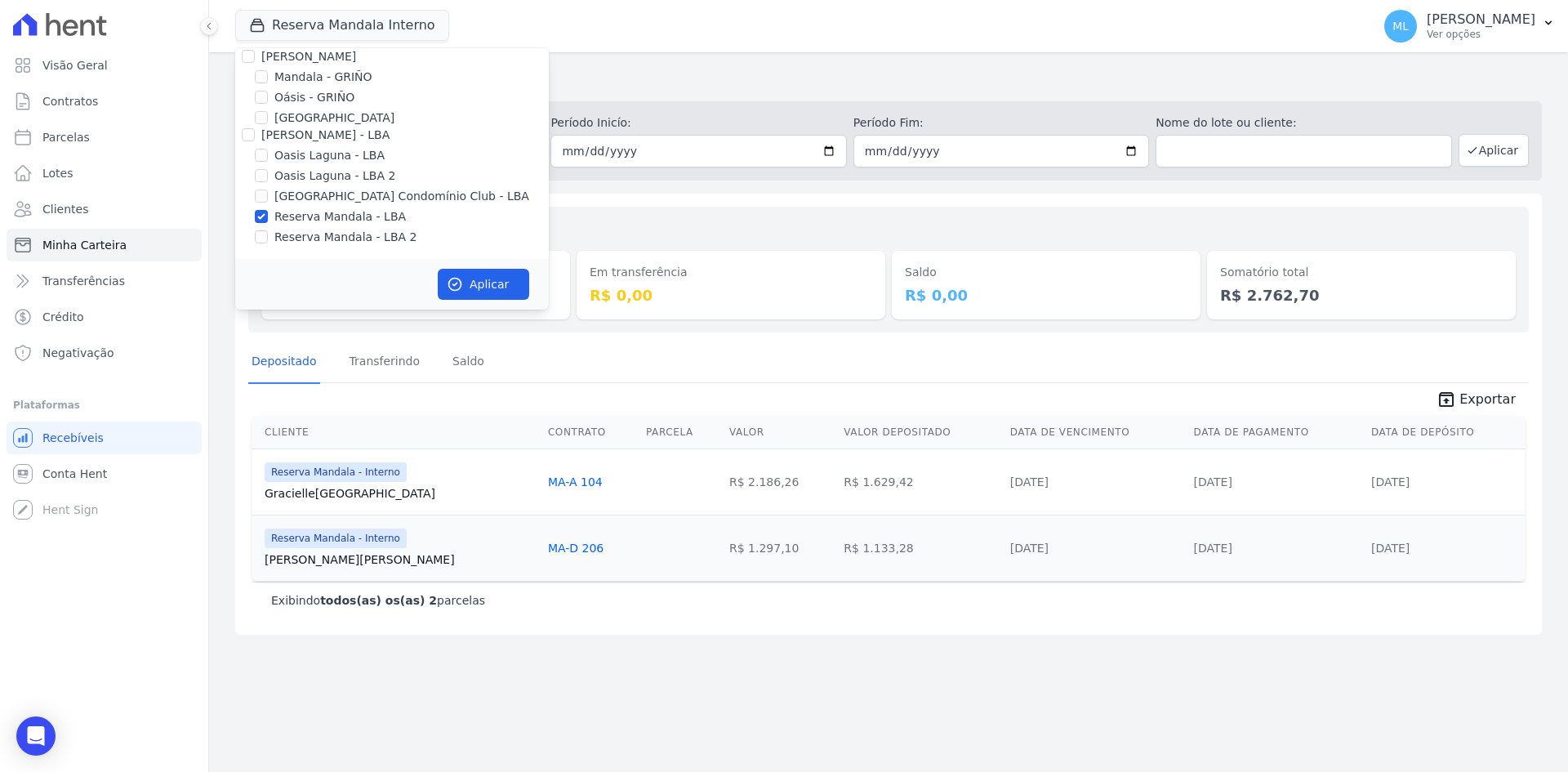
click at [327, 235] on label "Reserva Mandala - LBA 2" at bounding box center [345, 237] width 142 height 17
click at [268, 235] on input "Reserva Mandala - LBA 2" at bounding box center [261, 237] width 13 height 13
checkbox input "true"
click at [458, 266] on div "Aplicar" at bounding box center [391, 284] width 313 height 51
click at [490, 279] on button "Aplicar" at bounding box center [484, 284] width 92 height 31
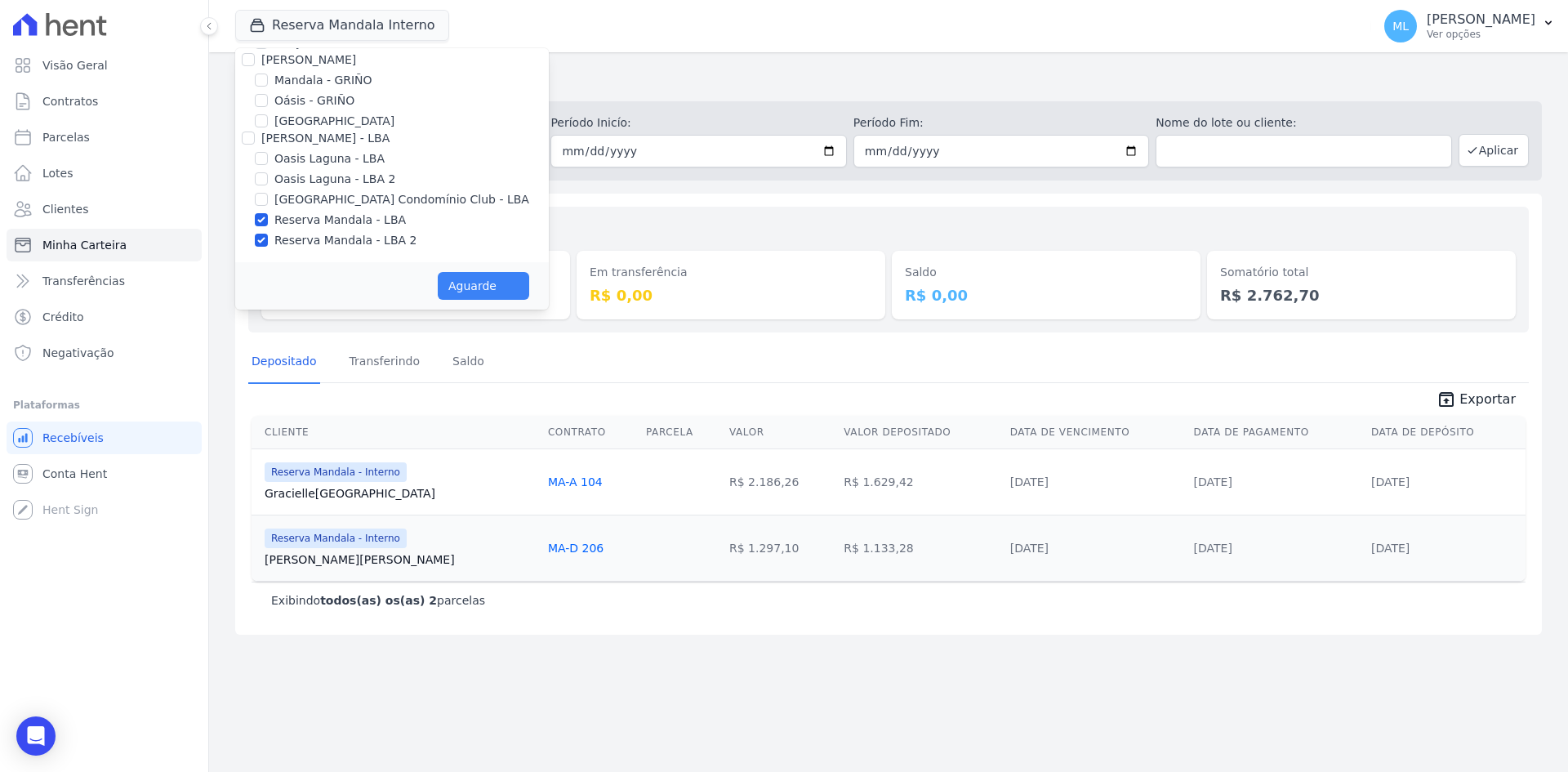
scroll to position [207, 0]
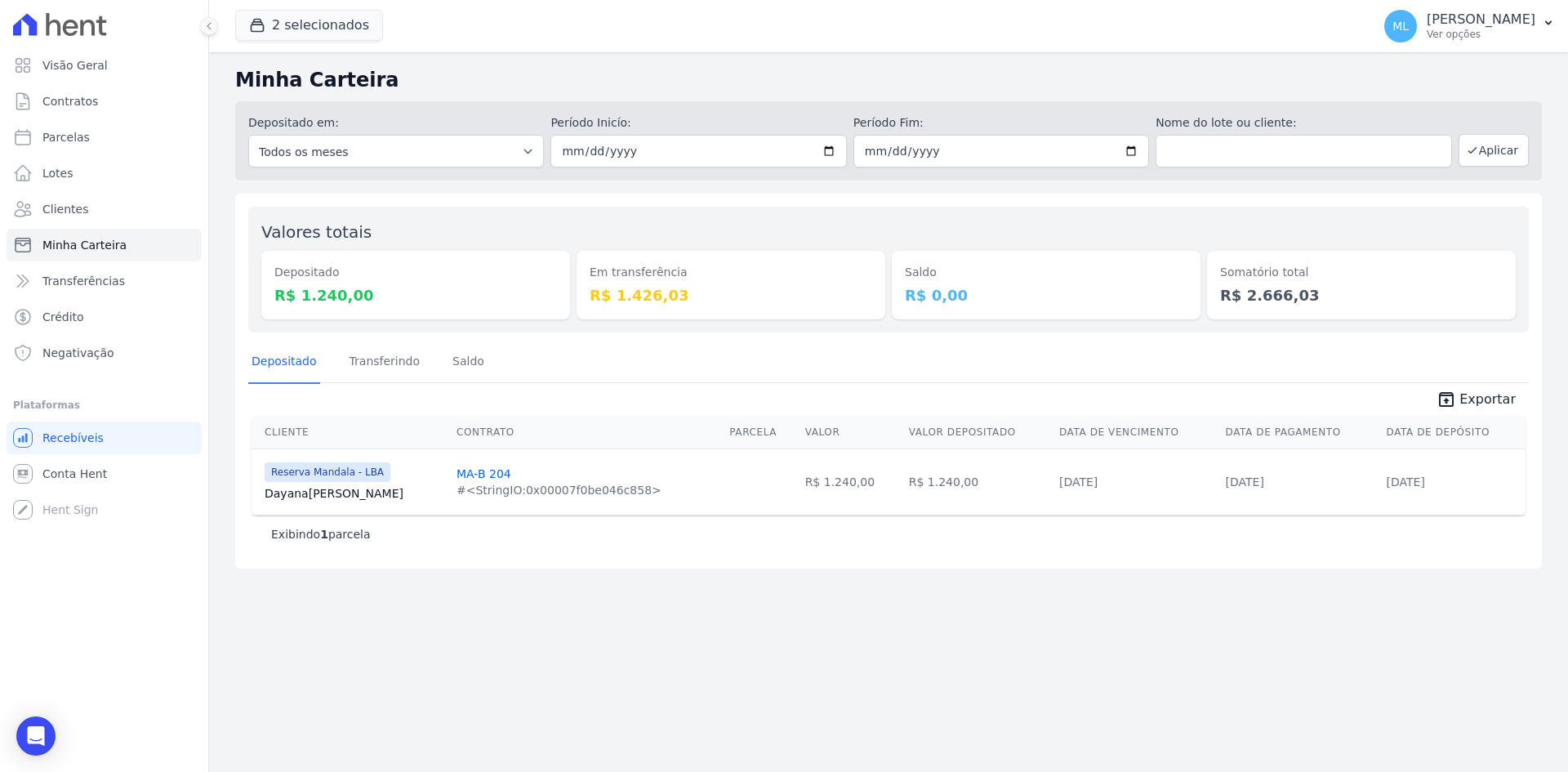
drag, startPoint x: 869, startPoint y: 395, endPoint x: 1504, endPoint y: 200, distance: 664.3
click at [1515, 200] on div "Valores totais Depositado R$ 1.240,00 Em transferência R$ 1.426,03 Saldo R$ 0,0…" at bounding box center [888, 381] width 1306 height 375
click at [312, 18] on button "2 selecionados" at bounding box center [308, 25] width 148 height 31
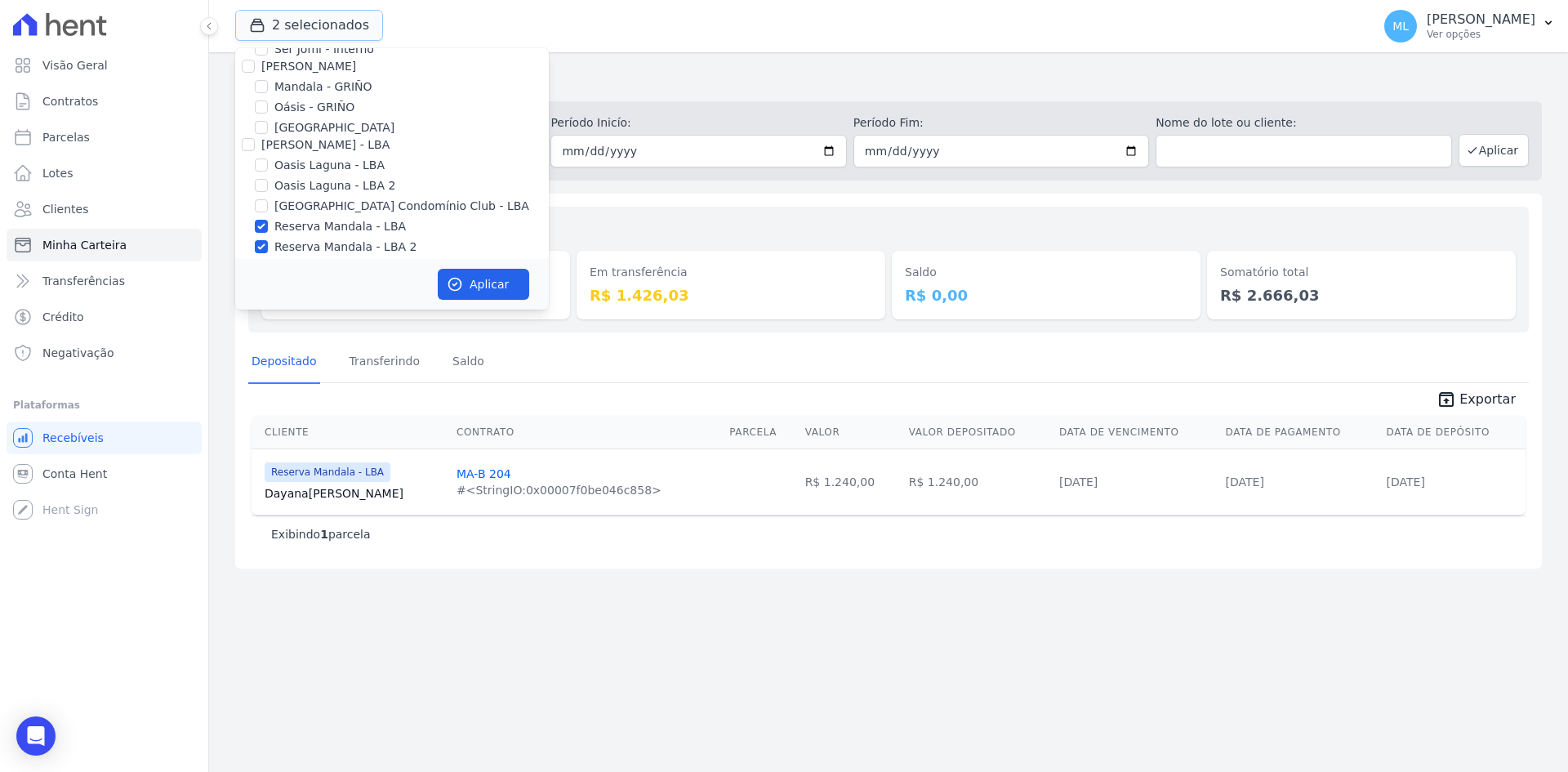
scroll to position [211, 0]
click at [306, 218] on label "Reserva Mandala - LBA" at bounding box center [340, 217] width 131 height 17
click at [268, 218] on input "Reserva Mandala - LBA" at bounding box center [261, 216] width 13 height 13
checkbox input "false"
click at [309, 237] on label "Reserva Mandala - LBA 2" at bounding box center [345, 237] width 142 height 17
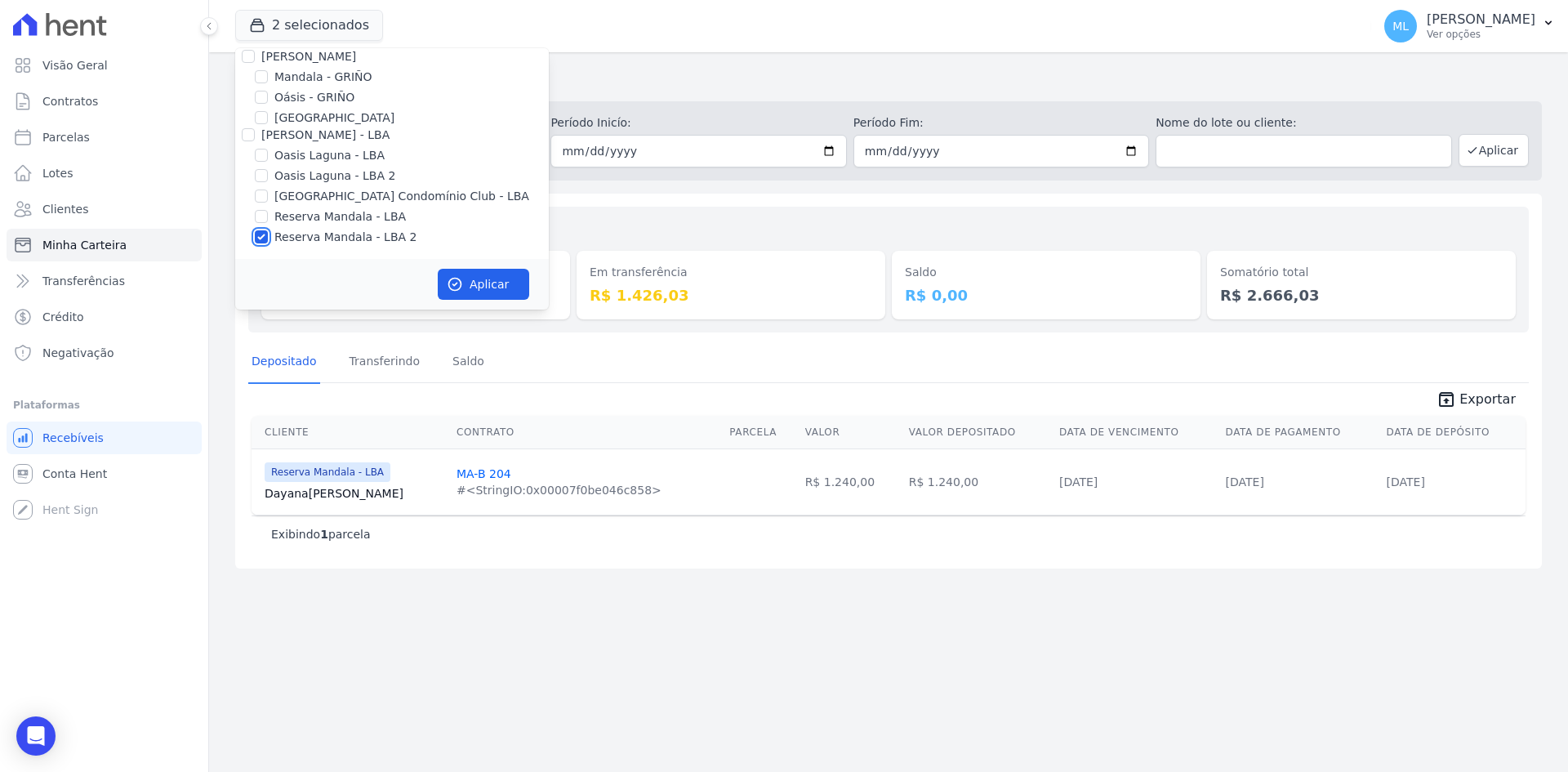
click at [268, 237] on input "Reserva Mandala - LBA 2" at bounding box center [261, 237] width 13 height 13
checkbox input "false"
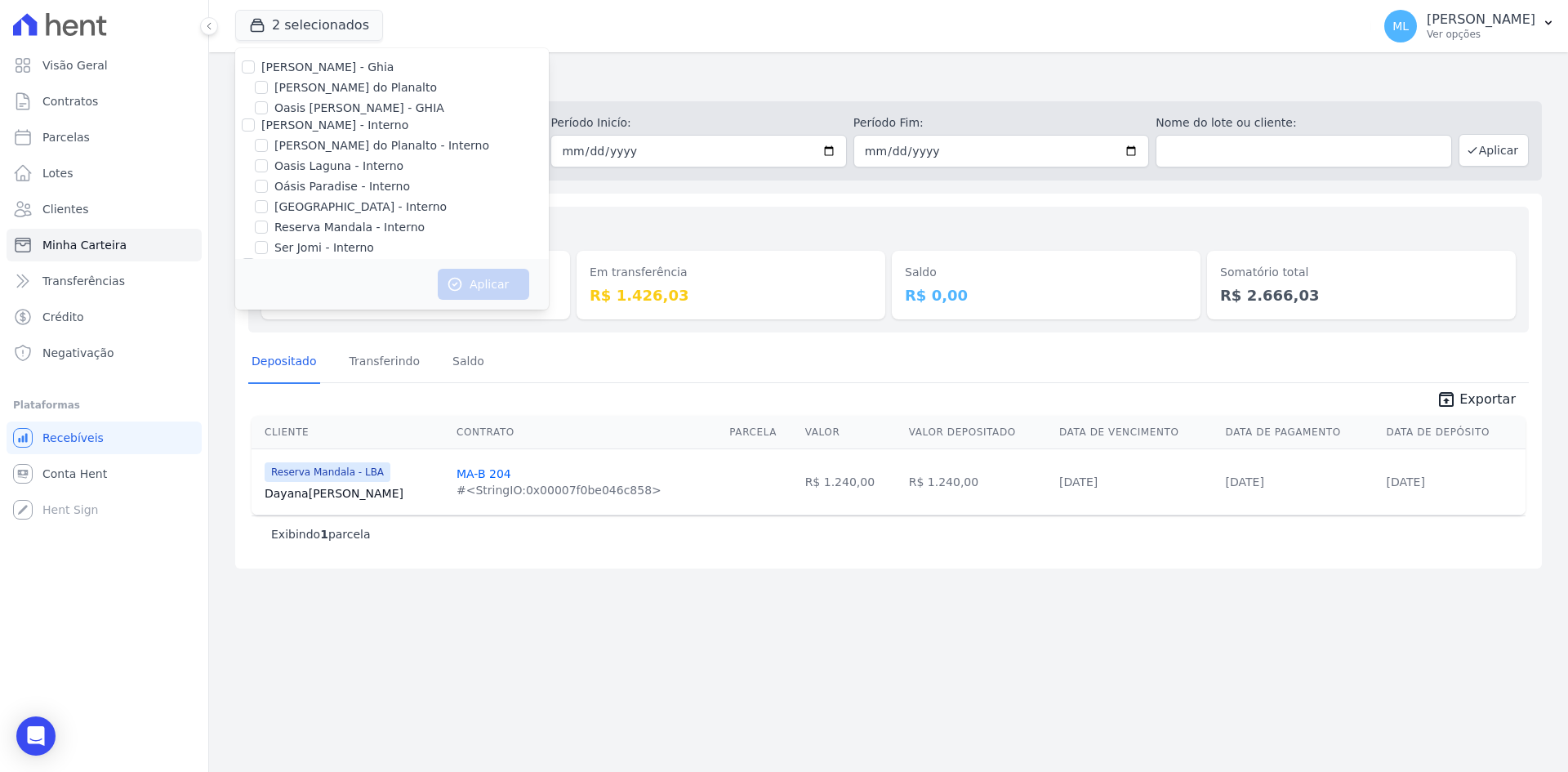
scroll to position [0, 0]
click at [586, 189] on div "Minha Carteira Depositado em: Todos os meses Fevereiro/2024 Março/2024 Abril/20…" at bounding box center [888, 412] width 1359 height 719
